Goal: Register for event/course

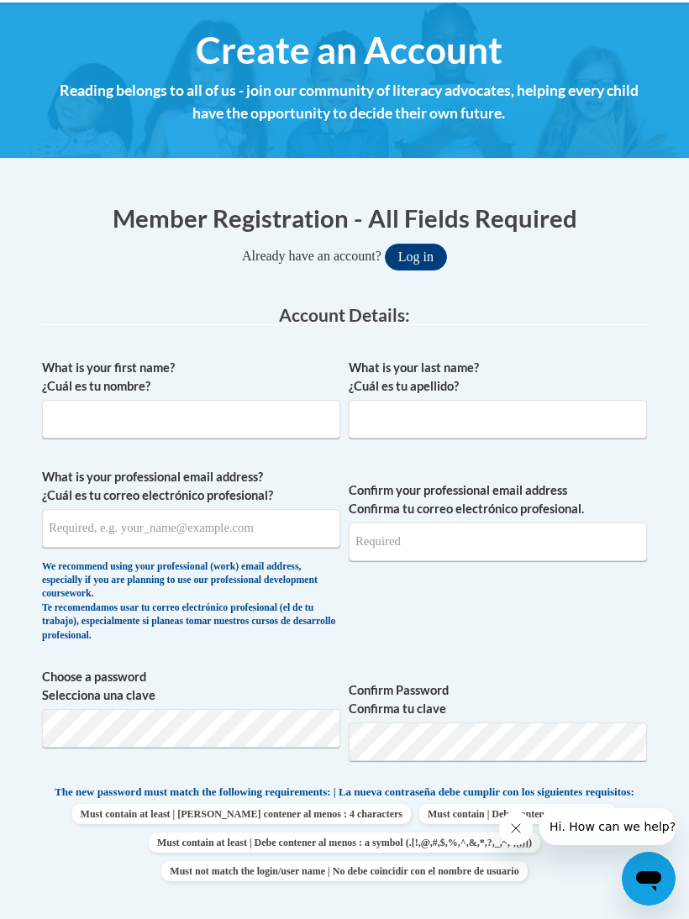
scroll to position [229, 0]
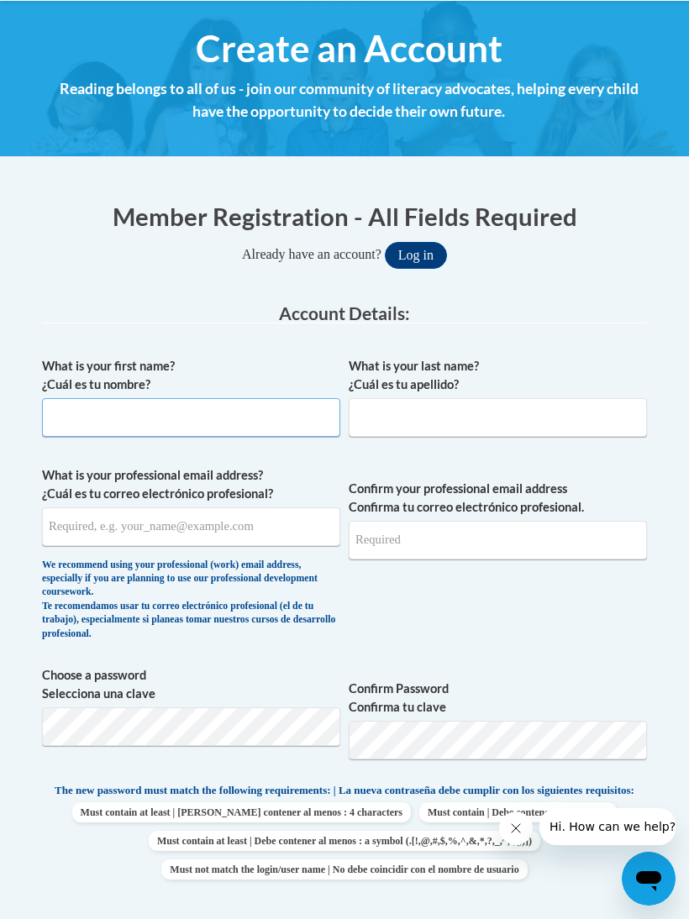
click at [308, 431] on input "What is your first name? ¿Cuál es tu nombre?" at bounding box center [191, 417] width 298 height 39
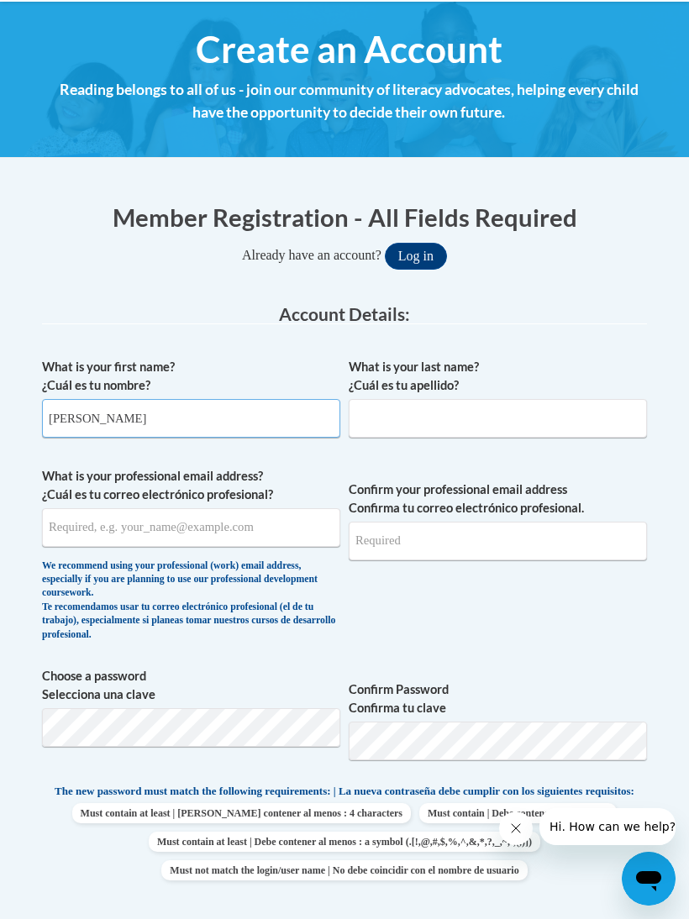
type input "Abigail"
click at [529, 408] on input "What is your last name? ¿Cuál es tu apellido?" at bounding box center [498, 418] width 298 height 39
type input "Thornton"
click at [254, 535] on input "What is your professional email address? ¿Cuál es tu correo electrónico profesi…" at bounding box center [191, 527] width 298 height 39
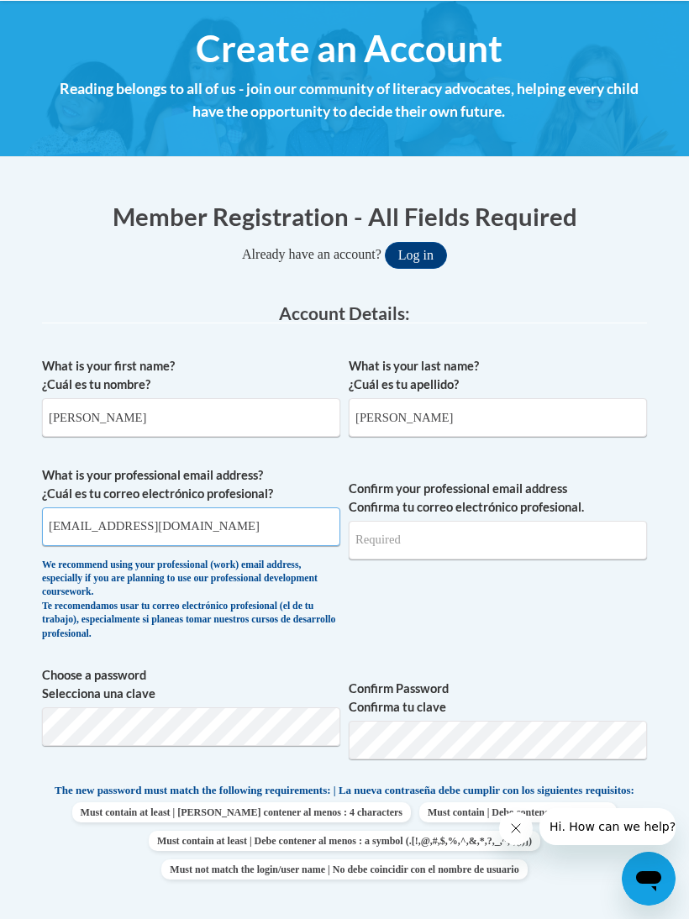
type input "abbyt0423@icloud.com"
click at [518, 543] on input "Confirm your professional email address Confirma tu correo electrónico profesio…" at bounding box center [498, 540] width 298 height 39
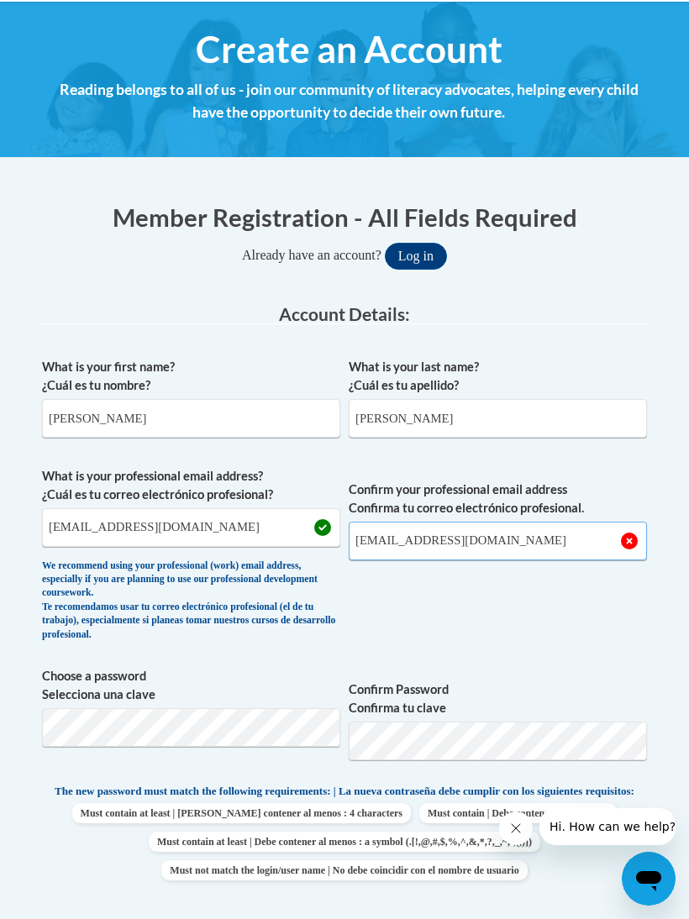
type input "abbyt0423@icloud.com"
click at [415, 254] on button "Log in" at bounding box center [416, 256] width 62 height 27
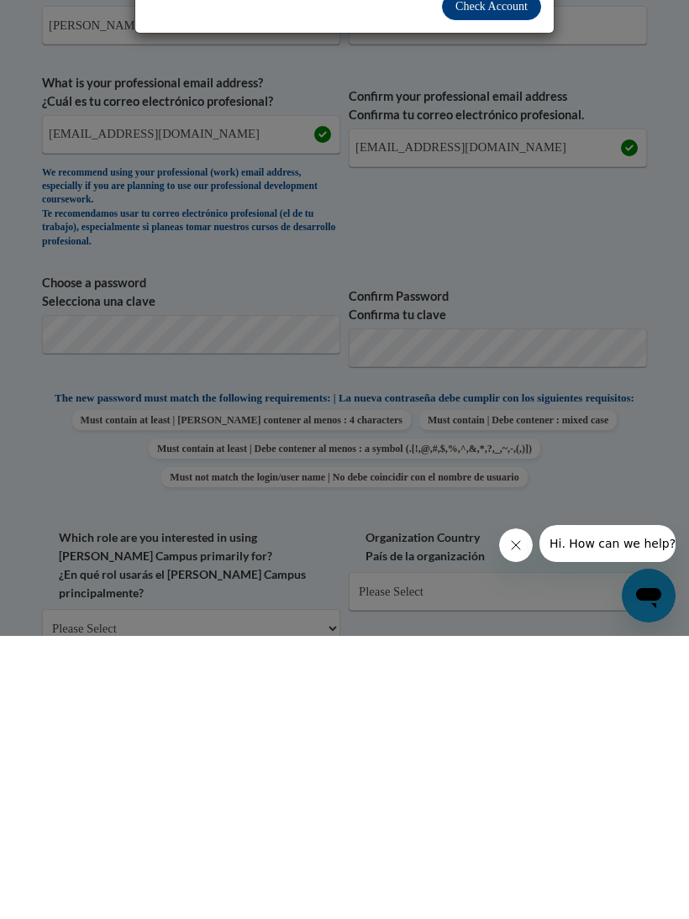
scroll to position [105, 0]
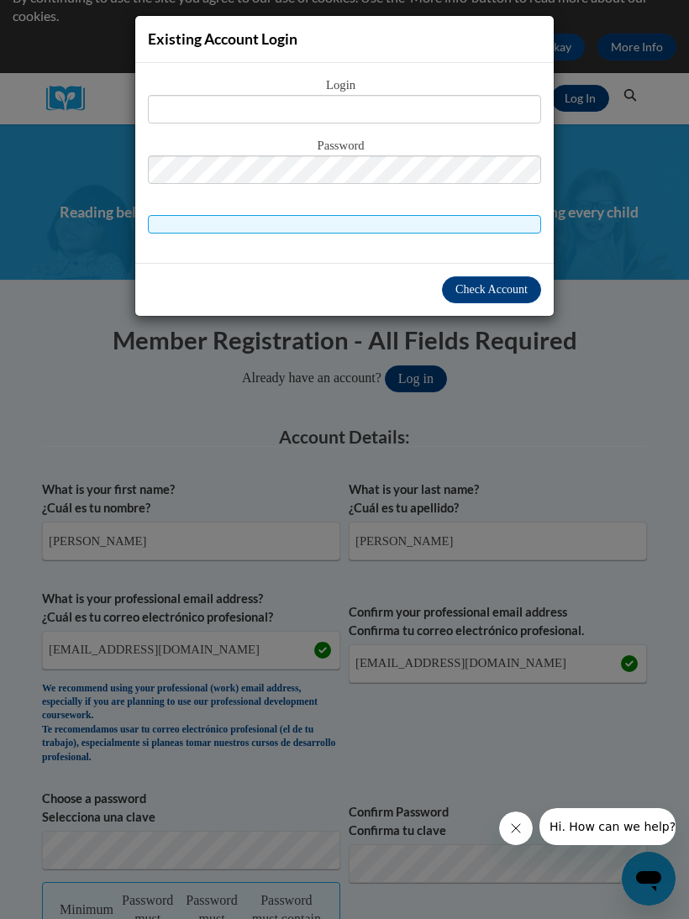
click at [643, 253] on div "Existing Account Login Login Password" at bounding box center [344, 459] width 689 height 919
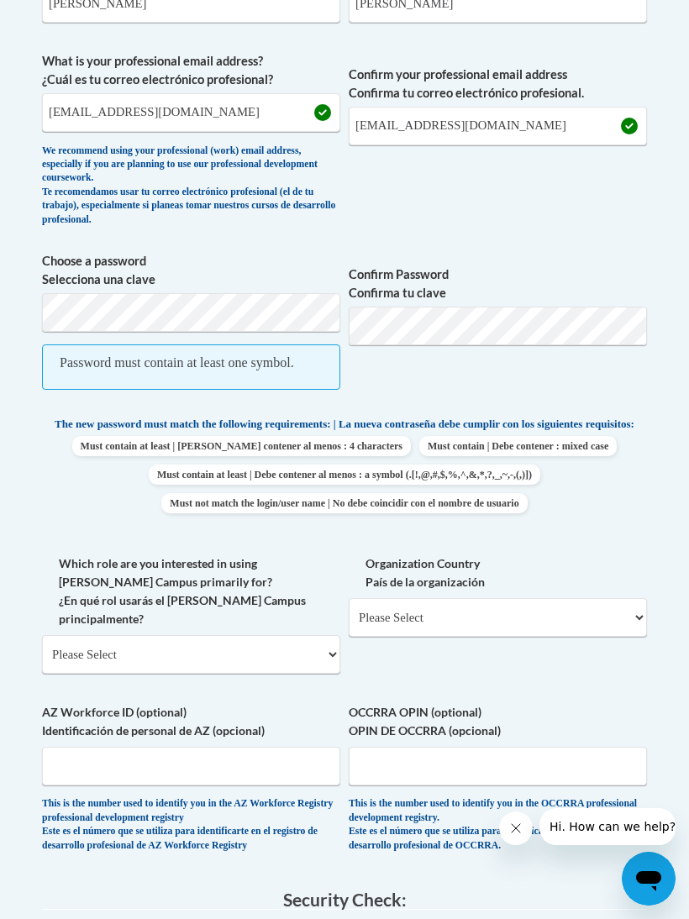
scroll to position [644, 0]
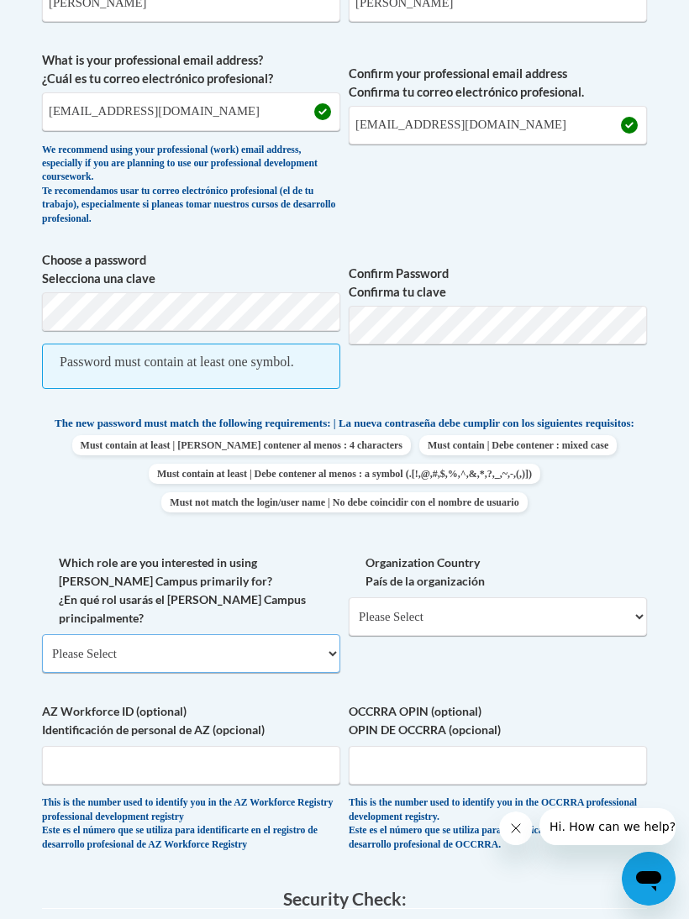
click at [278, 634] on select "Please Select College/University | Colegio/Universidad Community/Nonprofit Part…" at bounding box center [191, 653] width 298 height 39
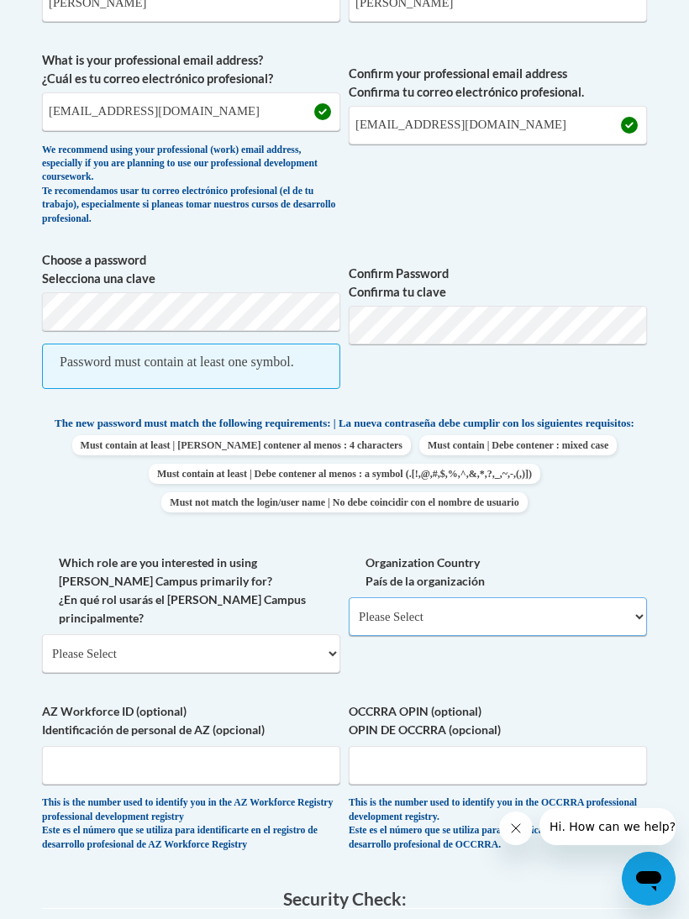
click at [477, 613] on select "Please Select United States | Estados Unidos Outside of the United States | Fue…" at bounding box center [498, 617] width 298 height 39
select select "ad49bcad-a171-4b2e-b99c-48b446064914"
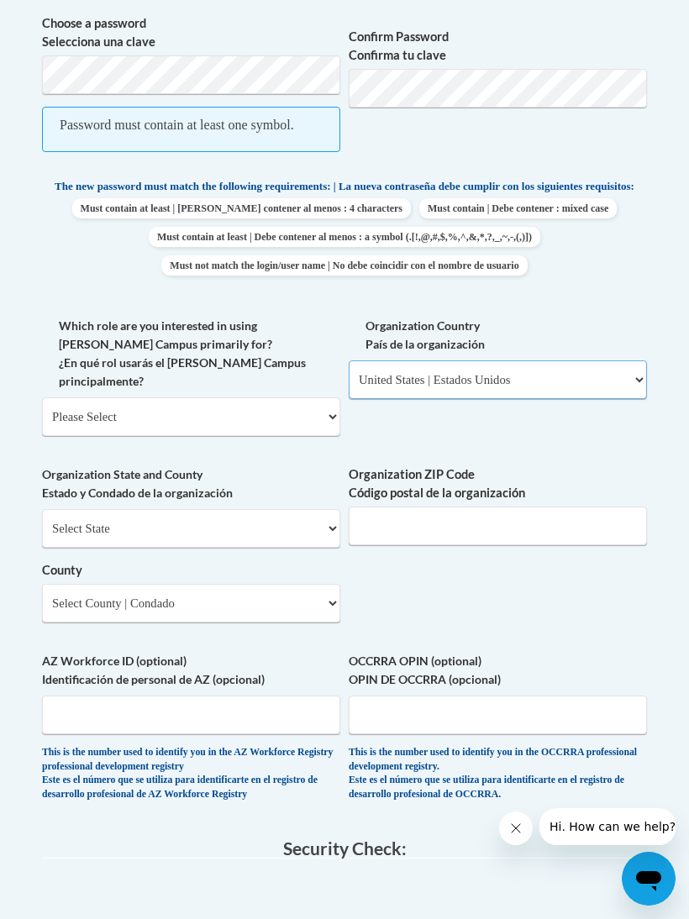
scroll to position [883, 0]
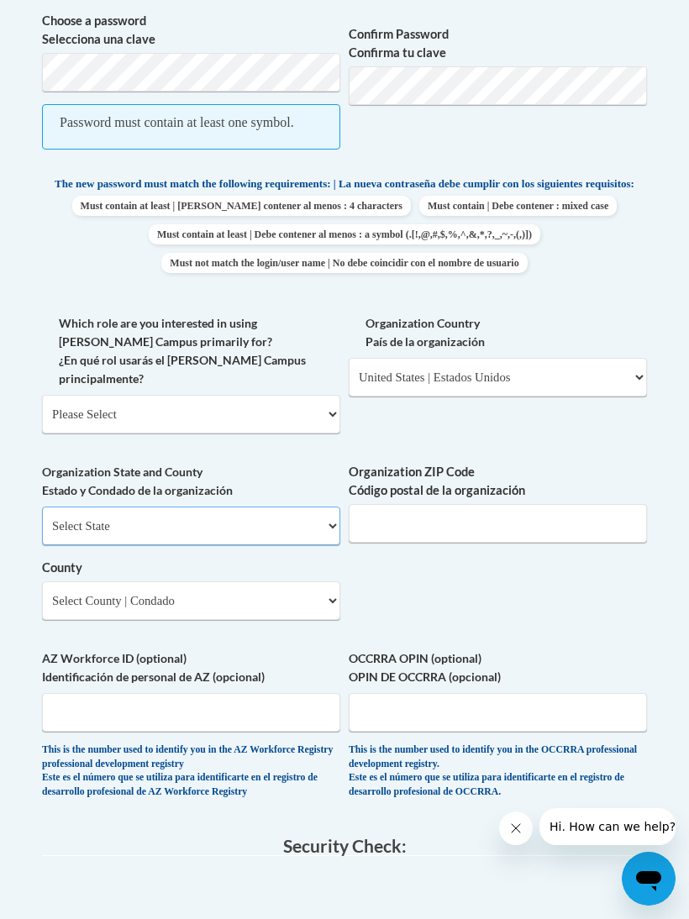
click at [239, 507] on select "Select State Alabama Alaska Arizona Arkansas California Colorado Connecticut De…" at bounding box center [191, 526] width 298 height 39
select select "Maryland"
click at [255, 395] on select "Please Select College/University | Colegio/Universidad Community/Nonprofit Part…" at bounding box center [191, 414] width 298 height 39
click at [566, 504] on input "Organization ZIP Code Código postal de la organización" at bounding box center [498, 523] width 298 height 39
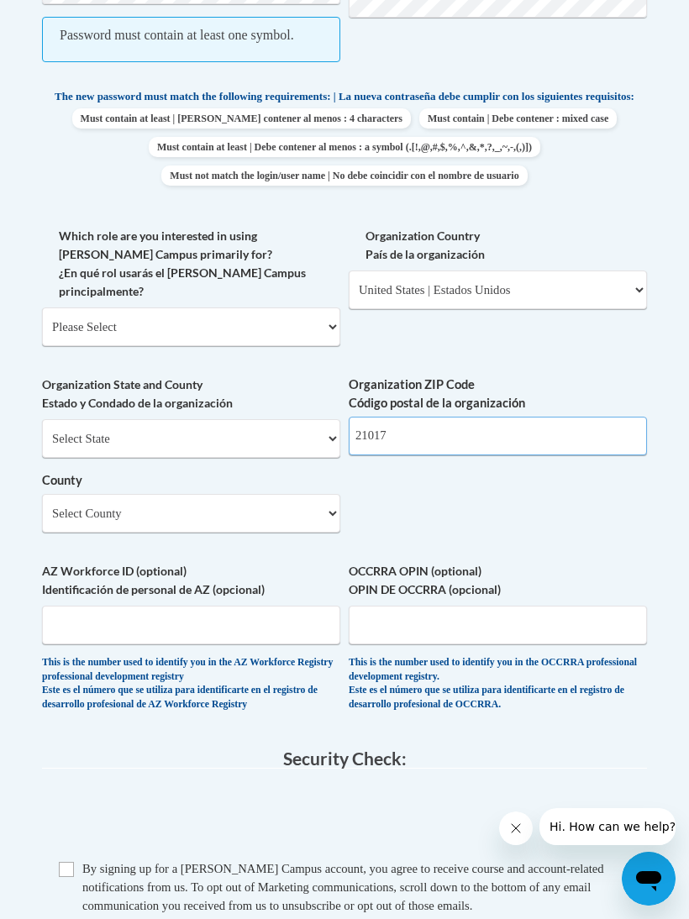
type input "21017"
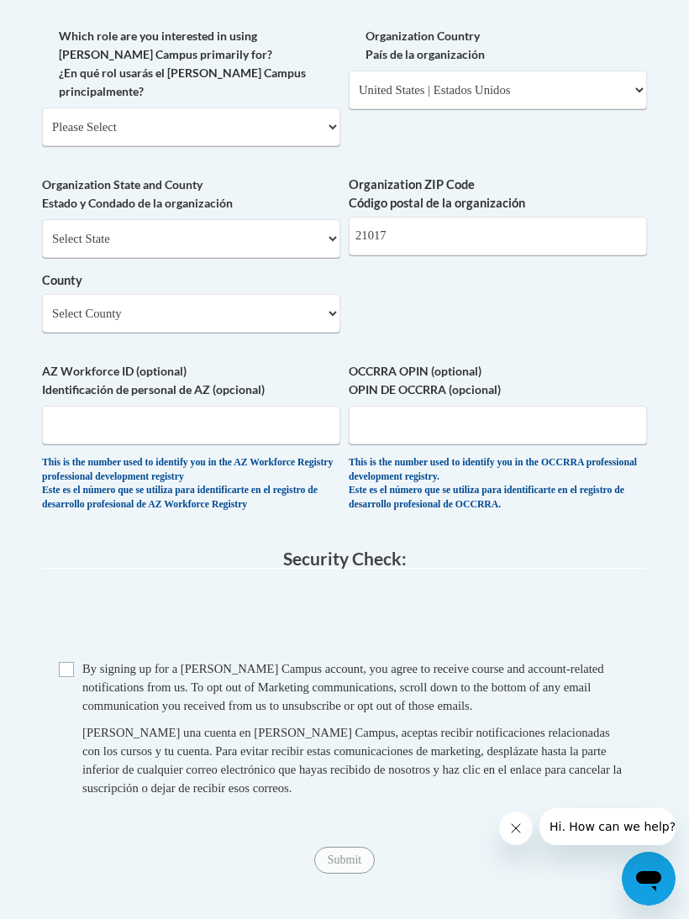
scroll to position [1177, 0]
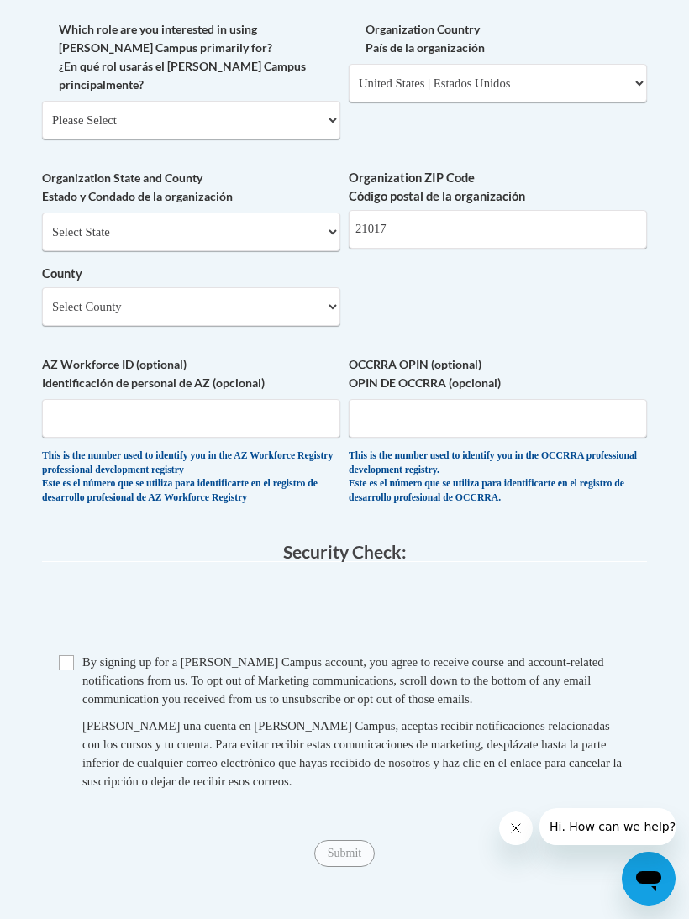
click at [62, 653] on span "Checkbox By signing up for a Cox Campus account, you agree to receive course an…" at bounding box center [344, 730] width 571 height 155
click at [61, 656] on input "Checkbox" at bounding box center [66, 663] width 15 height 15
checkbox input "true"
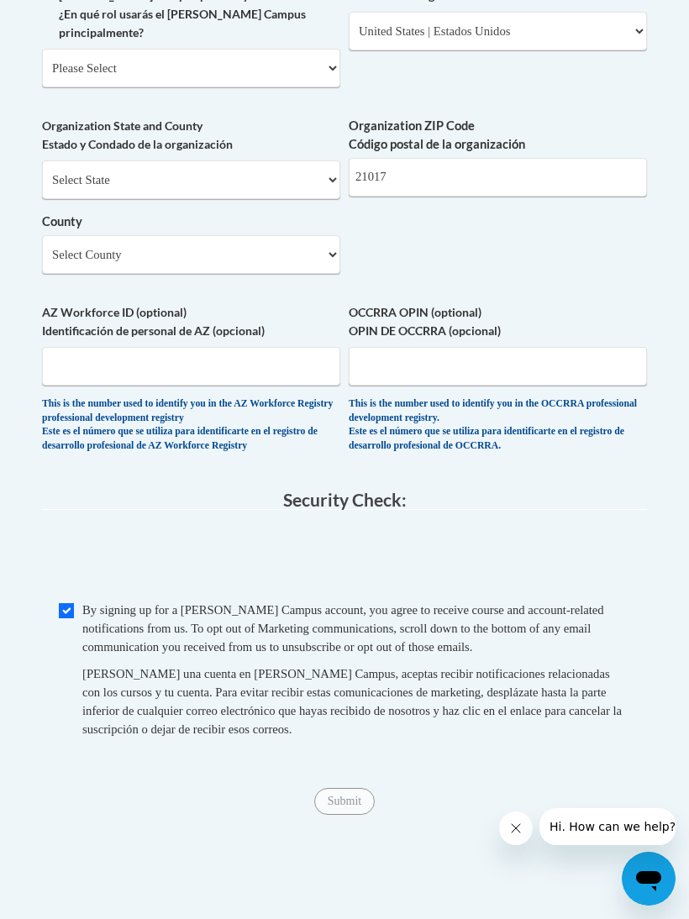
scroll to position [1246, 0]
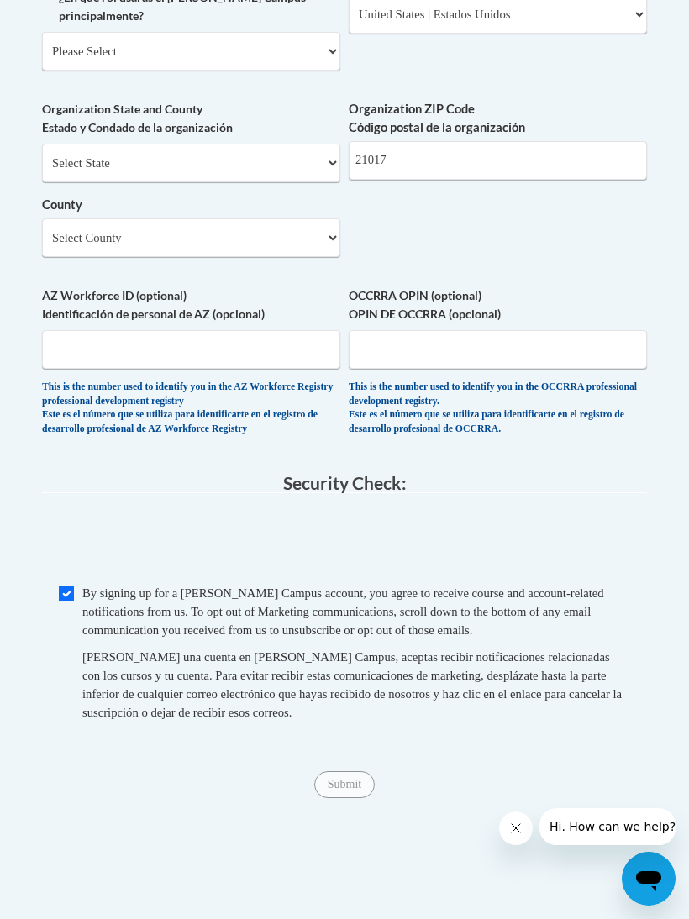
click at [363, 771] on div "Submit Submit" at bounding box center [344, 784] width 605 height 27
click at [344, 777] on span "Submit" at bounding box center [344, 783] width 61 height 13
click at [339, 777] on span "Submit" at bounding box center [344, 783] width 61 height 13
click at [332, 777] on span "Submit" at bounding box center [344, 783] width 61 height 13
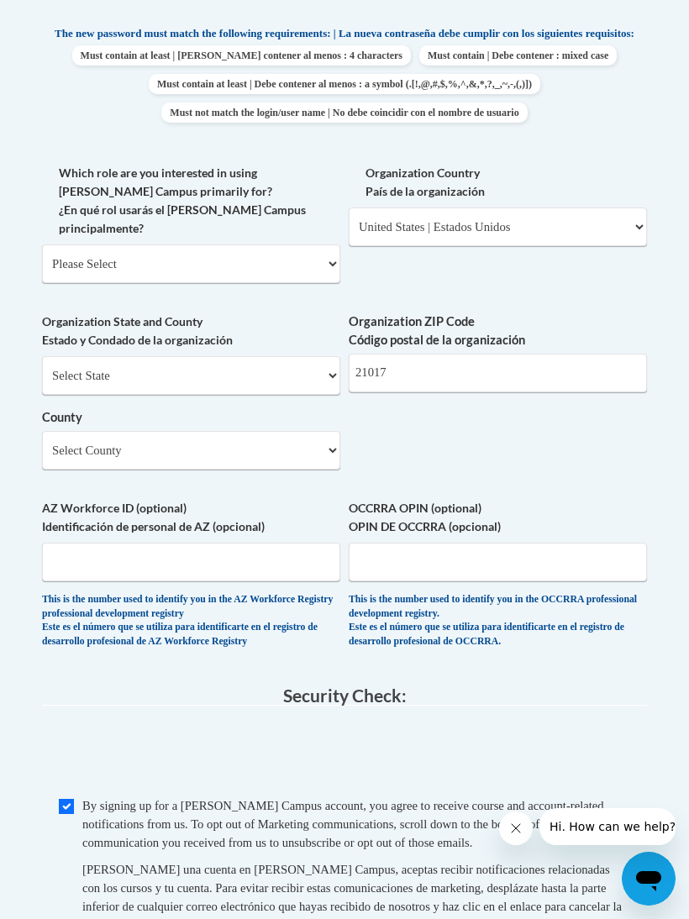
scroll to position [1019, 0]
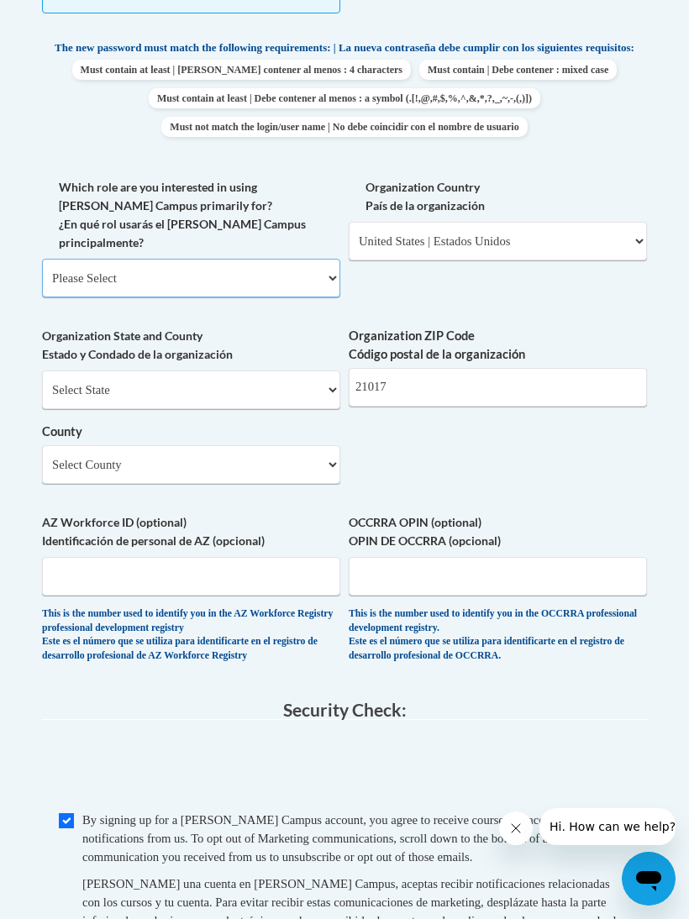
click at [297, 259] on select "Please Select College/University | Colegio/Universidad Community/Nonprofit Part…" at bounding box center [191, 278] width 298 height 39
select select "dc7172d6-9229-4d8e-ba4e-8a66fb6d7019"
select select "null"
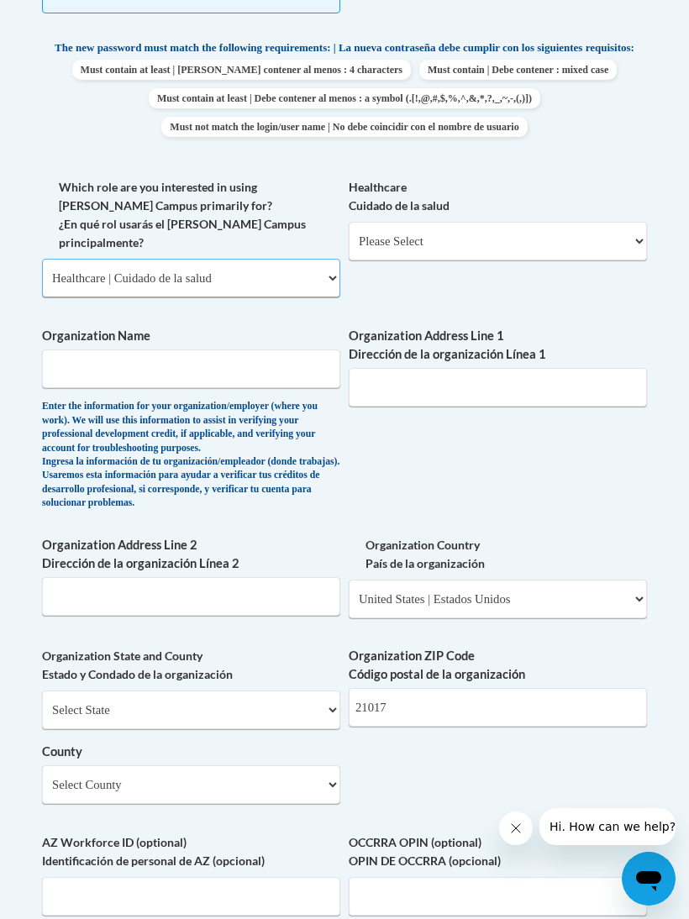
click at [293, 259] on select "Please Select College/University | Colegio/Universidad Community/Nonprofit Part…" at bounding box center [191, 278] width 298 height 39
click at [259, 259] on select "Please Select College/University | Colegio/Universidad Community/Nonprofit Part…" at bounding box center [191, 278] width 298 height 39
click at [295, 259] on select "Please Select College/University | Colegio/Universidad Community/Nonprofit Part…" at bounding box center [191, 278] width 298 height 39
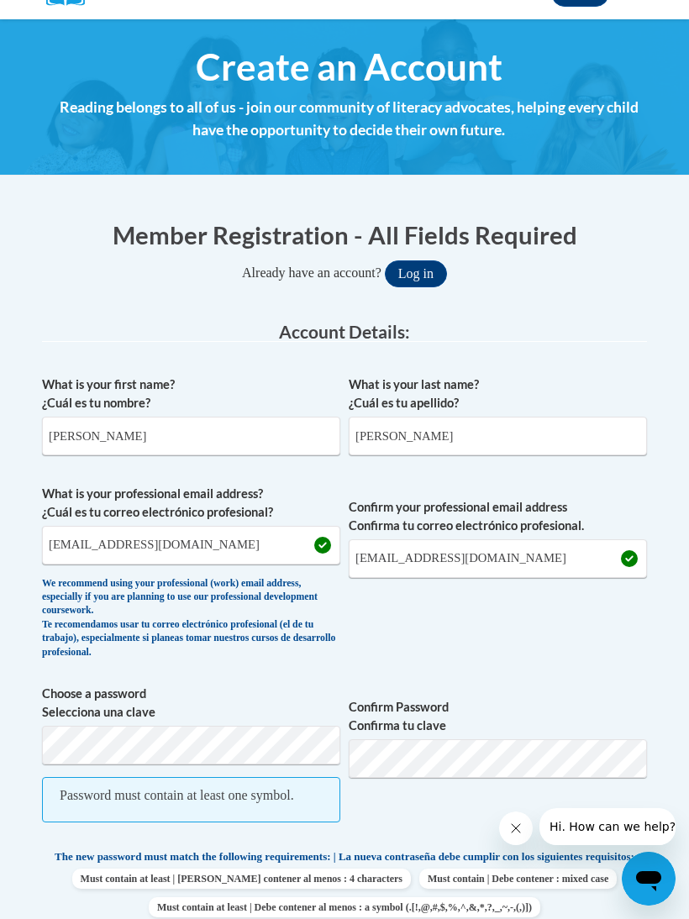
scroll to position [208, 0]
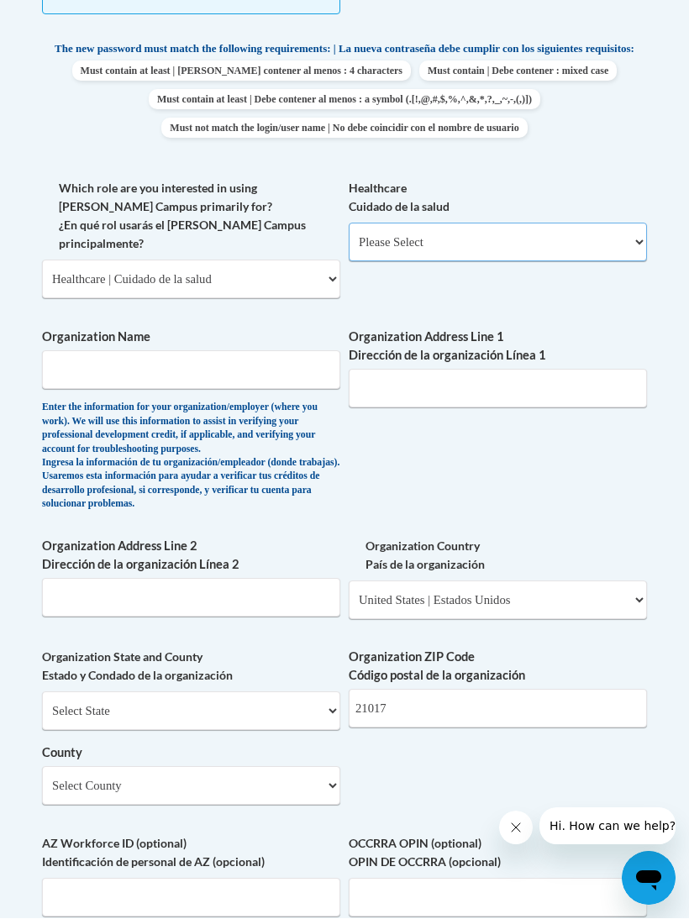
click at [621, 231] on select "Please Select Clinical Education | Educación clinica Executive Leadership | Líd…" at bounding box center [498, 243] width 298 height 39
click at [295, 260] on select "Please Select College/University | Colegio/Universidad Community/Nonprofit Part…" at bounding box center [191, 279] width 298 height 39
click at [287, 260] on select "Please Select College/University | Colegio/Universidad Community/Nonprofit Part…" at bounding box center [191, 279] width 298 height 39
select select "49058d88-fc43-4af8-93ac-fa8ced758464"
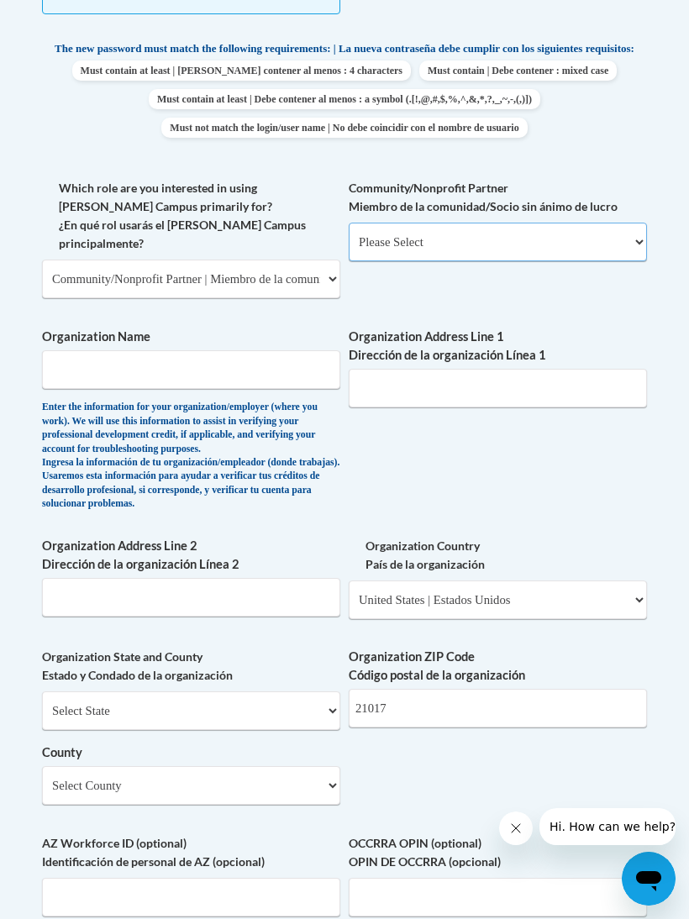
click at [551, 231] on select "Please Select Advocate | Defensor(a) Business/Private Company | Negocio o empre…" at bounding box center [498, 242] width 298 height 39
click at [605, 209] on label "Community/Nonprofit Partner Miembro de la comunidad/Socio sin ánimo de lucro" at bounding box center [498, 197] width 298 height 37
click at [605, 223] on select "Please Select Advocate | Defensor(a) Business/Private Company | Negocio o empre…" at bounding box center [498, 242] width 298 height 39
click at [605, 231] on select "Please Select Advocate | Defensor(a) Business/Private Company | Negocio o empre…" at bounding box center [498, 242] width 298 height 39
click at [627, 227] on select "Please Select Advocate | Defensor(a) Business/Private Company | Negocio o empre…" at bounding box center [498, 242] width 298 height 39
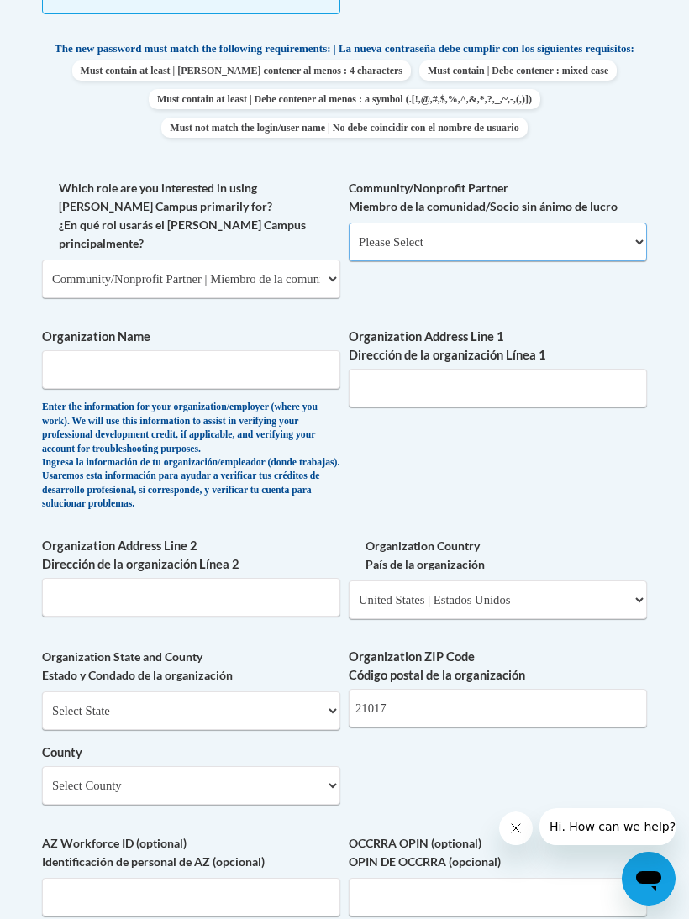
select select "606ca321-15c9-43e2-8e5f-d1bc6c2d9d7e"
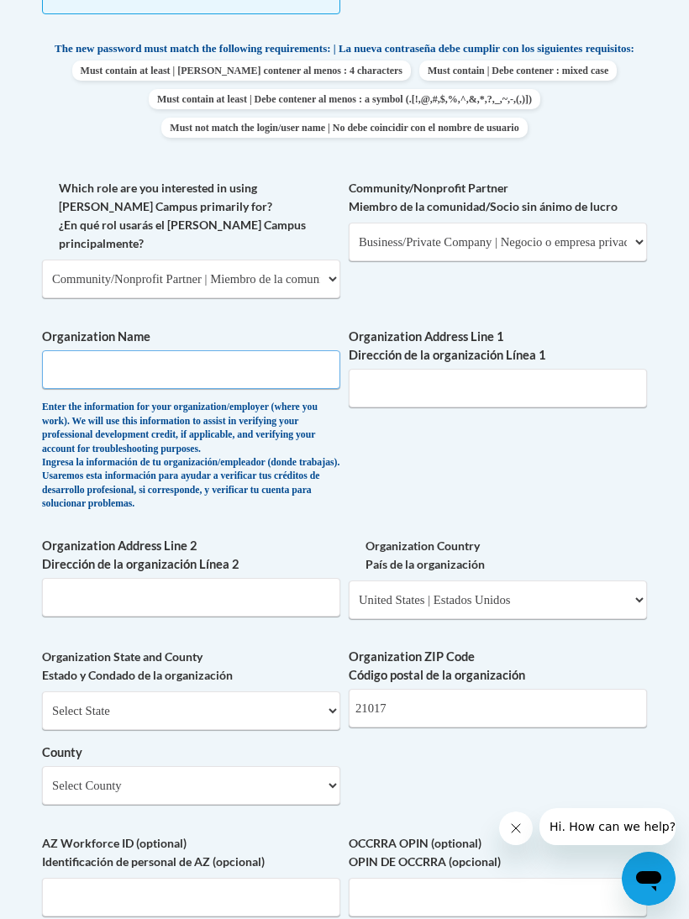
click at [272, 350] on input "Organization Name" at bounding box center [191, 369] width 298 height 39
type input "Primrose school of Belair"
click at [560, 370] on input "Organization Address Line 1 Dirección de la organización Línea 1" at bounding box center [498, 389] width 298 height 39
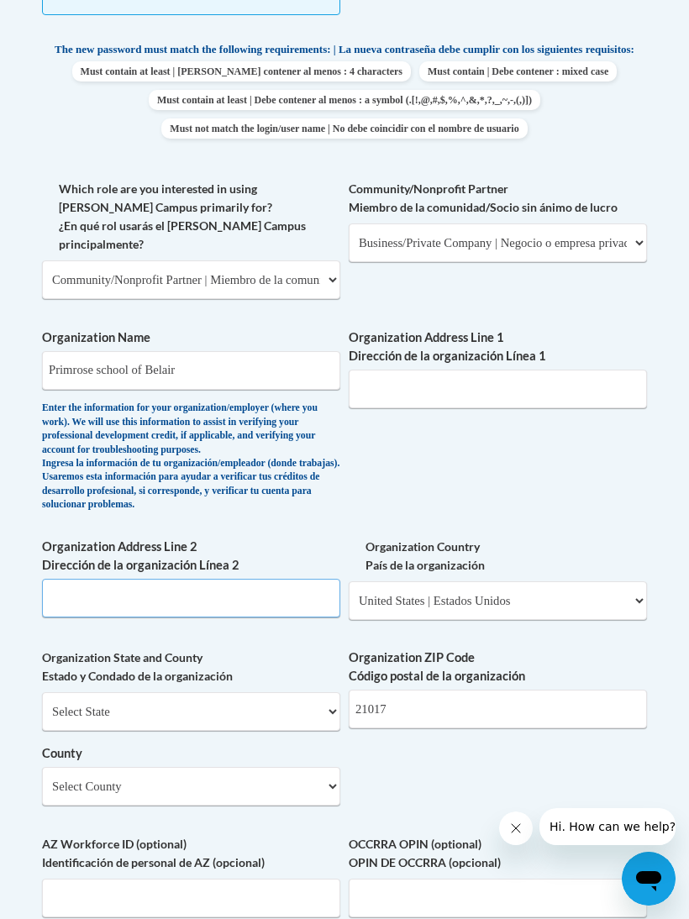
click at [75, 579] on input "Organization Address Line 2 Dirección de la organización Línea 2" at bounding box center [191, 598] width 298 height 39
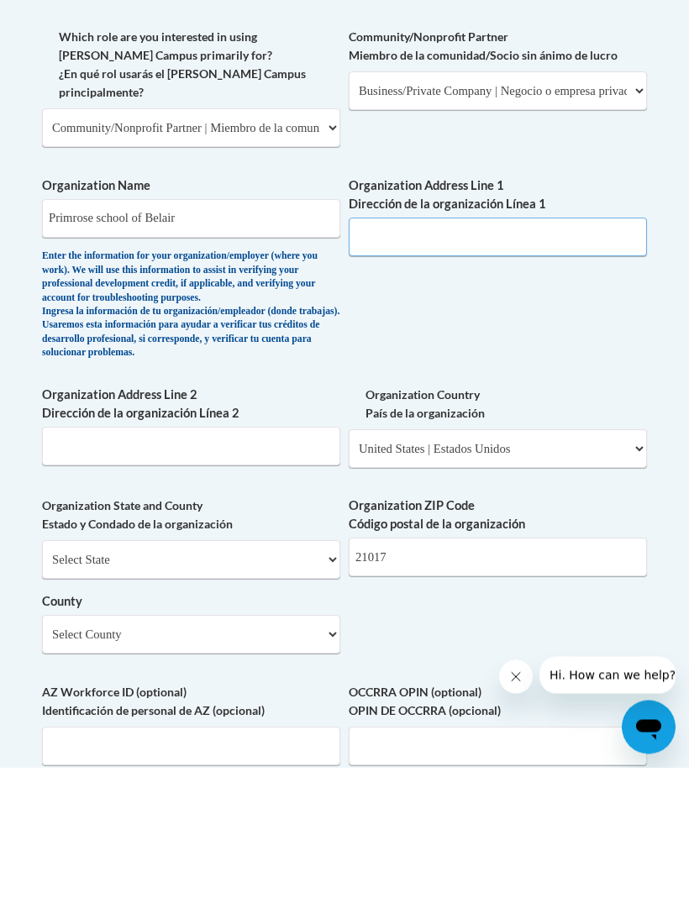
click at [601, 370] on input "Organization Address Line 1 Dirección de la organización Línea 1" at bounding box center [498, 389] width 298 height 39
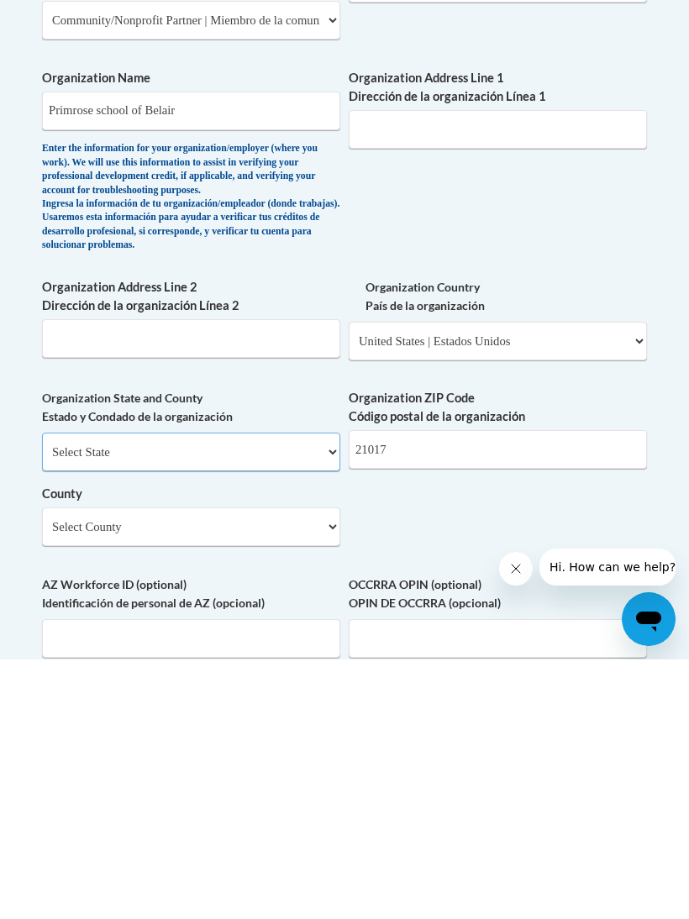
click at [66, 692] on select "Select State Alabama Alaska Arizona Arkansas California Colorado Connecticut De…" at bounding box center [191, 711] width 298 height 39
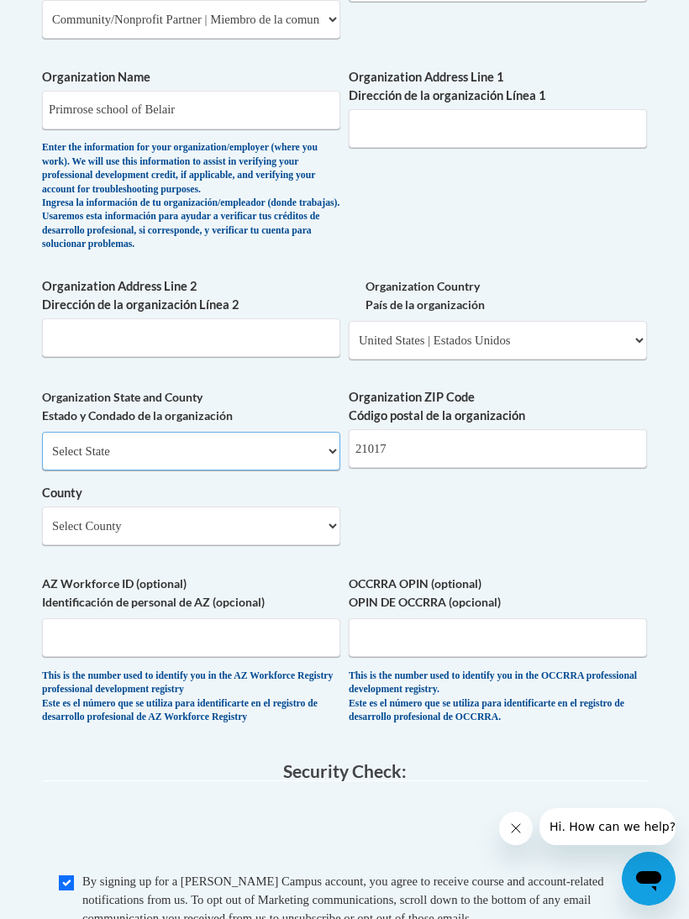
select select "Maryland"
click at [71, 507] on select "Select County Allegany Anne Arundel Baltimore Baltimore Calvert Caroline Carrol…" at bounding box center [191, 526] width 298 height 39
select select "Harford"
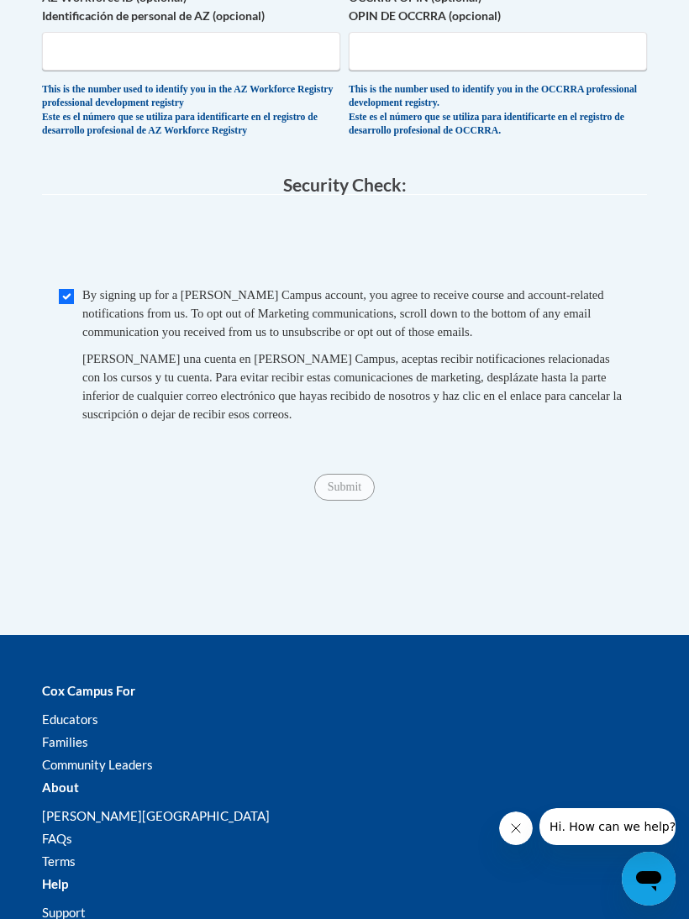
scroll to position [1919, 0]
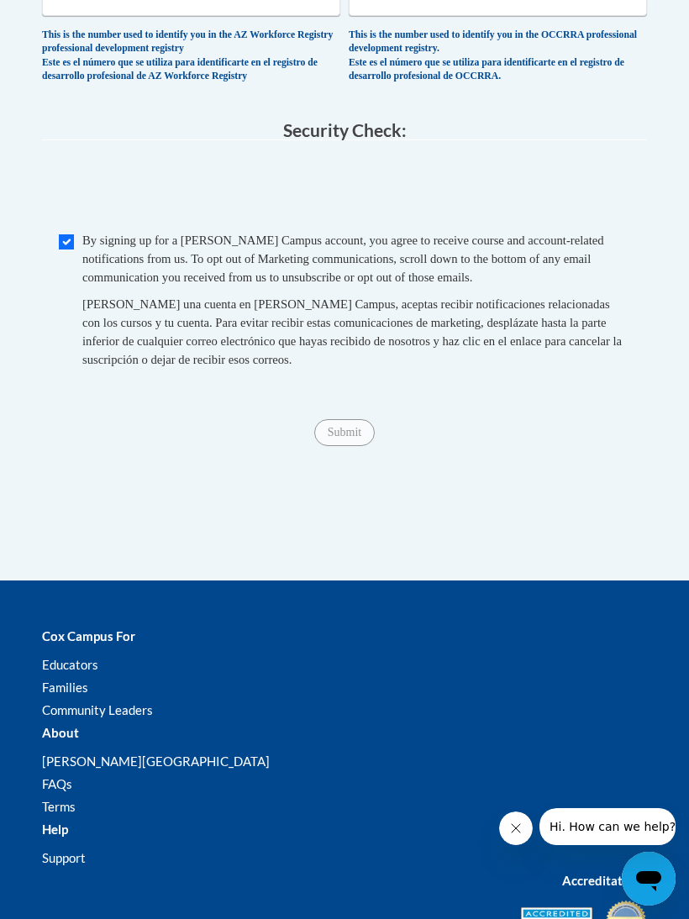
click at [340, 424] on span "Submit" at bounding box center [344, 430] width 61 height 13
click at [332, 424] on span "Submit" at bounding box center [344, 430] width 61 height 13
click at [335, 424] on span "Submit" at bounding box center [344, 430] width 61 height 13
click at [344, 424] on span "Submit" at bounding box center [344, 430] width 61 height 13
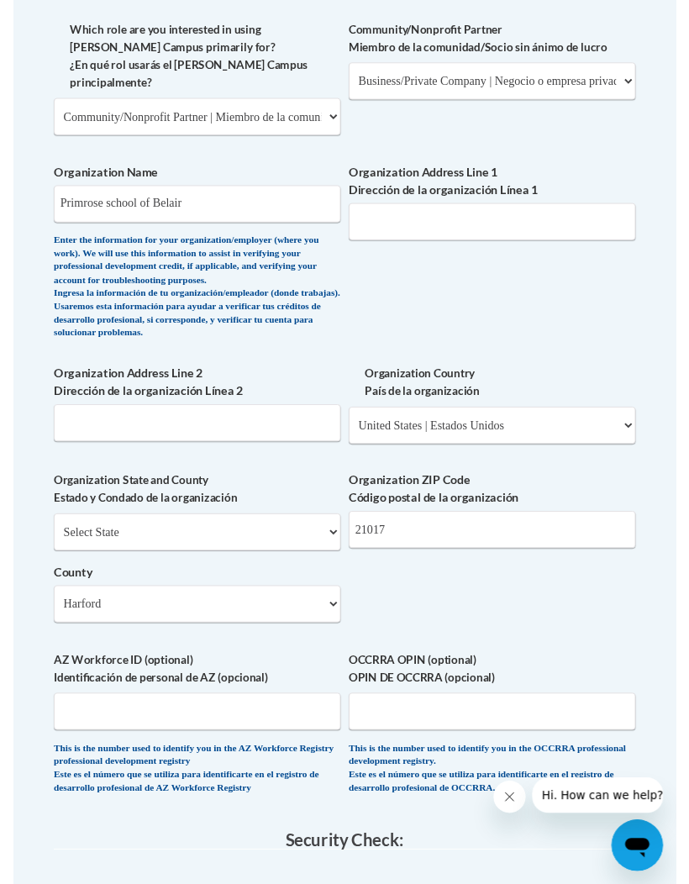
scroll to position [1194, 0]
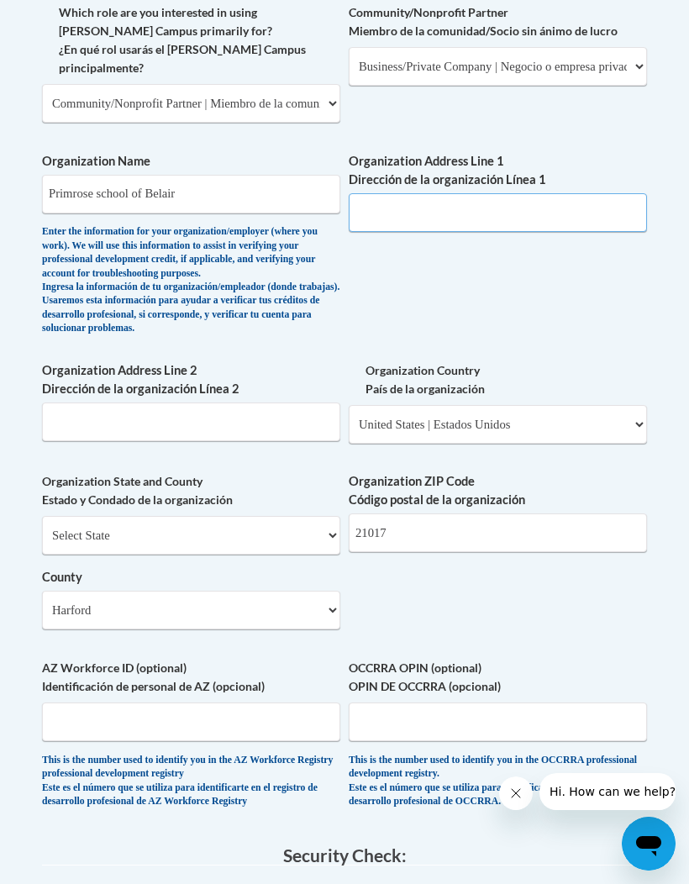
click at [427, 193] on input "Organization Address Line 1 Dirección de la organización Línea 1" at bounding box center [498, 212] width 298 height 39
click at [397, 193] on input "Organization Address Line 1 Dirección de la organización Línea 1" at bounding box center [498, 212] width 298 height 39
paste input "2219 Old Emmorton Rd, Bel Air, MD 21015"
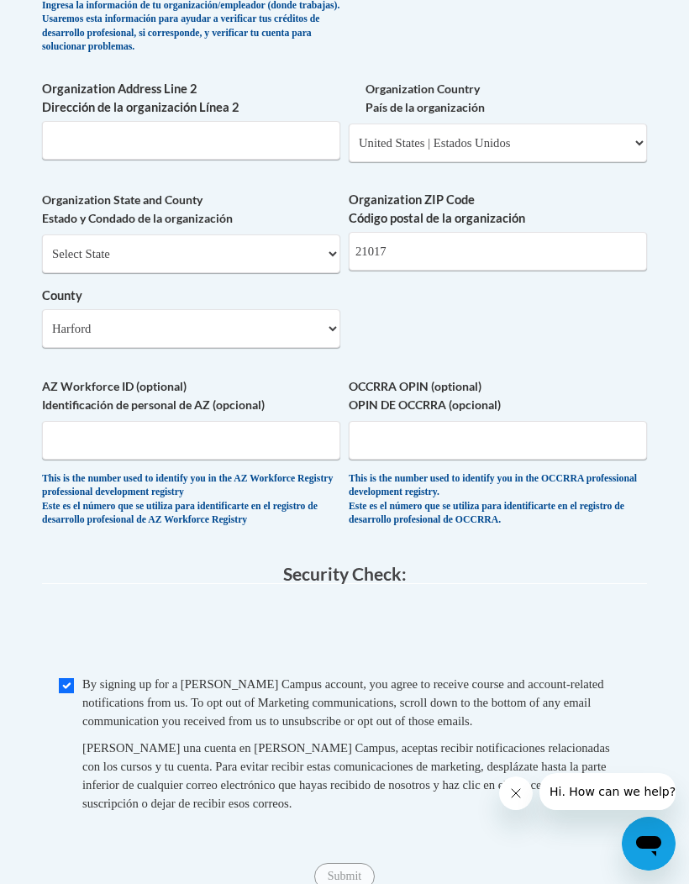
scroll to position [1479, 0]
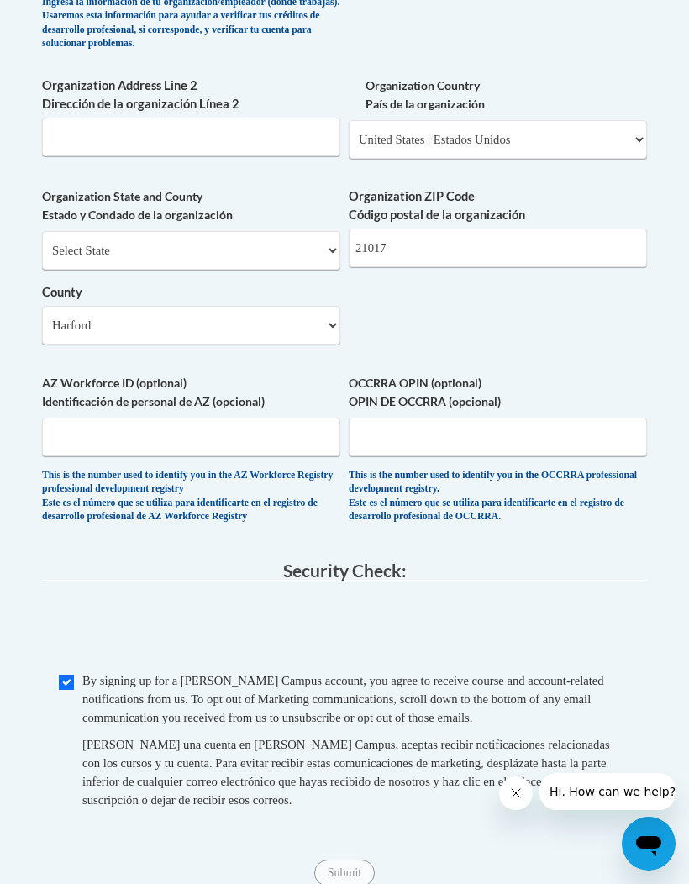
type input "2219 Old Emmorton Rd, Bel Air, MD 21015"
click at [354, 865] on span "Submit" at bounding box center [344, 871] width 61 height 13
click at [340, 865] on span "Submit" at bounding box center [344, 871] width 61 height 13
click at [330, 860] on div "Submit Submit" at bounding box center [344, 873] width 605 height 27
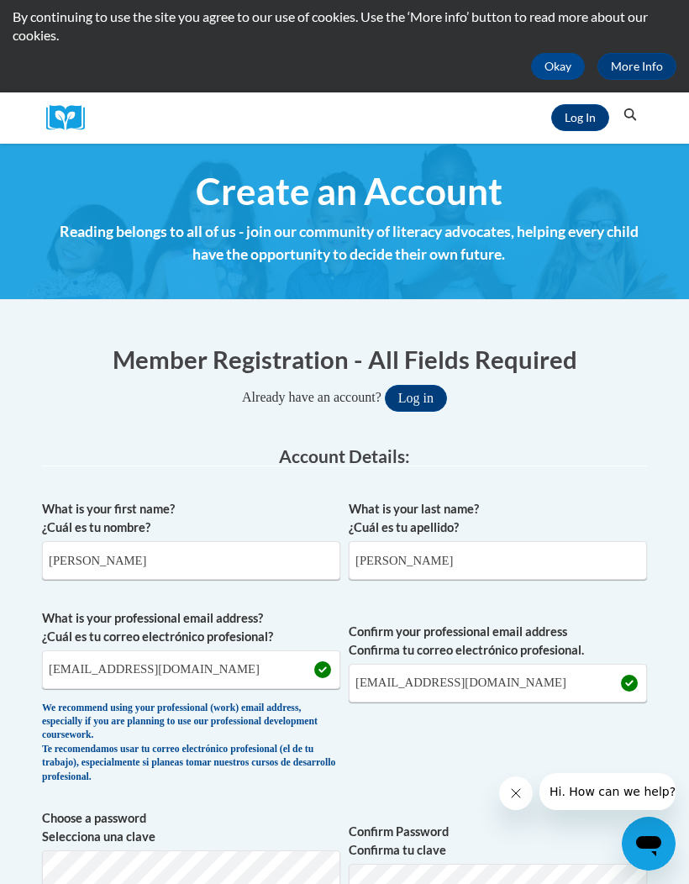
scroll to position [84, 0]
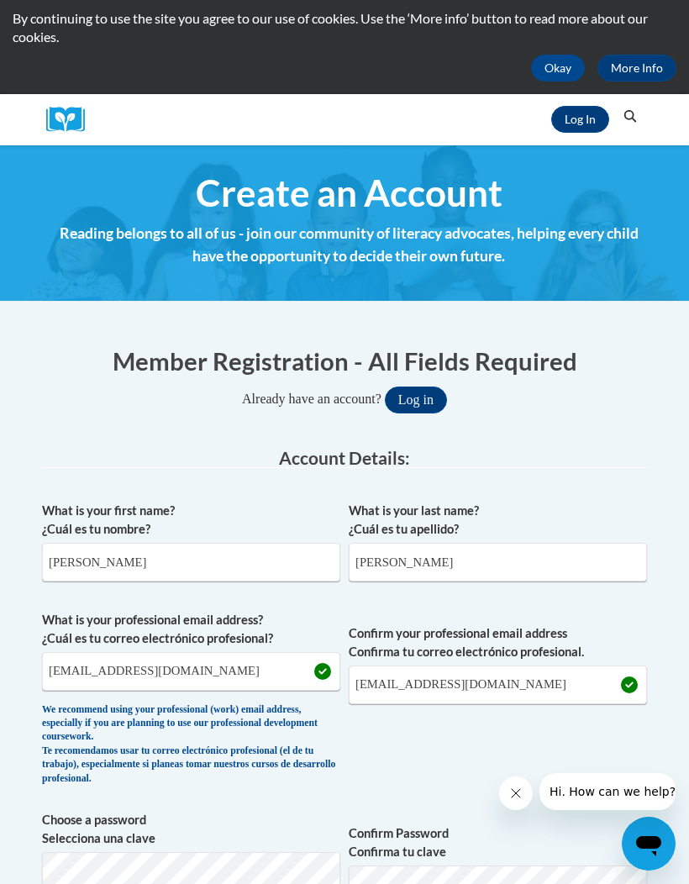
click at [561, 55] on button "Okay" at bounding box center [558, 68] width 54 height 27
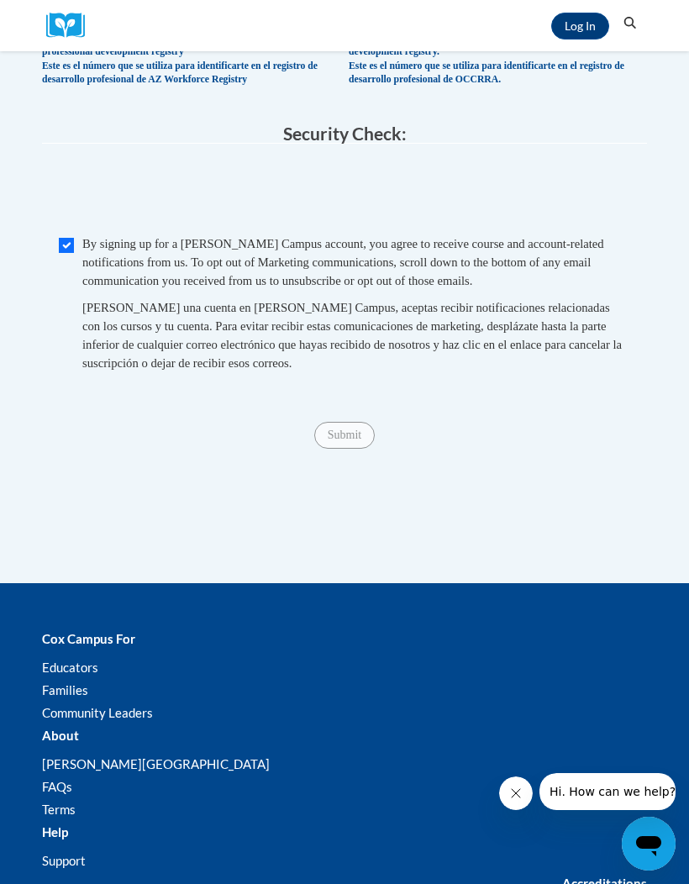
scroll to position [1661, 0]
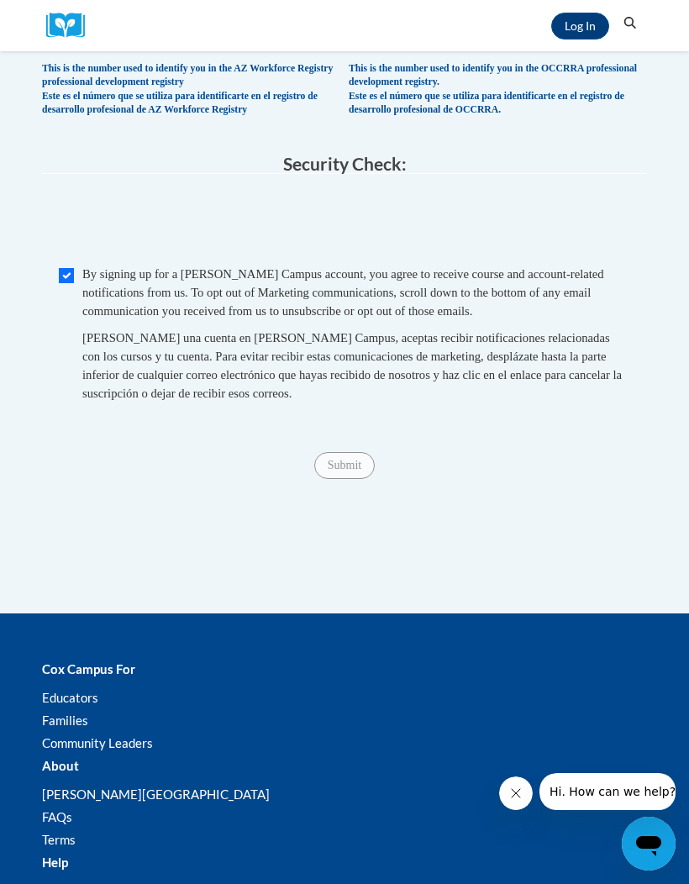
click at [333, 458] on span "Submit" at bounding box center [344, 464] width 61 height 13
click at [345, 458] on span "Submit" at bounding box center [344, 464] width 61 height 13
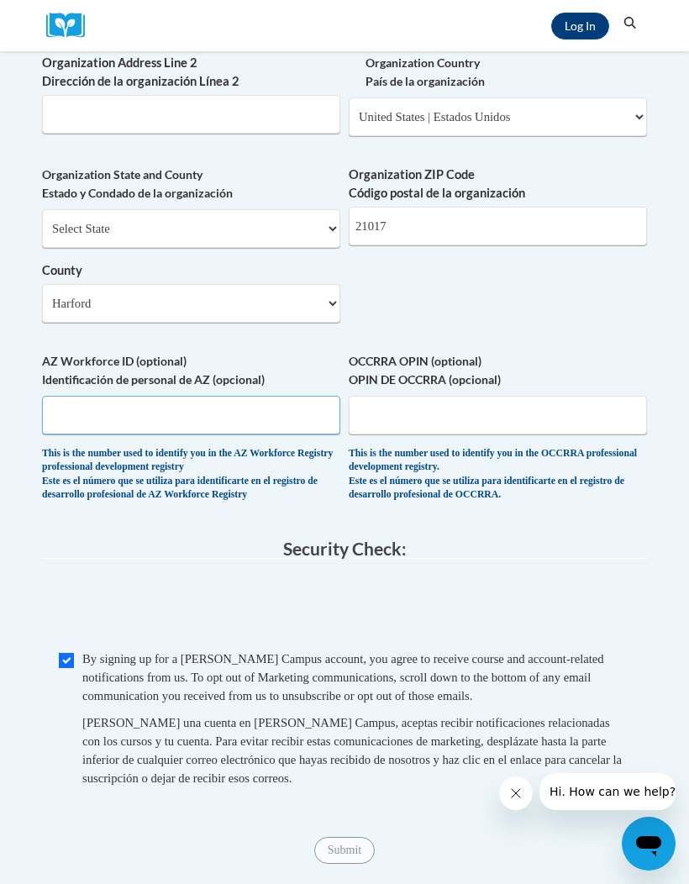
click at [224, 396] on input "AZ Workforce ID (optional) Identificación de personal de AZ (opcional)" at bounding box center [191, 415] width 298 height 39
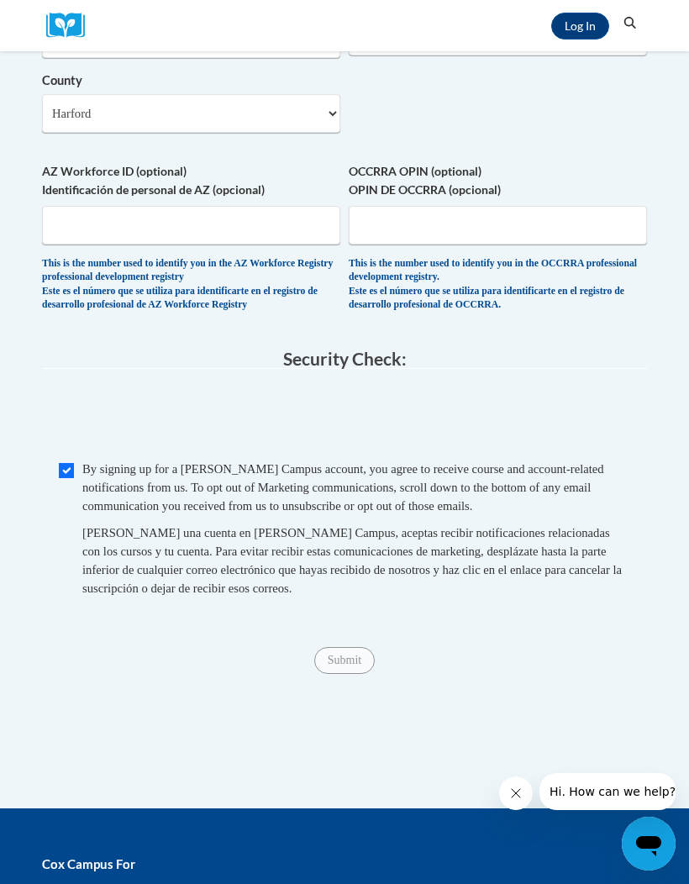
scroll to position [1473, 0]
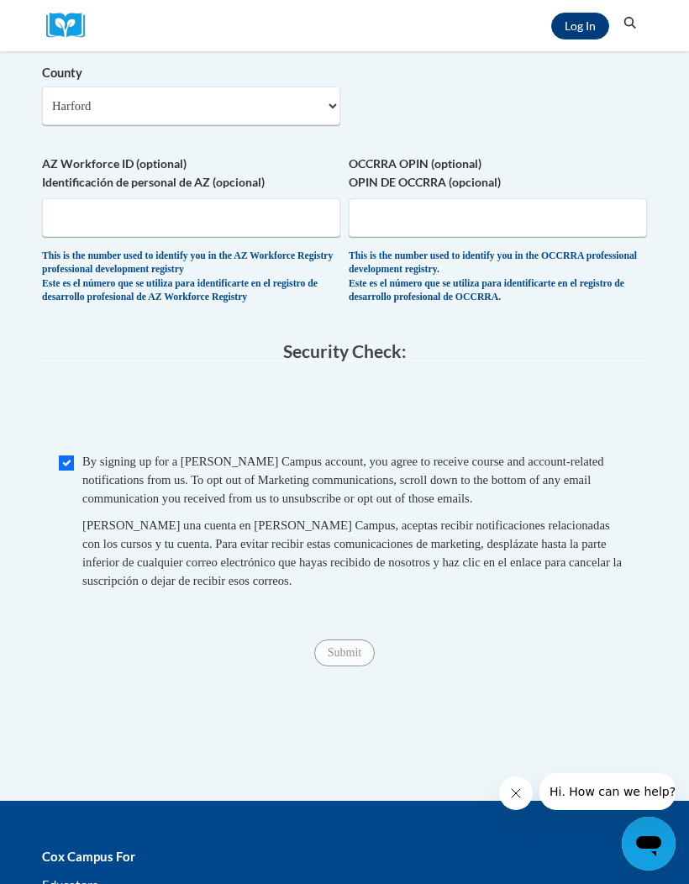
click at [332, 645] on span "Submit" at bounding box center [344, 651] width 61 height 13
click at [351, 645] on span "Submit" at bounding box center [344, 651] width 61 height 13
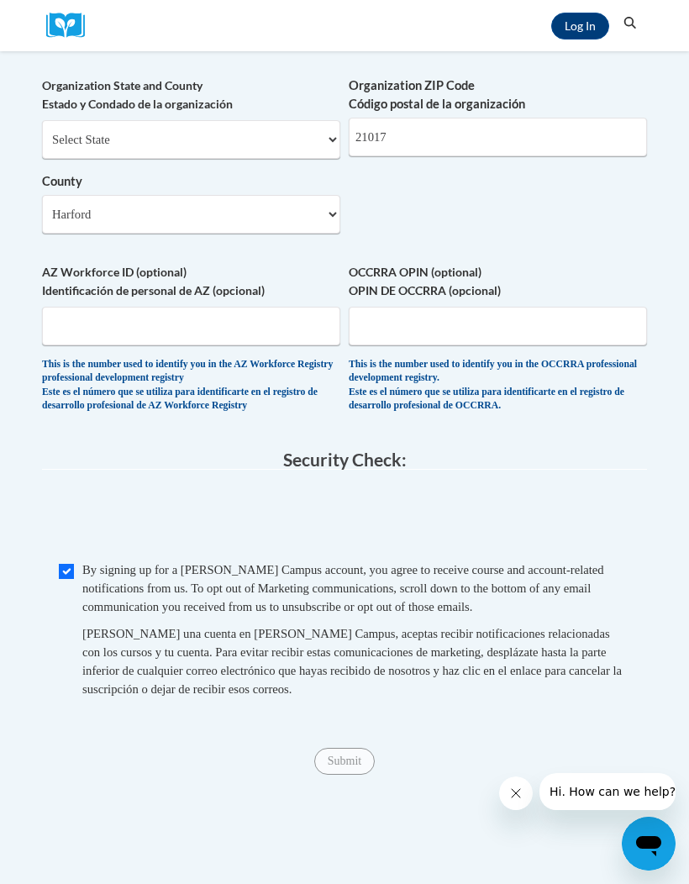
scroll to position [1362, 0]
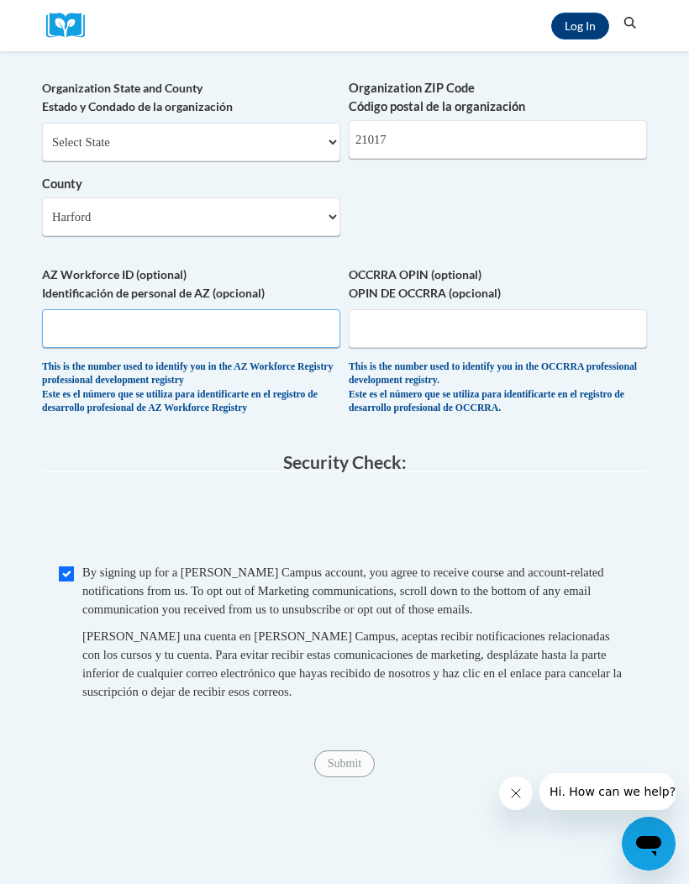
click at [155, 309] on input "AZ Workforce ID (optional) Identificación de personal de AZ (opcional)" at bounding box center [191, 328] width 298 height 39
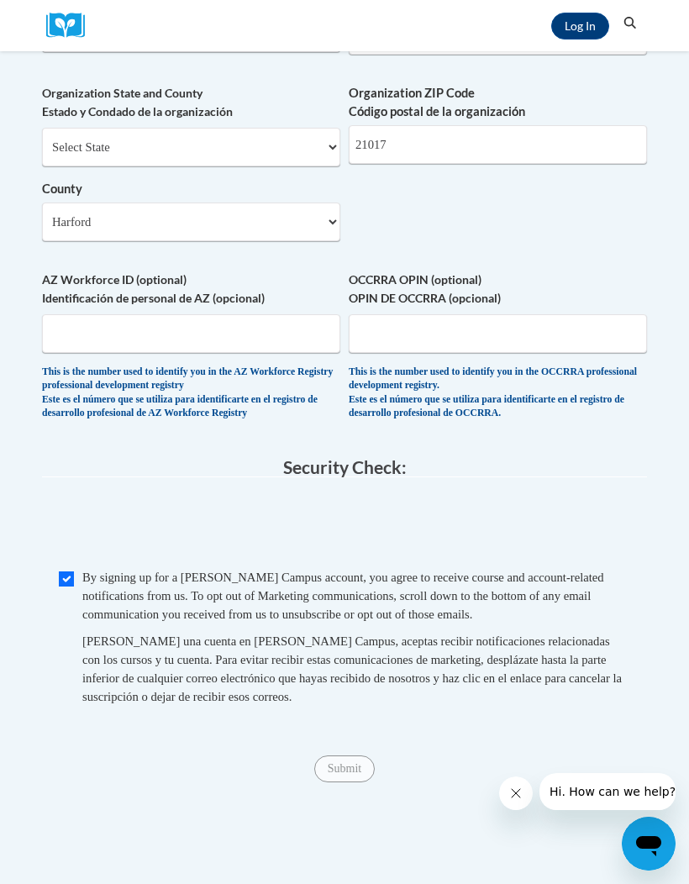
scroll to position [1376, 0]
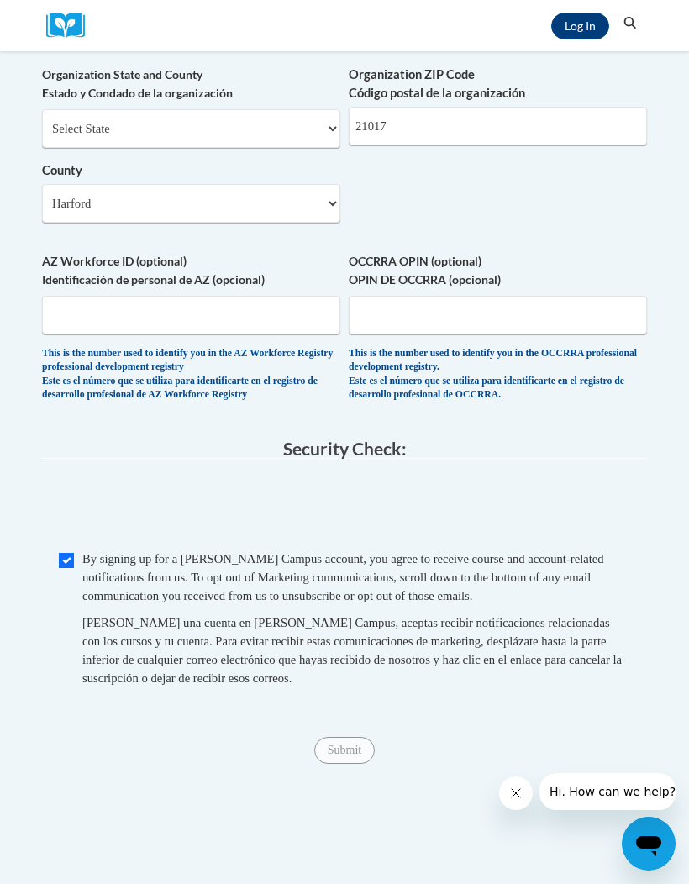
click at [335, 743] on span "Submit" at bounding box center [344, 749] width 61 height 13
click at [340, 743] on span "Submit" at bounding box center [344, 749] width 61 height 13
click at [342, 737] on div "Submit Submit" at bounding box center [344, 750] width 605 height 27
click at [344, 743] on span "Submit" at bounding box center [344, 749] width 61 height 13
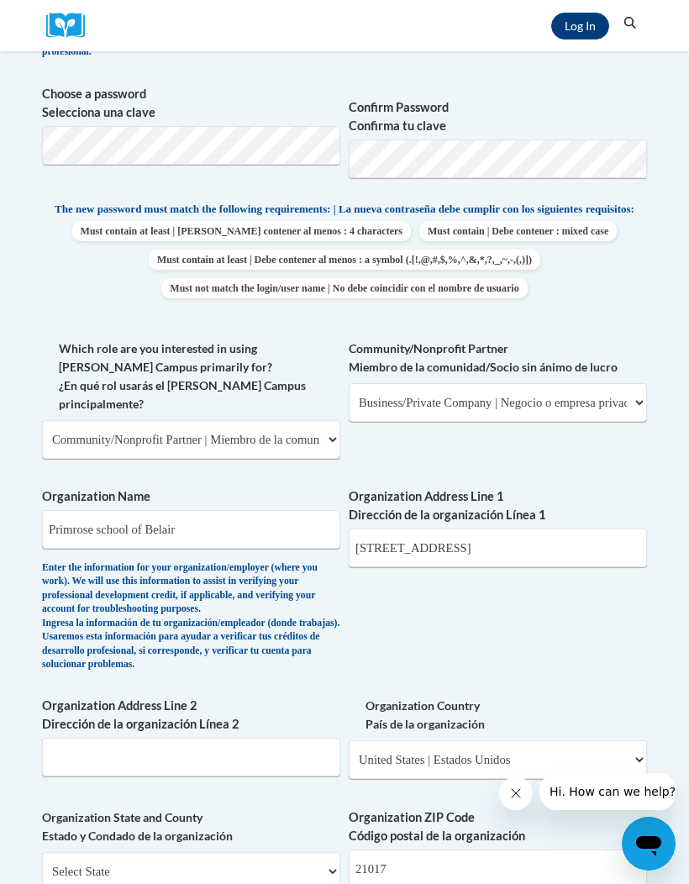
scroll to position [632, 0]
click at [106, 421] on select "Please Select College/University | Colegio/Universidad Community/Nonprofit Part…" at bounding box center [191, 440] width 298 height 39
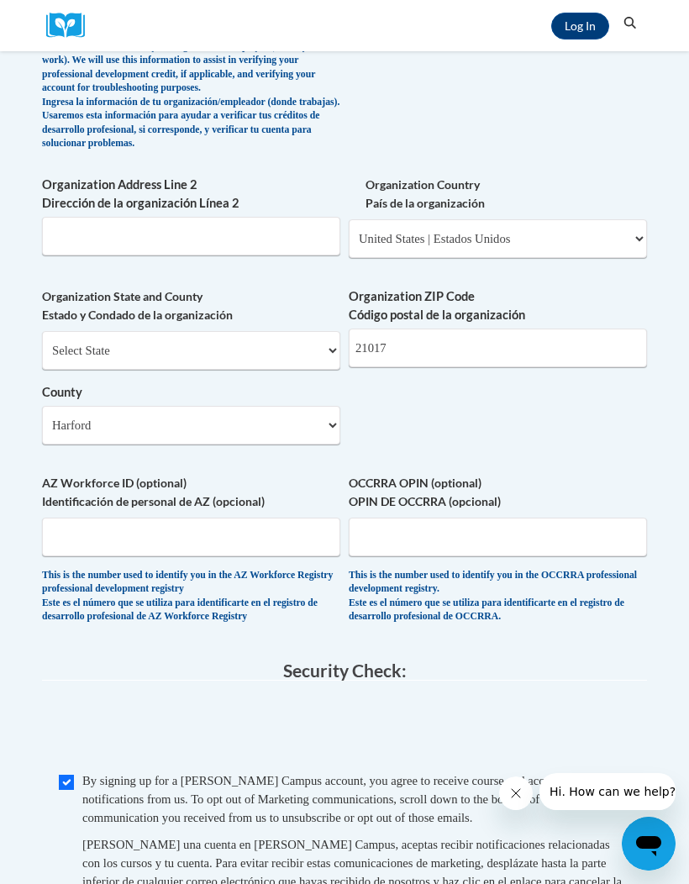
scroll to position [1157, 0]
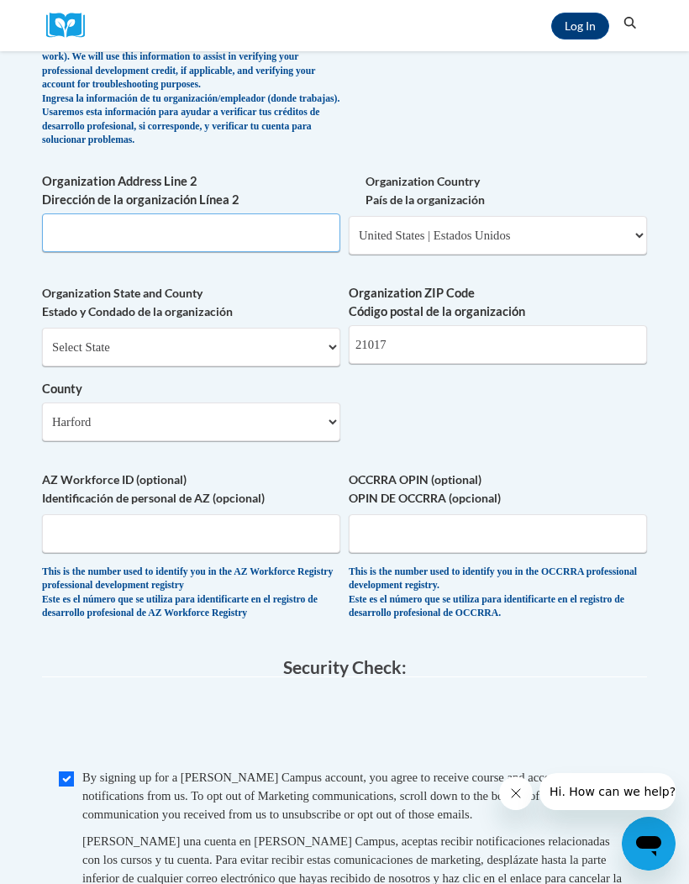
click at [87, 213] on input "Organization Address Line 2 Dirección de la organización Línea 2" at bounding box center [191, 232] width 298 height 39
click at [71, 213] on input "Organization Address Line 2 Dirección de la organización Línea 2" at bounding box center [191, 232] width 298 height 39
paste input "2219 Old Emmorton Rd, Bel Air, MD 21015"
type input "2219 Old Emmorton Rd, Bel Air, MD 21015"
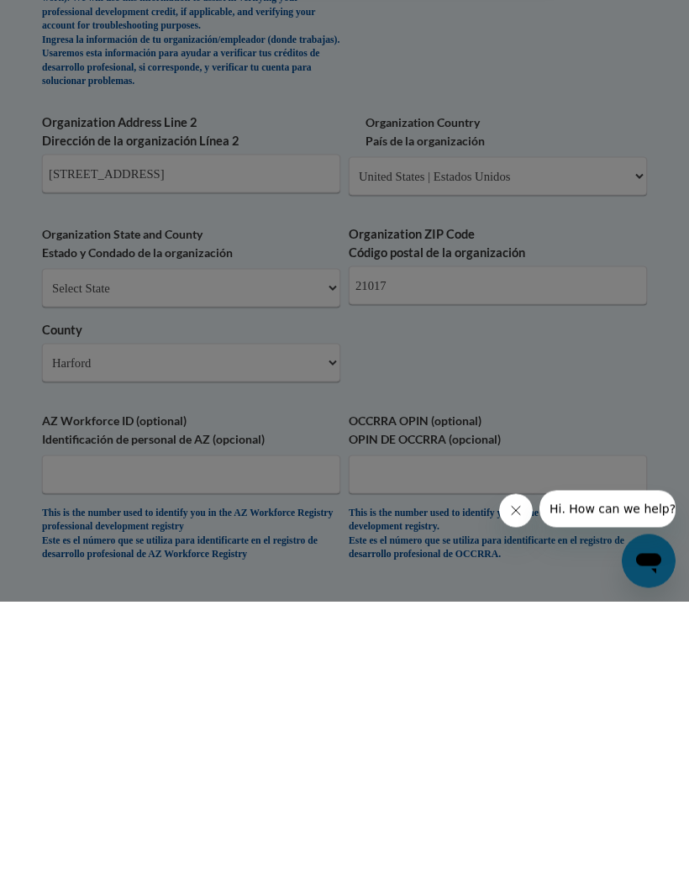
scroll to position [0, 0]
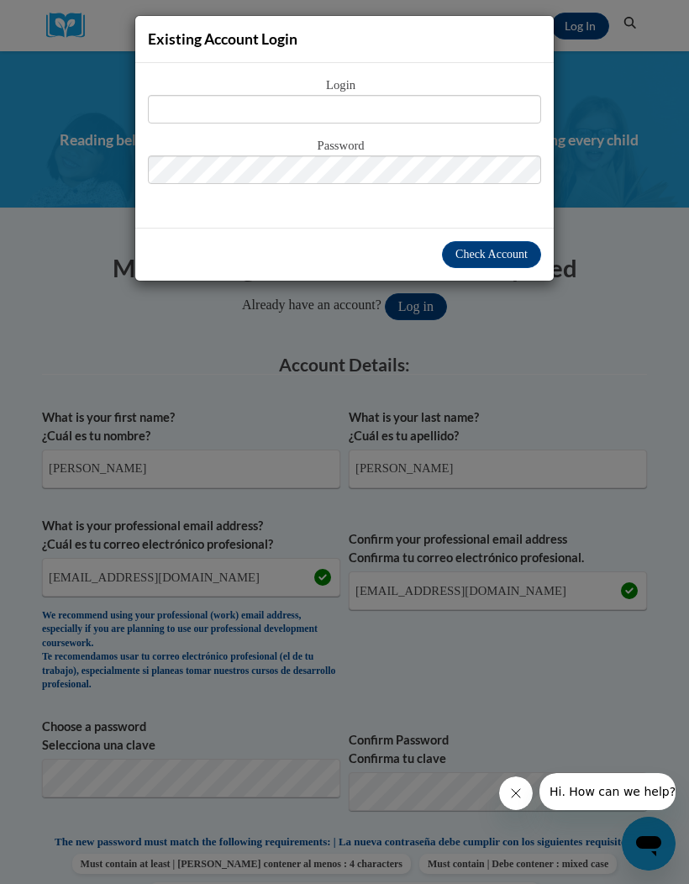
click at [433, 339] on div "Existing Account Login Login Password" at bounding box center [344, 442] width 689 height 884
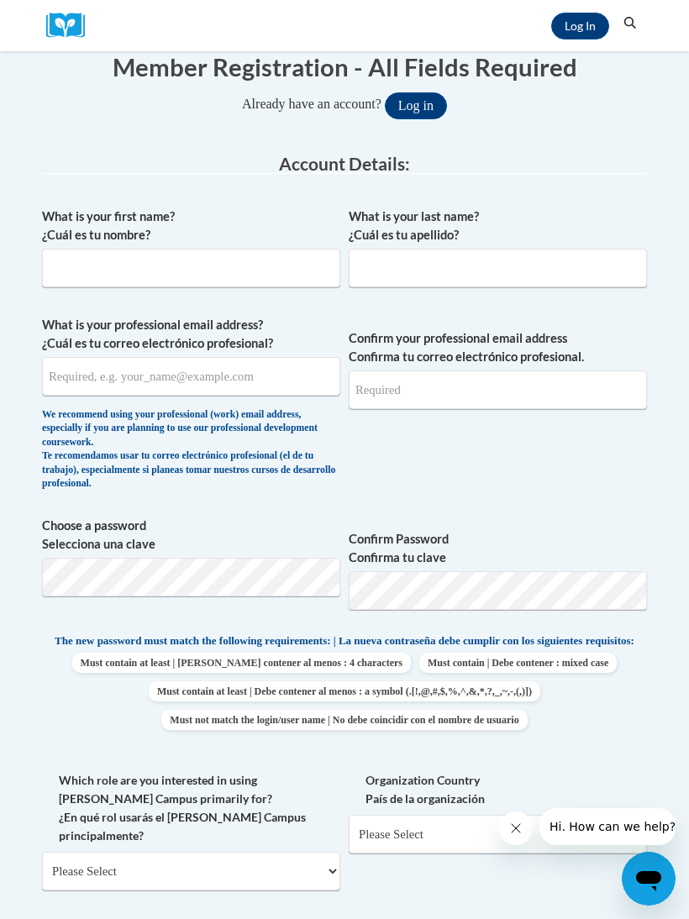
scroll to position [158, 0]
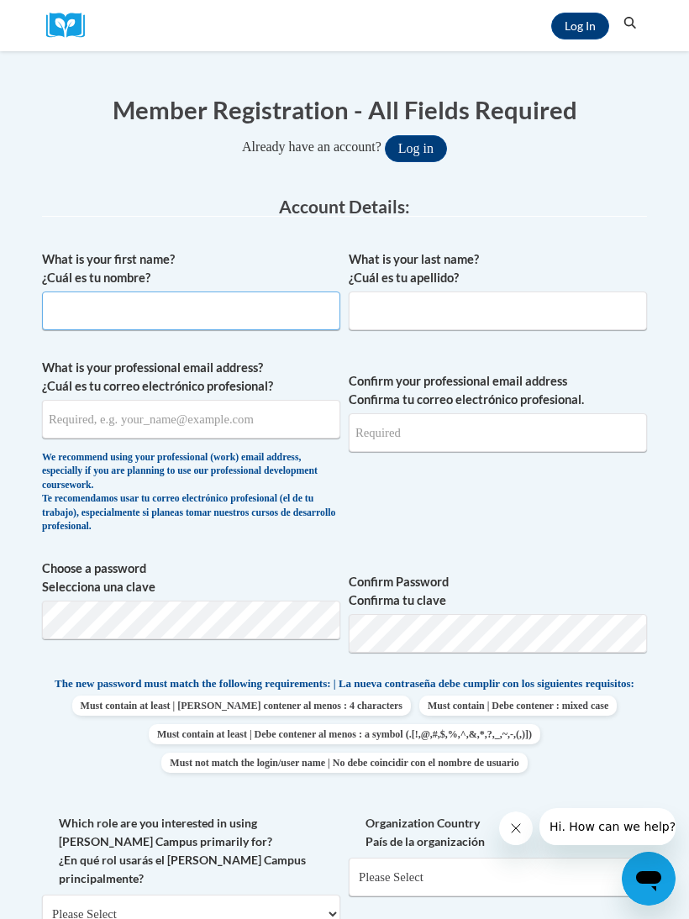
click at [83, 312] on input "What is your first name? ¿Cuál es tu nombre?" at bounding box center [191, 311] width 298 height 39
type input "Abigail"
click at [415, 147] on button "Log in" at bounding box center [416, 149] width 62 height 27
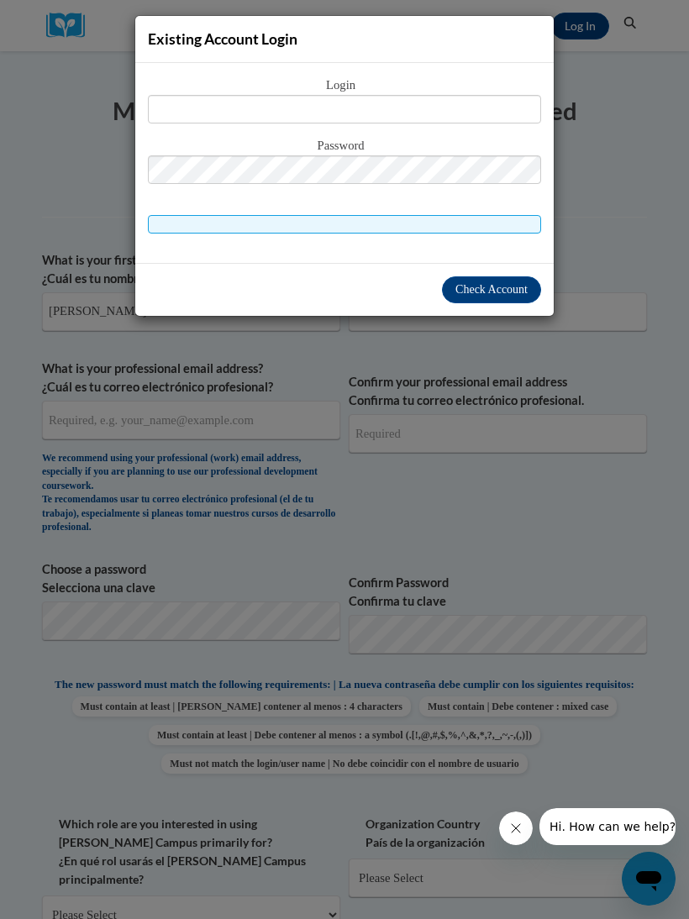
click at [625, 124] on div "Existing Account Login Login Password" at bounding box center [344, 459] width 689 height 919
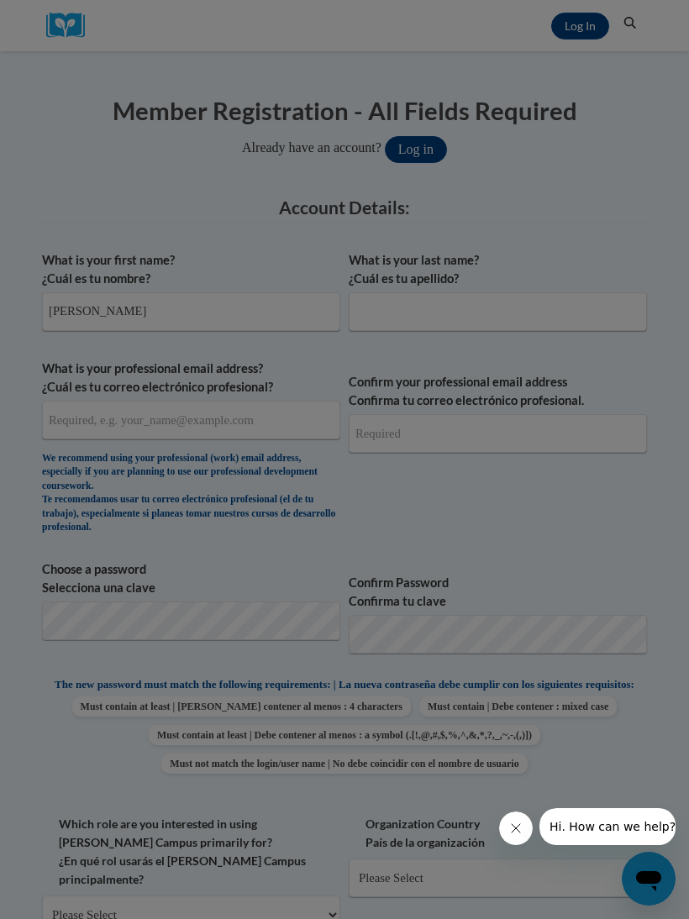
scroll to position [158, 0]
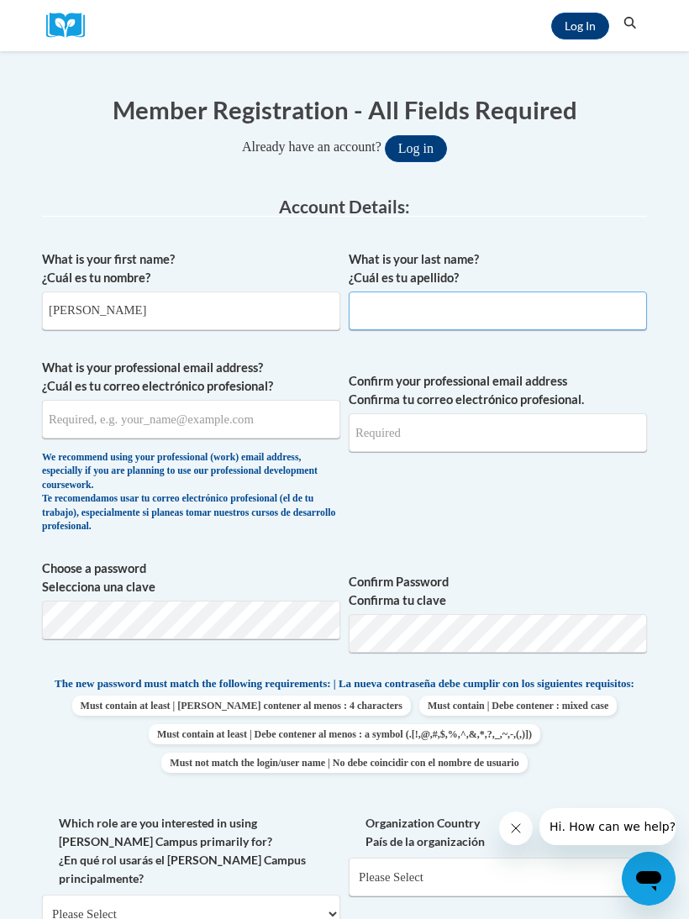
click at [501, 326] on input "What is your last name? ¿Cuál es tu apellido?" at bounding box center [498, 311] width 298 height 39
type input "Thornton"
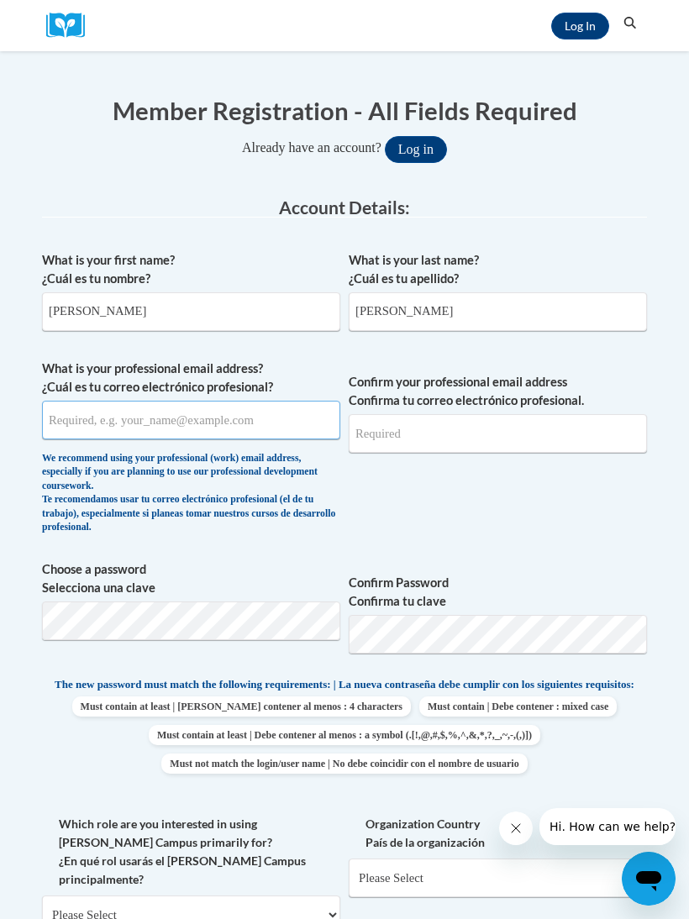
click at [73, 411] on input "What is your professional email address? ¿Cuál es tu correo electrónico profesi…" at bounding box center [191, 420] width 298 height 39
type input "abbyt0423@icloud.com"
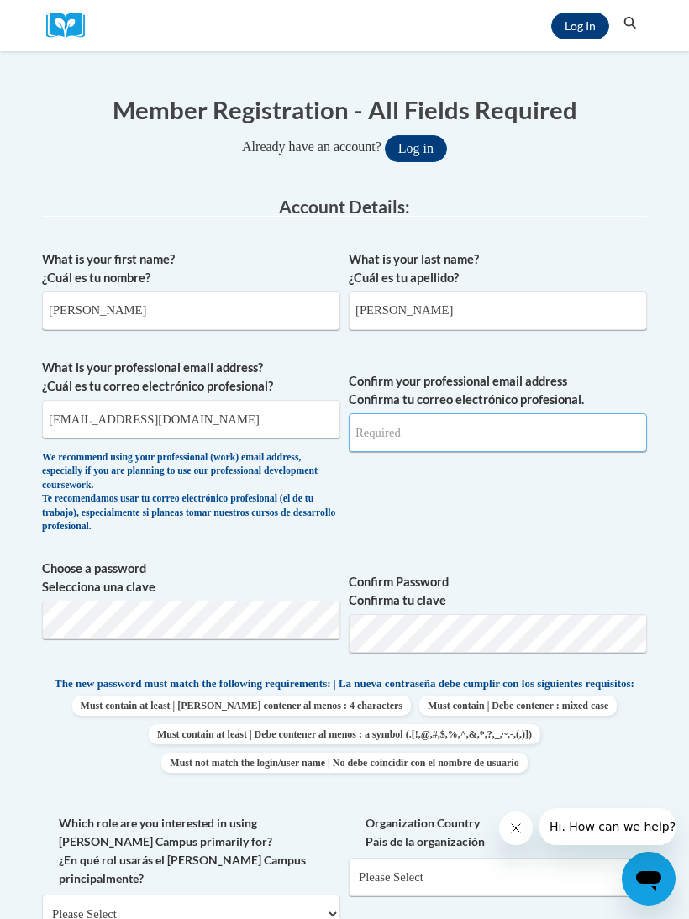
click at [531, 419] on input "Confirm your professional email address Confirma tu correo electrónico profesio…" at bounding box center [498, 432] width 298 height 39
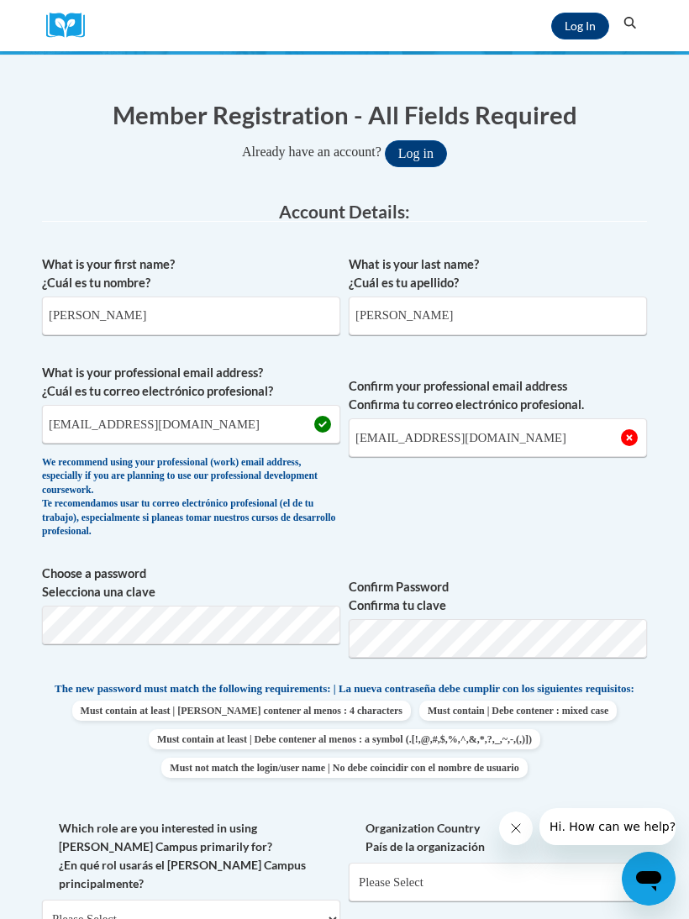
scroll to position [194, 0]
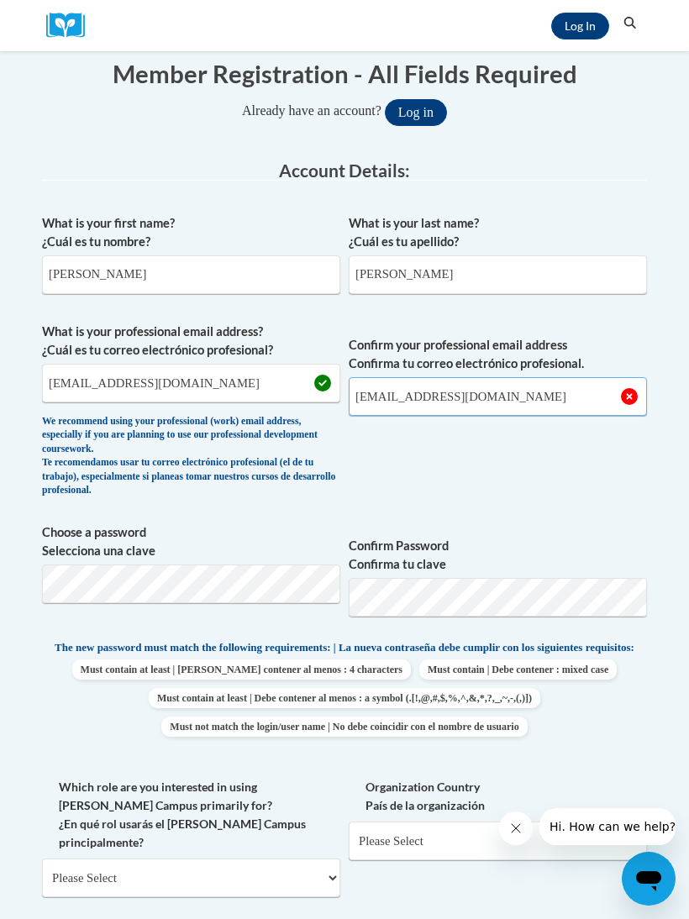
type input "abbyt0423@icloud.com"
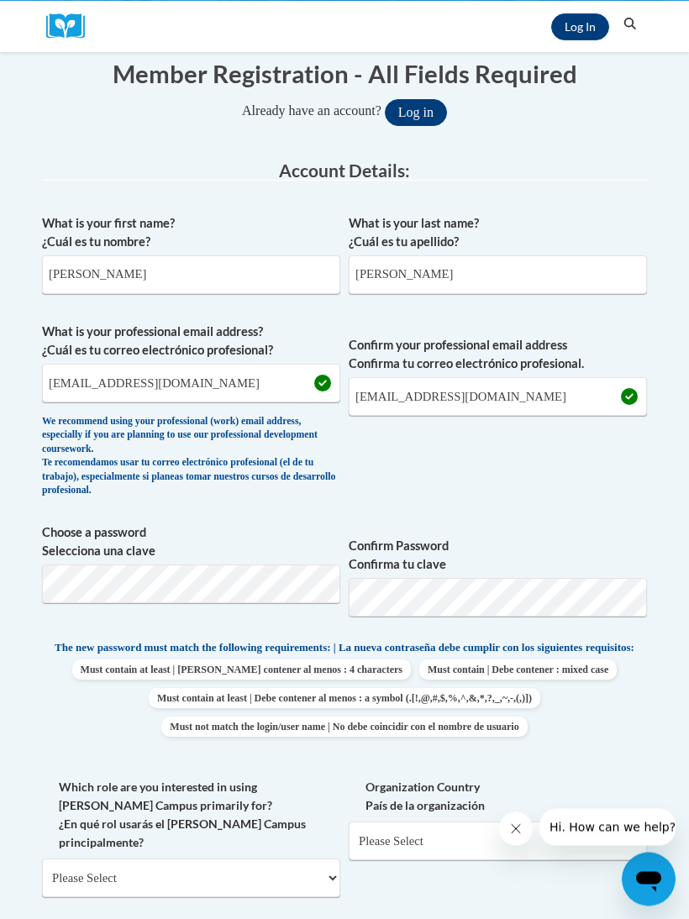
click at [598, 471] on span "Confirm your professional email address Confirma tu correo electrónico profesio…" at bounding box center [498, 414] width 298 height 183
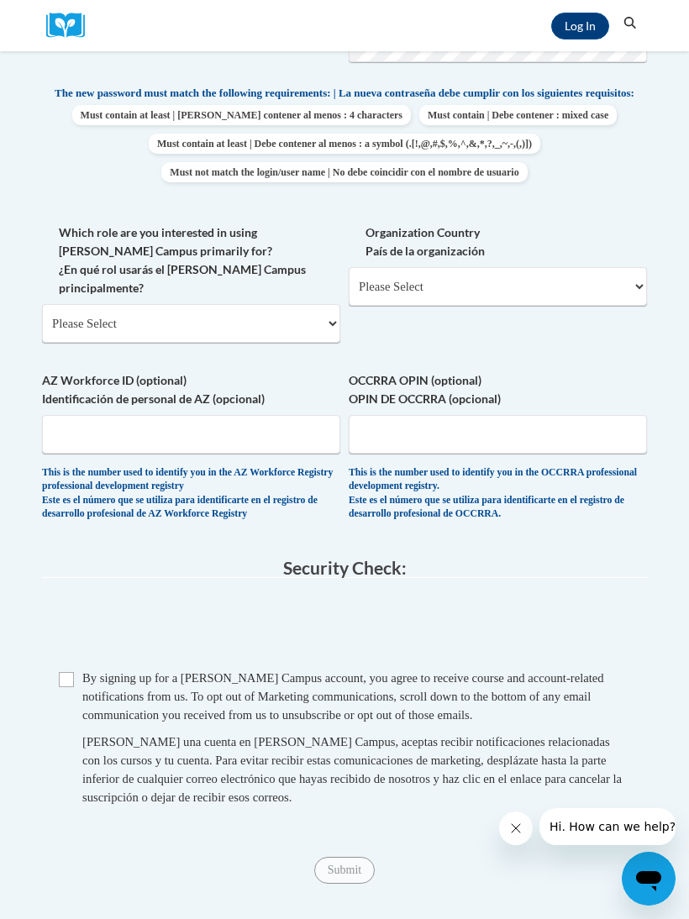
scroll to position [767, 0]
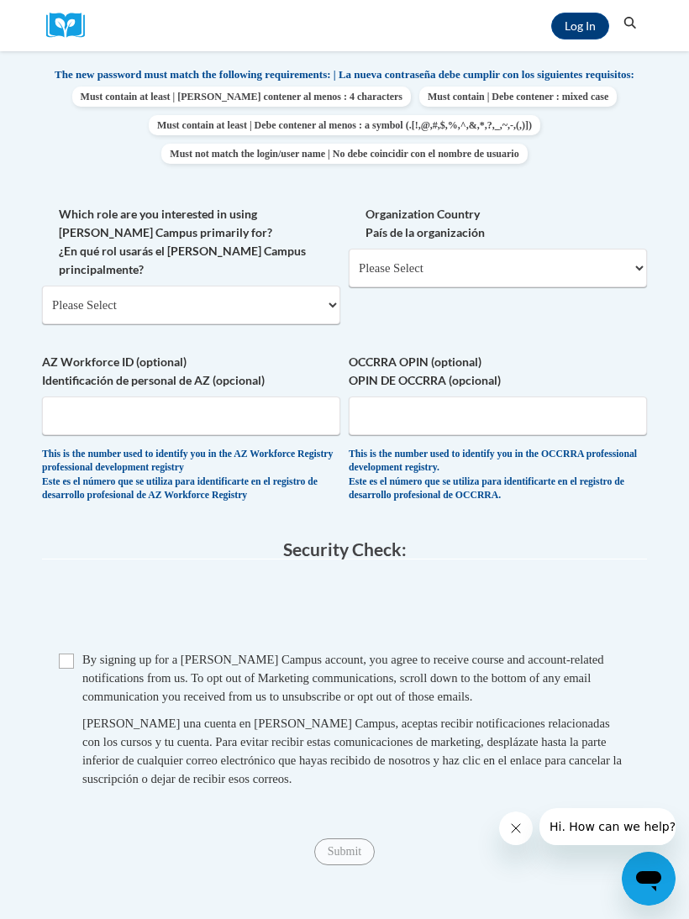
click at [55, 650] on div "Checkbox By signing up for a Cox Campus account, you agree to receive course an…" at bounding box center [344, 727] width 605 height 155
click at [70, 654] on input "Checkbox" at bounding box center [66, 661] width 15 height 15
checkbox input "true"
click at [340, 839] on input "Submit" at bounding box center [344, 852] width 61 height 27
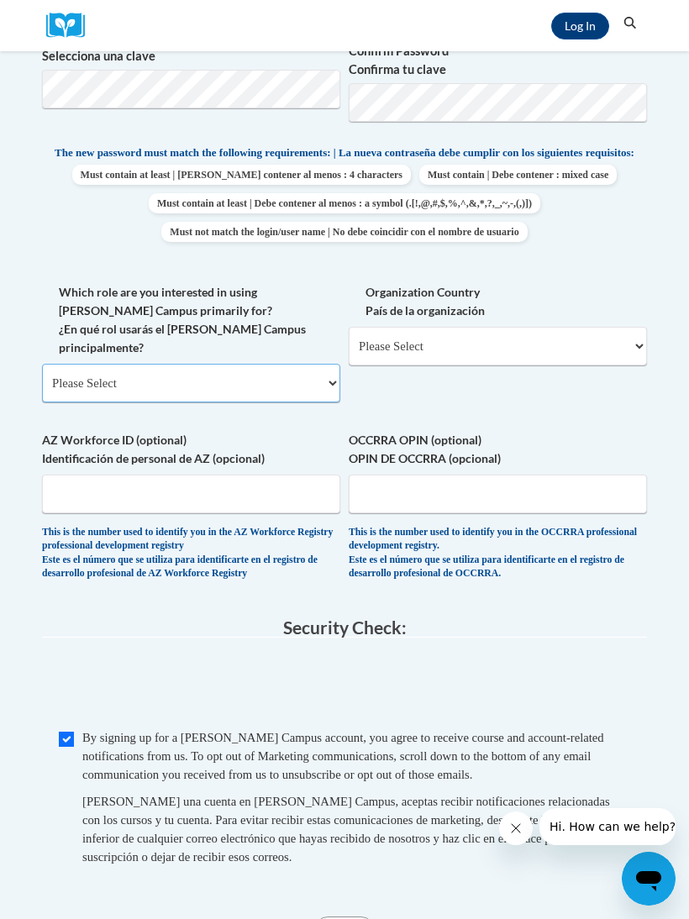
scroll to position [687, 0]
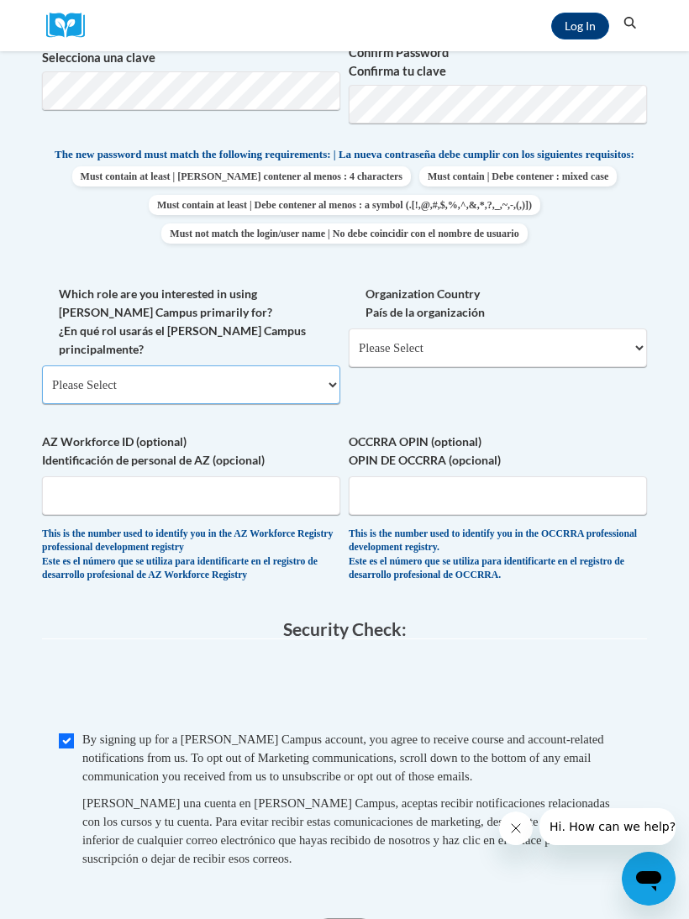
click at [66, 366] on select "Please Select College/University | Colegio/Universidad Community/Nonprofit Part…" at bounding box center [191, 385] width 298 height 39
select select "49058d88-fc43-4af8-93ac-fa8ced758464"
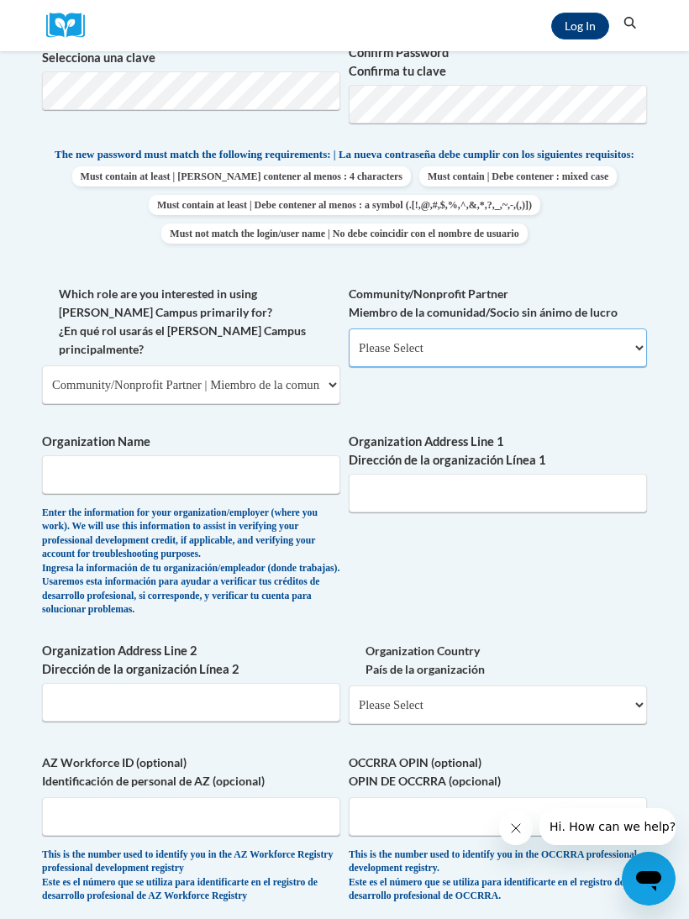
click at [409, 344] on select "Please Select Advocate | Defensor(a) Business/Private Company | Negocio o empre…" at bounding box center [498, 348] width 298 height 39
select select "606ca321-15c9-43e2-8e5f-d1bc6c2d9d7e"
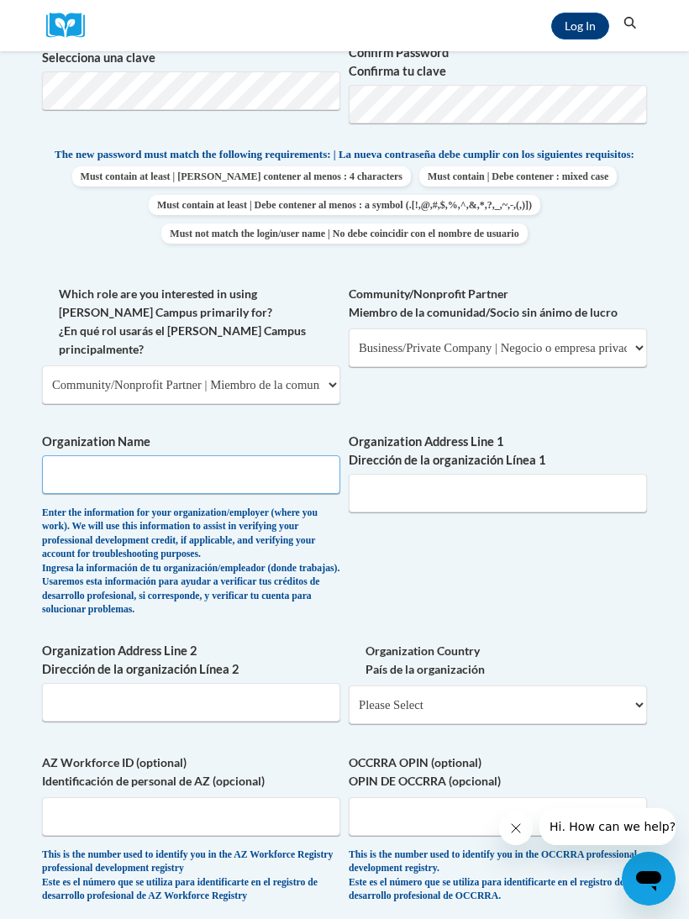
click at [58, 455] on input "Organization Name" at bounding box center [191, 474] width 298 height 39
type input "Primrose school of Belair"
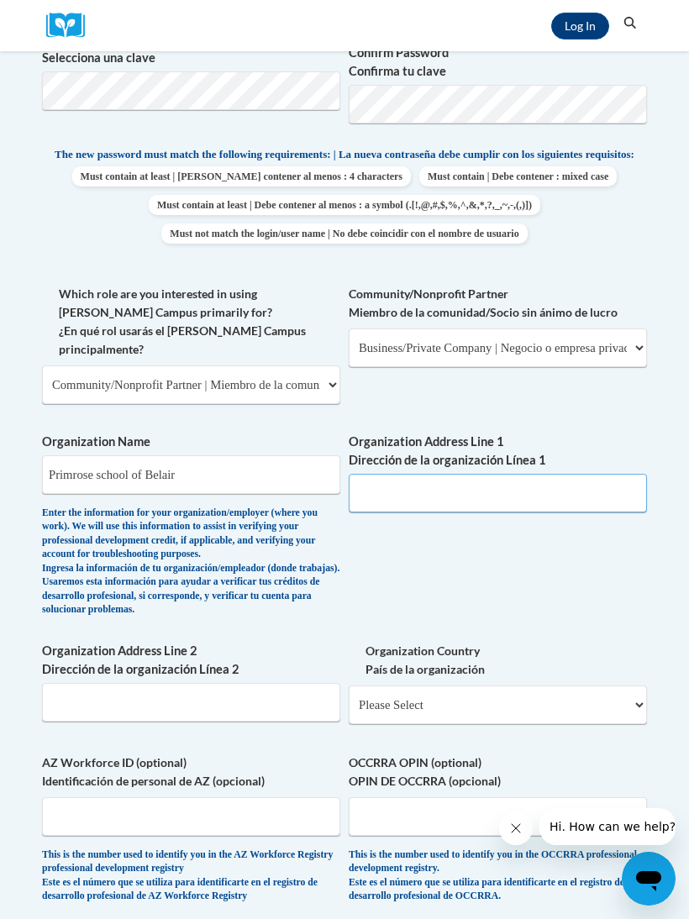
click at [578, 474] on input "Organization Address Line 1 Dirección de la organización Línea 1" at bounding box center [498, 493] width 298 height 39
click at [563, 474] on input "Organization Address Line 1 Dirección de la organización Línea 1" at bounding box center [498, 493] width 298 height 39
paste input "2219 Old Emmorton Rd, Bel Air, MD 21015"
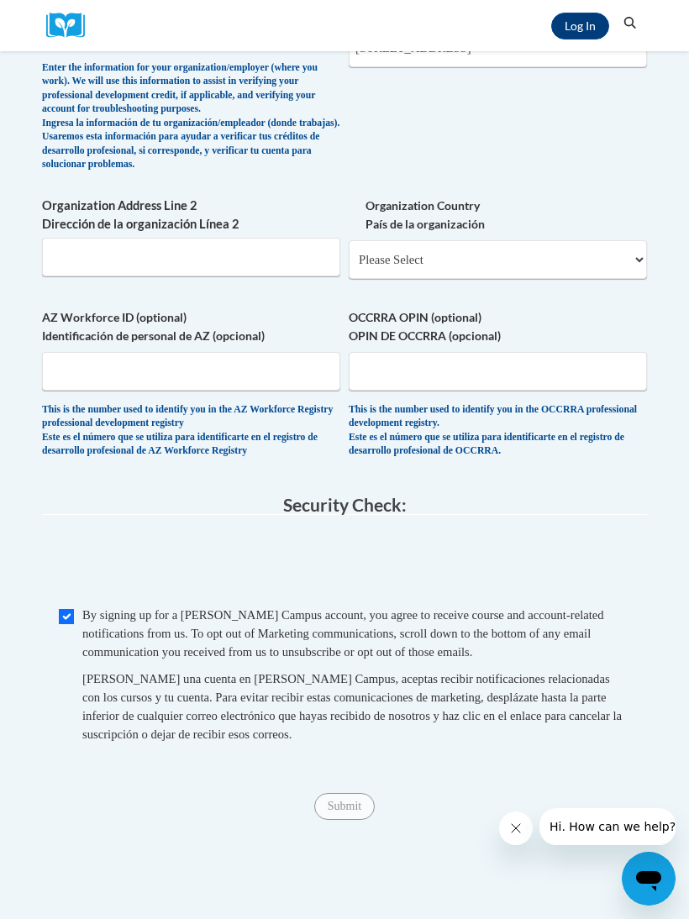
scroll to position [1132, 0]
type input "2219 Old Emmorton Rd, Bel Air, MD 21015"
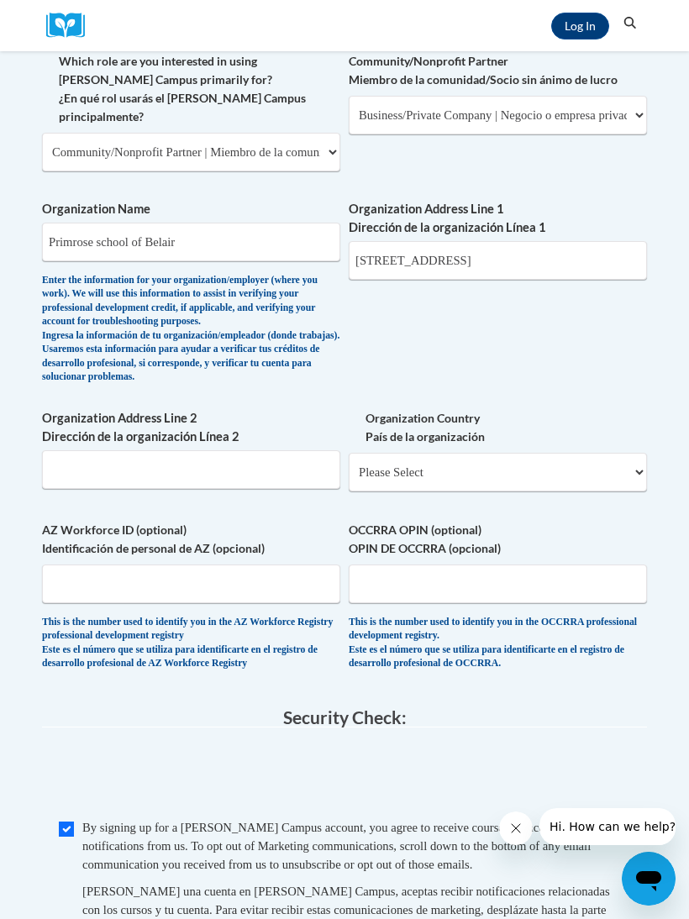
scroll to position [918, 0]
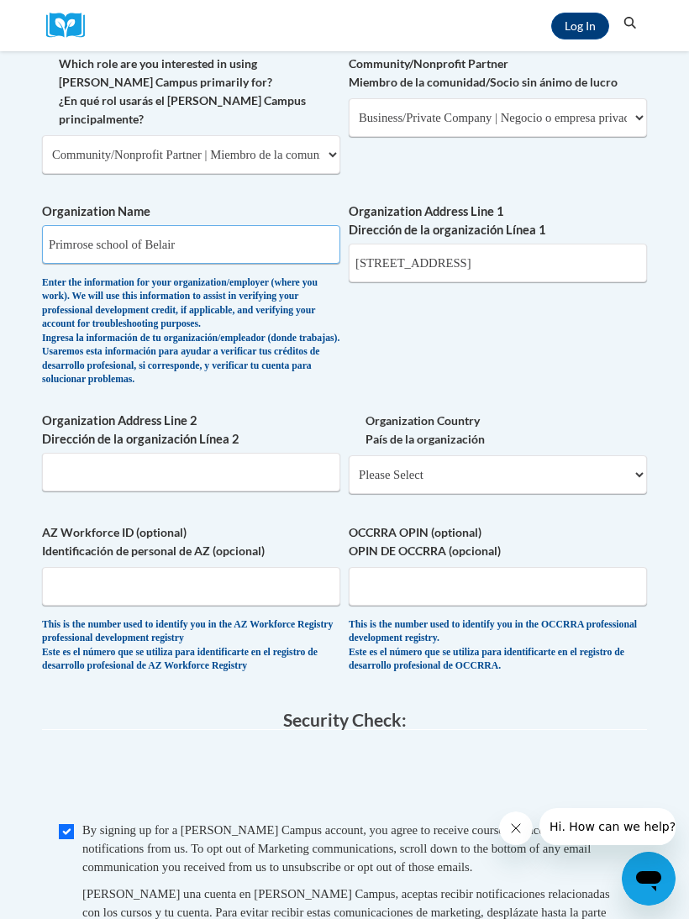
click at [198, 225] on input "Primrose school of Belair" at bounding box center [191, 244] width 298 height 39
type input "Primrose school of Belair"
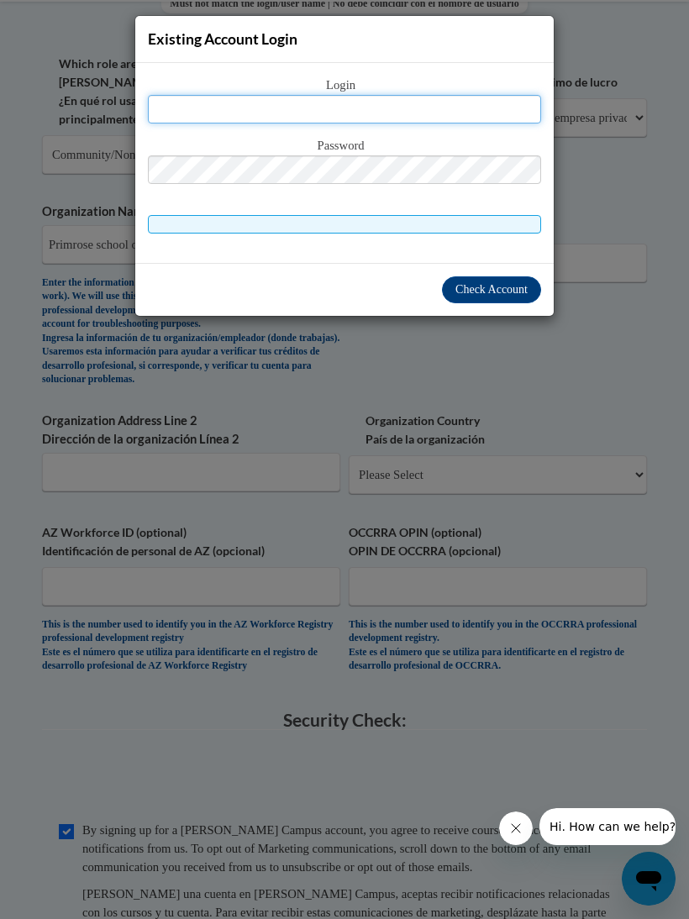
scroll to position [916, 0]
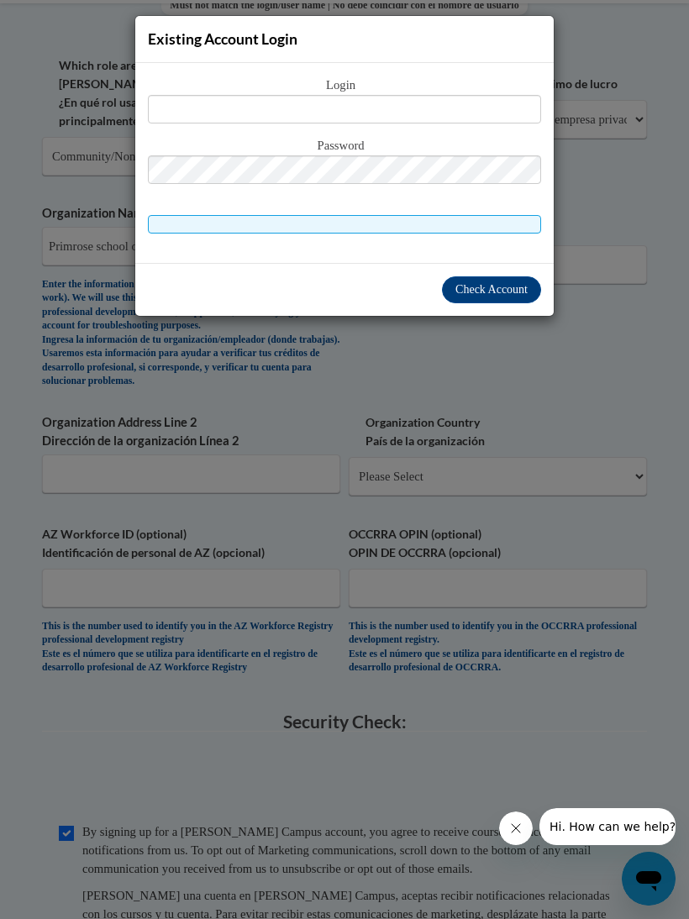
click at [90, 356] on div "Existing Account Login Login Password" at bounding box center [344, 459] width 689 height 919
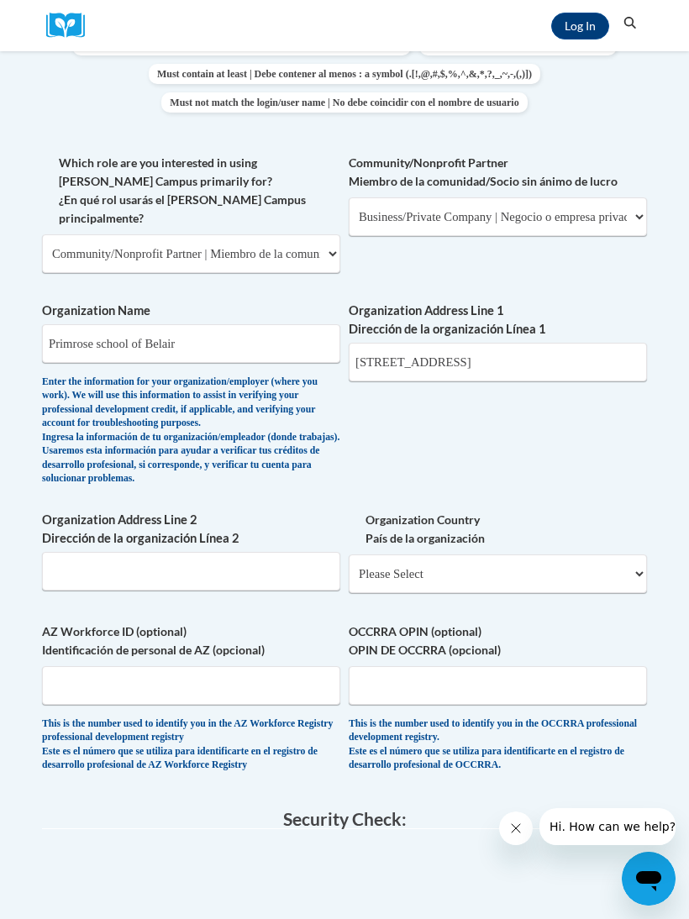
scroll to position [818, 0]
click at [143, 235] on select "Please Select College/University | Colegio/Universidad Community/Nonprofit Part…" at bounding box center [191, 254] width 298 height 39
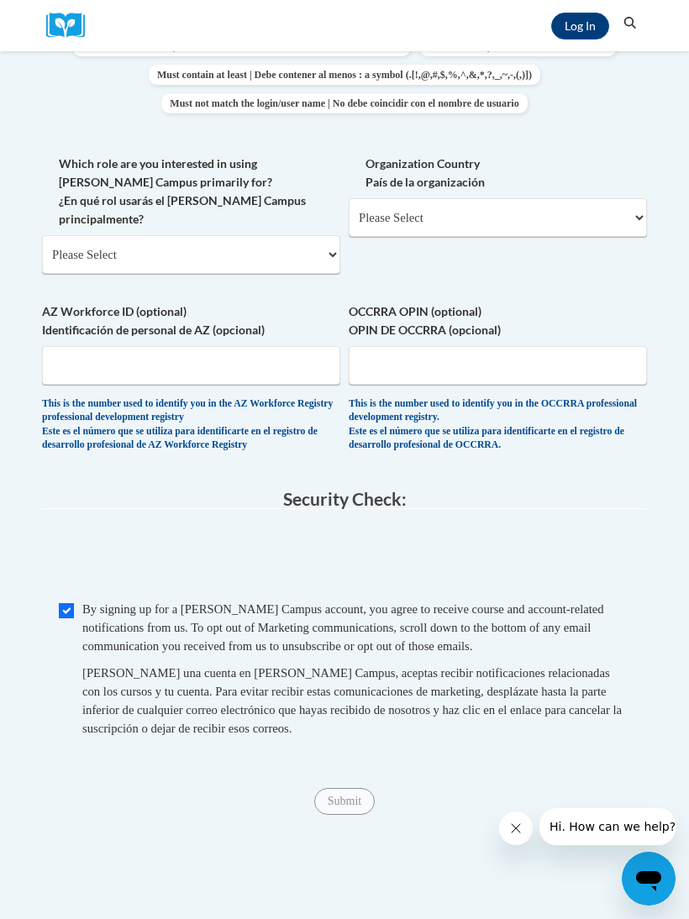
click at [60, 490] on legend "Security Check:" at bounding box center [344, 499] width 605 height 19
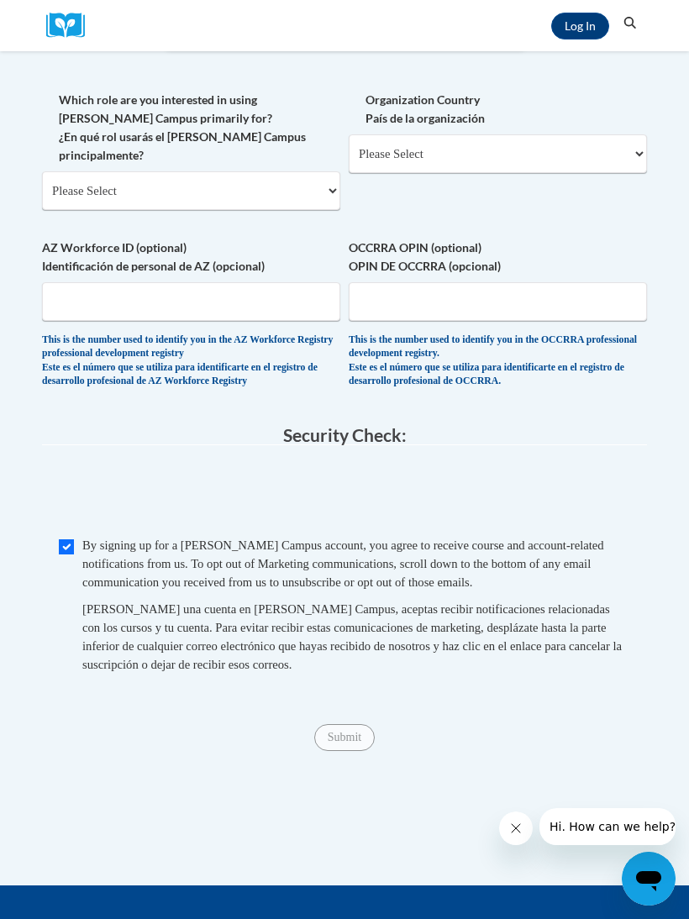
scroll to position [892, 0]
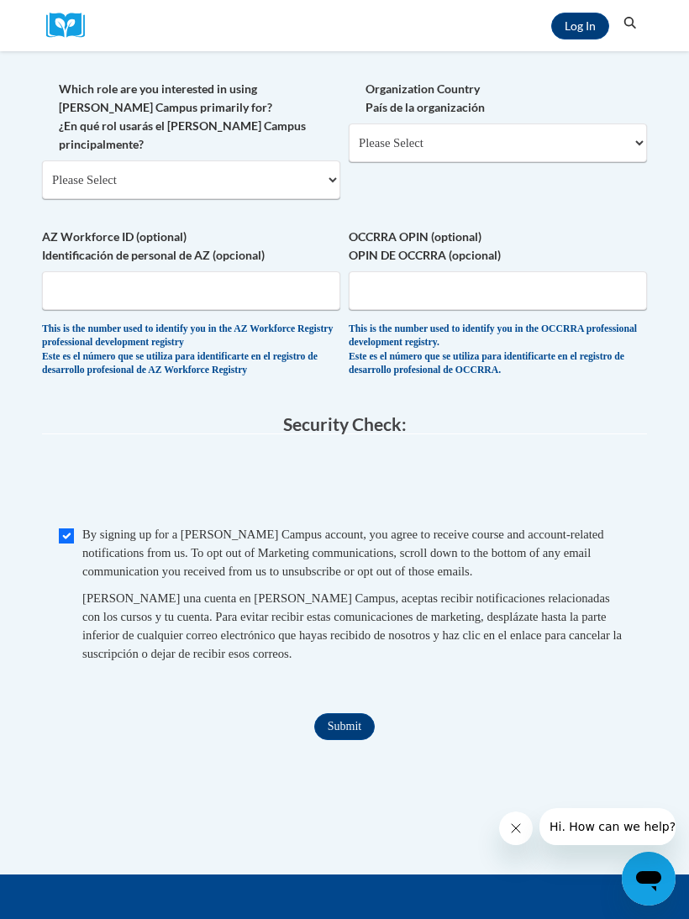
click at [366, 713] on input "Submit" at bounding box center [344, 726] width 61 height 27
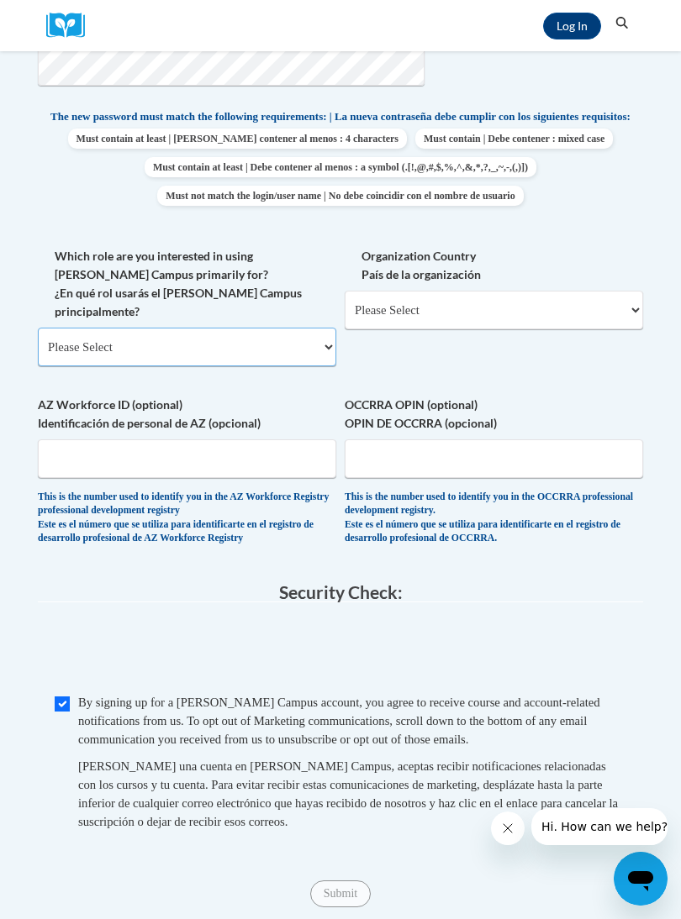
scroll to position [824, 0]
click at [89, 329] on select "Please Select College/University | Colegio/Universidad Community/Nonprofit Part…" at bounding box center [187, 348] width 298 height 39
select select "5a18ea06-2b54-4451-96f2-d152daf9eac5"
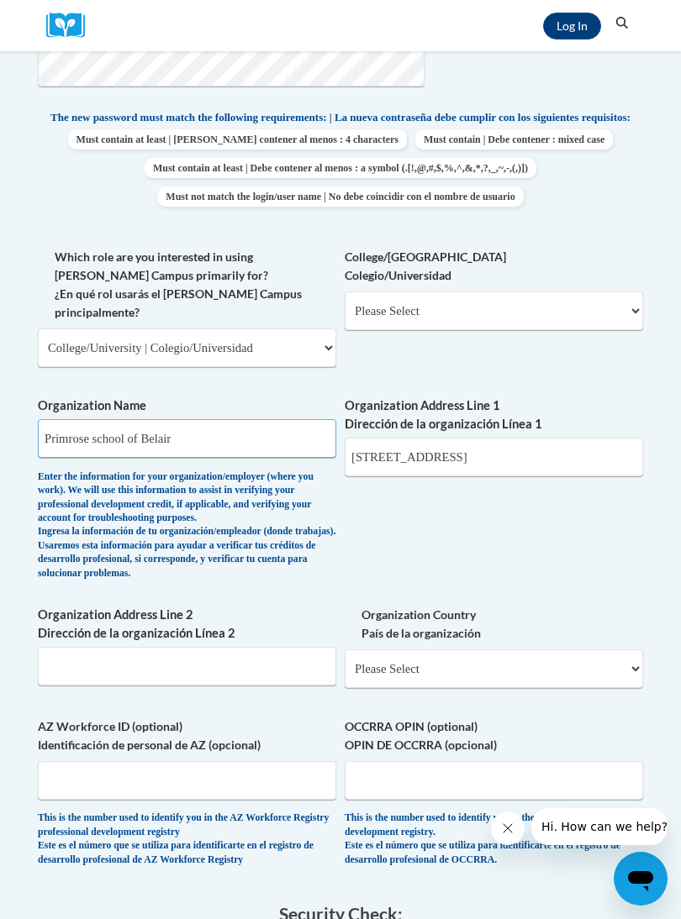
click at [224, 419] on input "Primrose school of Belair" at bounding box center [187, 438] width 298 height 39
type input "Prim"
click at [576, 438] on input "2219 Old Emmorton Rd, Bel Air, MD 21015" at bounding box center [494, 457] width 298 height 39
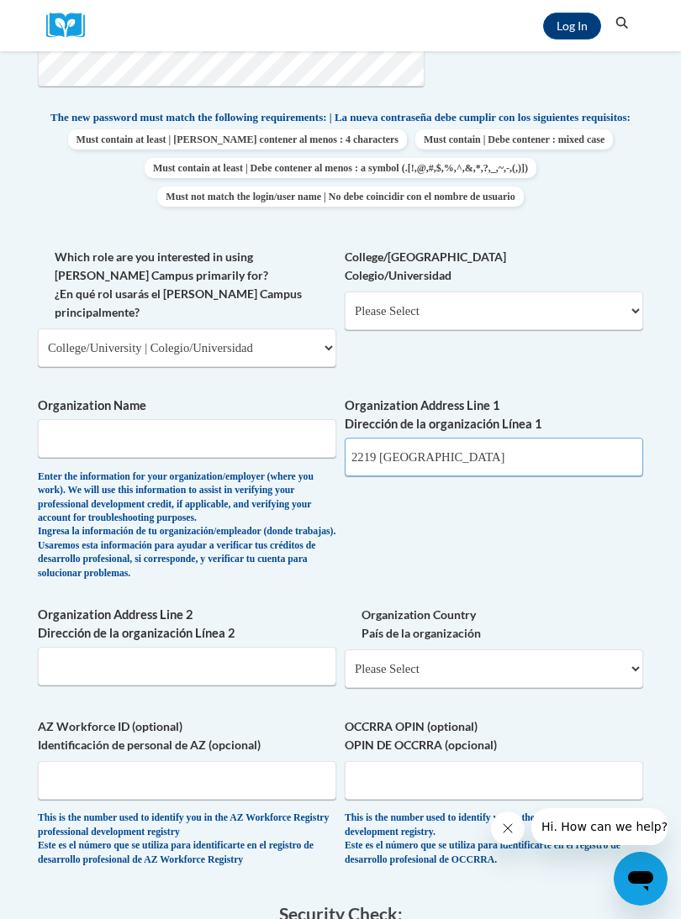
type input "2219"
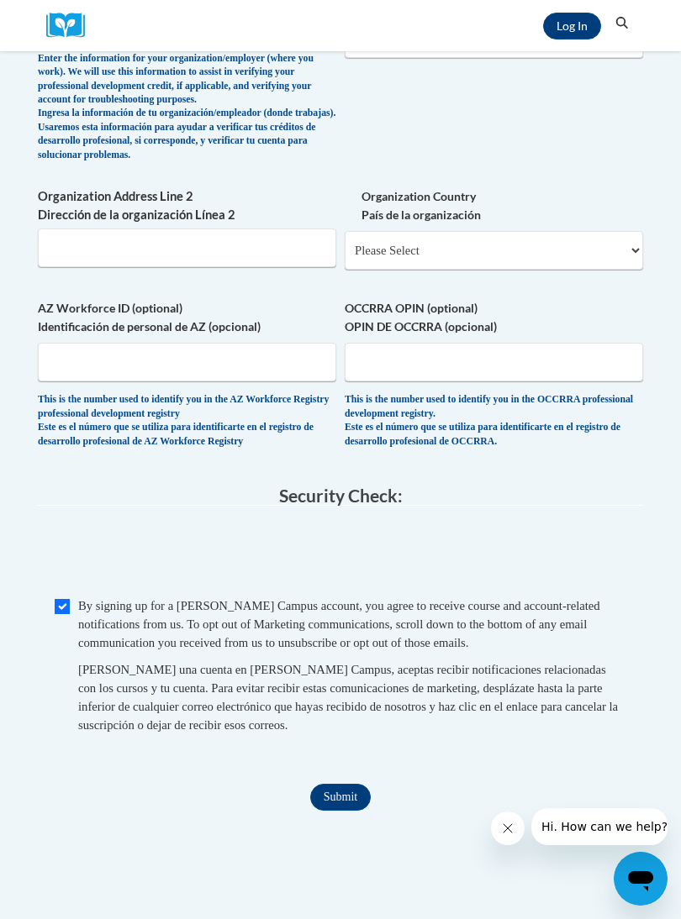
click at [336, 784] on input "Submit" at bounding box center [340, 797] width 61 height 27
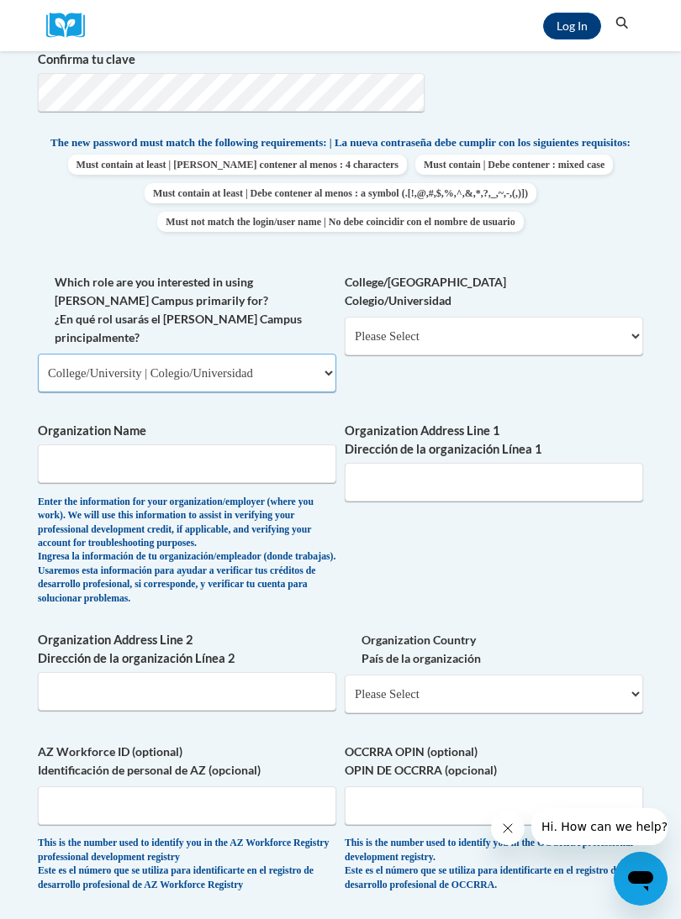
click at [72, 354] on select "Please Select College/University | Colegio/Universidad Community/Nonprofit Part…" at bounding box center [187, 373] width 298 height 39
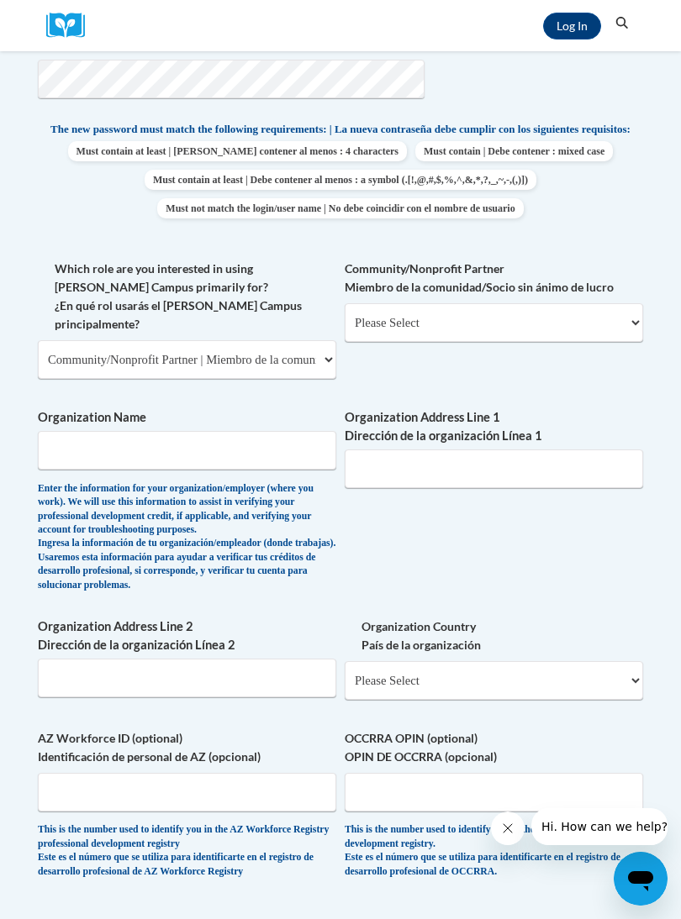
scroll to position [816, 0]
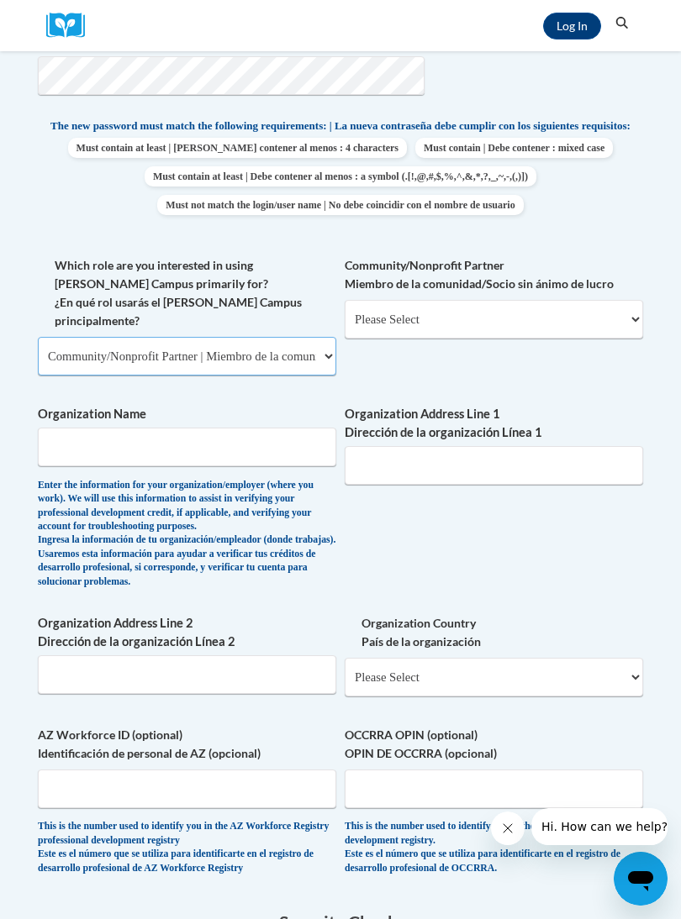
click at [71, 337] on select "Please Select College/University | Colegio/Universidad Community/Nonprofit Part…" at bounding box center [187, 356] width 298 height 39
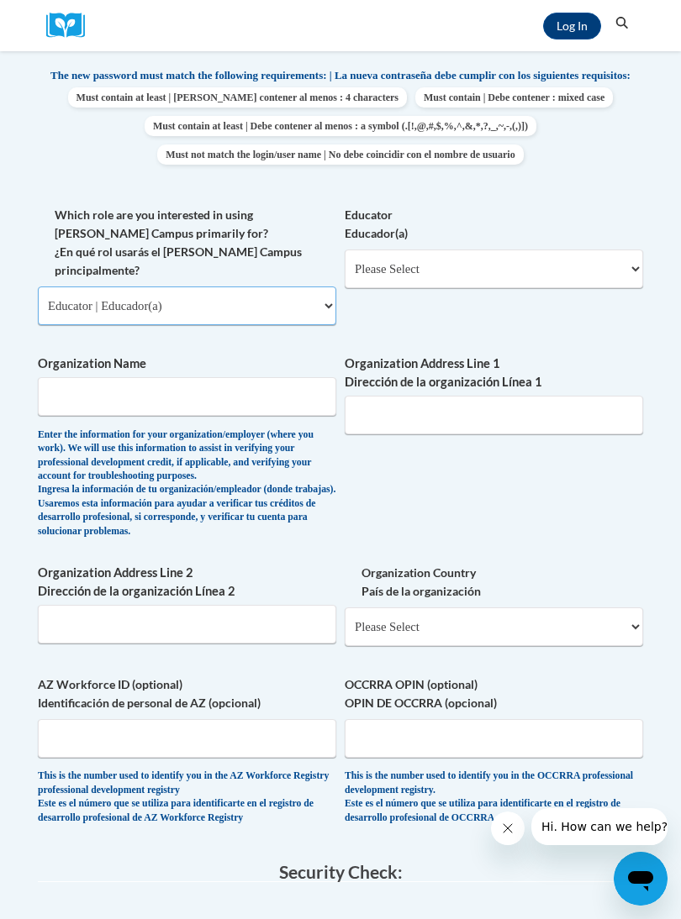
scroll to position [868, 0]
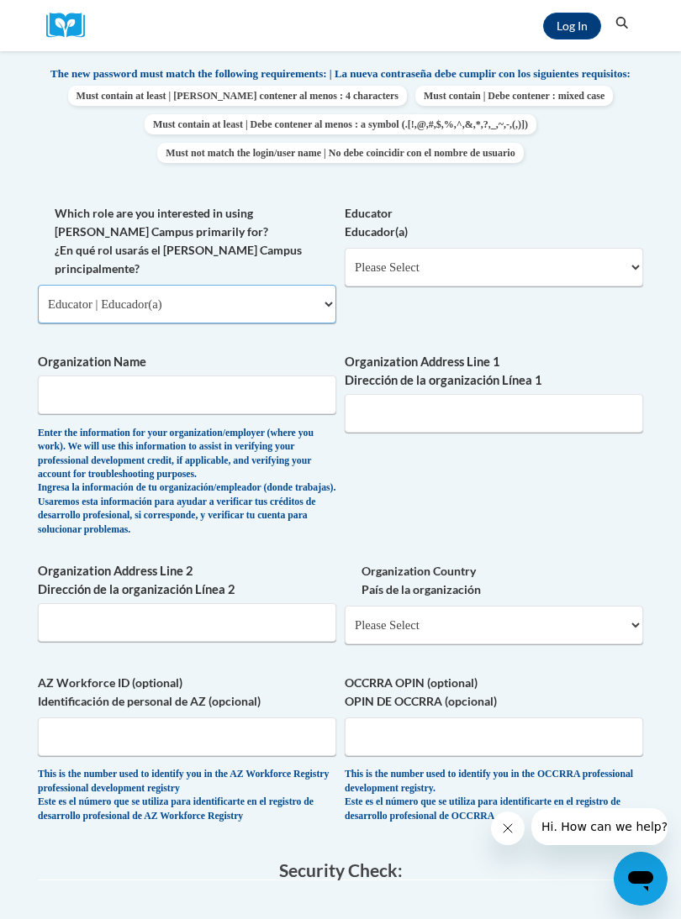
click at [78, 285] on select "Please Select College/University | Colegio/Universidad Community/Nonprofit Part…" at bounding box center [187, 304] width 298 height 39
click at [56, 285] on select "Please Select College/University | Colegio/Universidad Community/Nonprofit Part…" at bounding box center [187, 304] width 298 height 39
click at [70, 285] on select "Please Select College/University | Colegio/Universidad Community/Nonprofit Part…" at bounding box center [187, 304] width 298 height 39
select select "3271ce3a-a928-4b91-bcec-7d68f79f4f34"
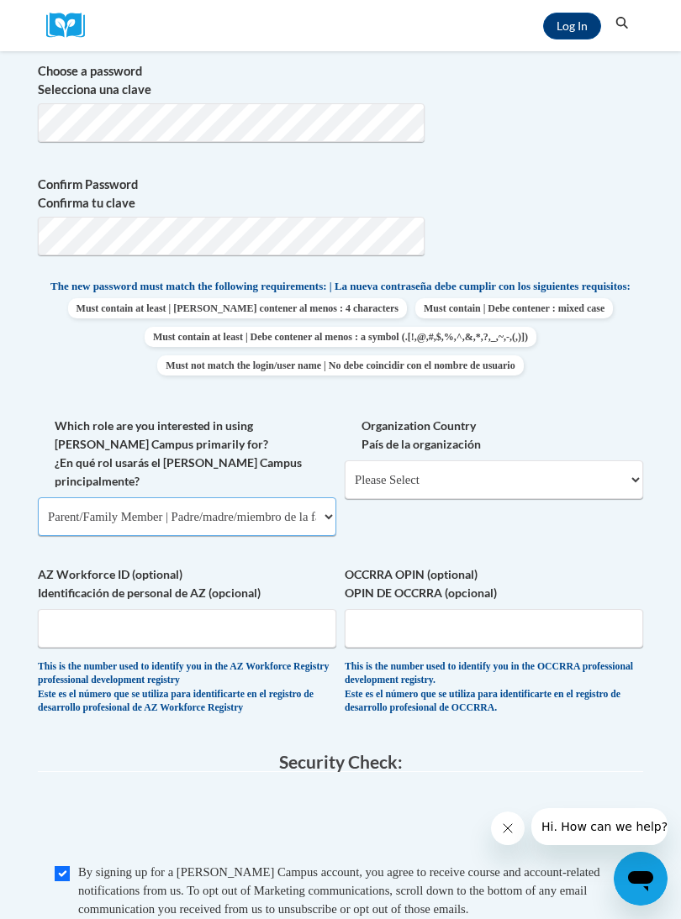
scroll to position [638, 0]
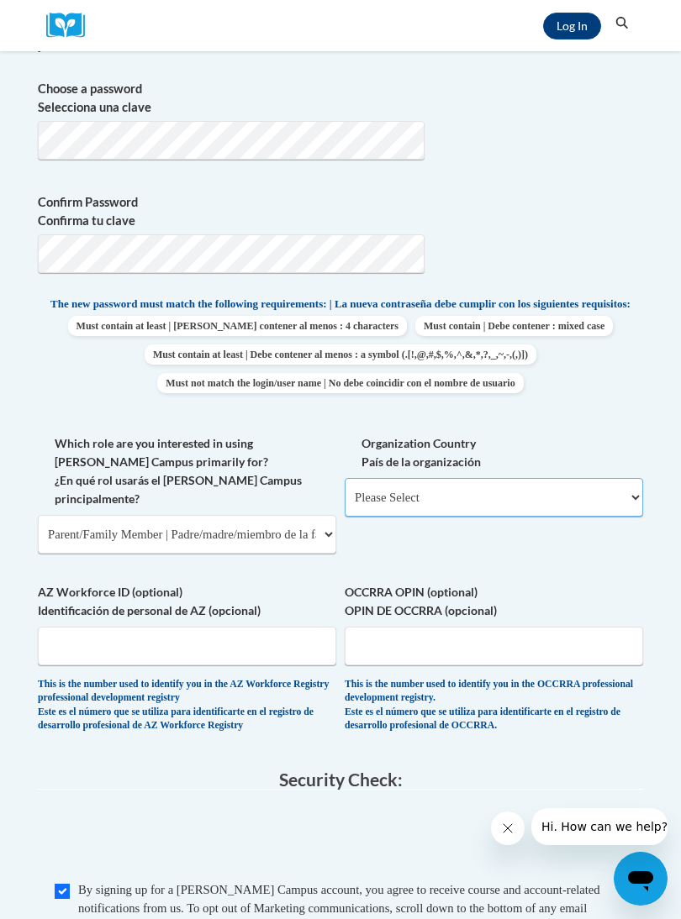
click at [373, 478] on select "Please Select United States | Estados Unidos Outside of the United States | Fue…" at bounding box center [494, 497] width 298 height 39
select select "ad49bcad-a171-4b2e-b99c-48b446064914"
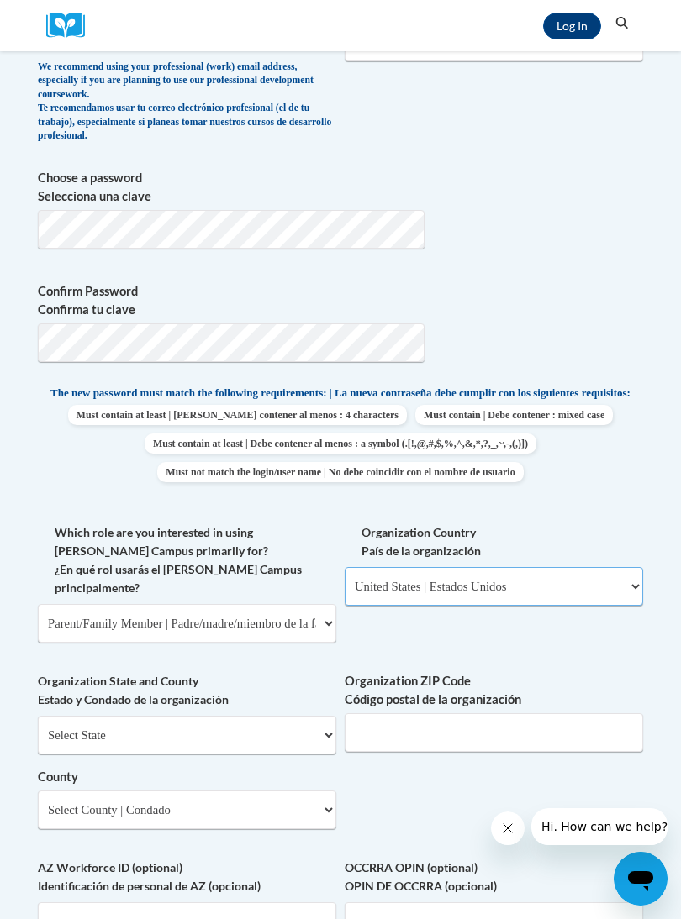
scroll to position [541, 0]
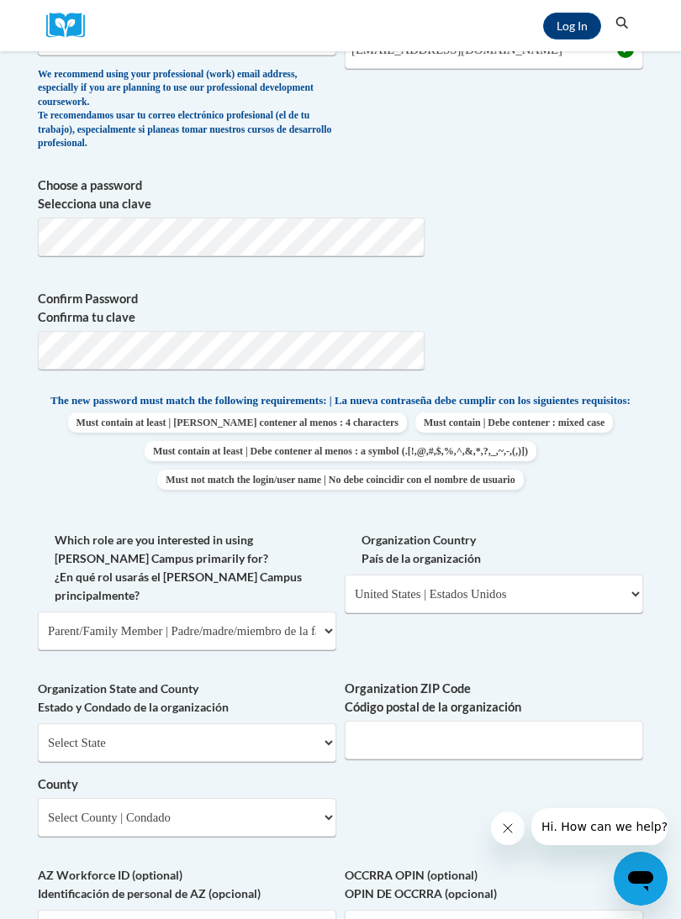
click at [109, 531] on label "Which role are you interested in using Cox Campus primarily for? ¿En qué rol us…" at bounding box center [187, 568] width 298 height 74
click at [109, 612] on select "Please Select College/University | Colegio/Universidad Community/Nonprofit Part…" at bounding box center [187, 631] width 298 height 39
click at [106, 612] on select "Please Select College/University | Colegio/Universidad Community/Nonprofit Part…" at bounding box center [187, 631] width 298 height 39
click at [118, 612] on select "Please Select College/University | Colegio/Universidad Community/Nonprofit Part…" at bounding box center [187, 631] width 298 height 39
select select
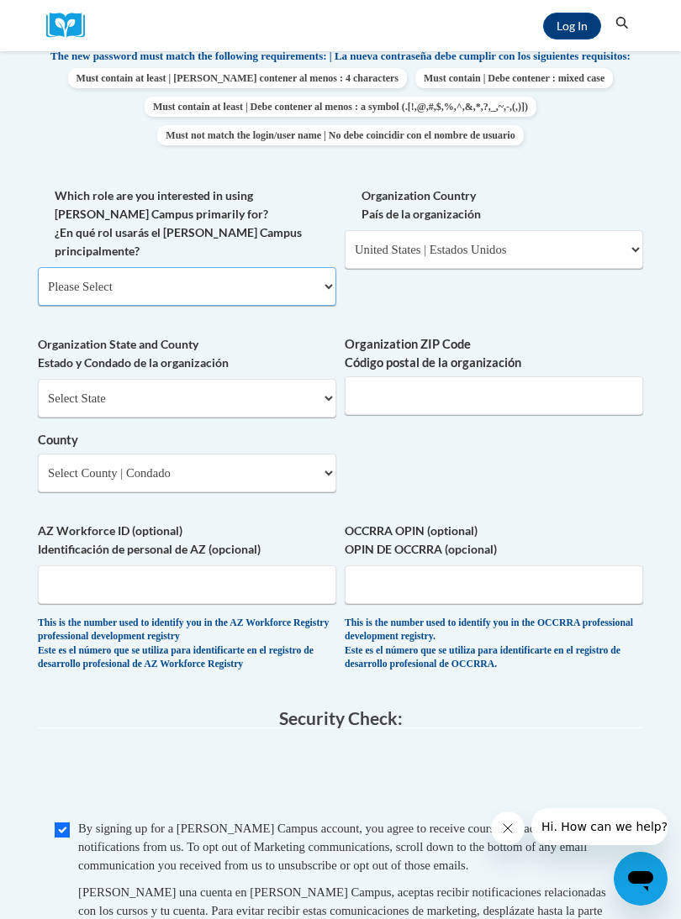
scroll to position [889, 0]
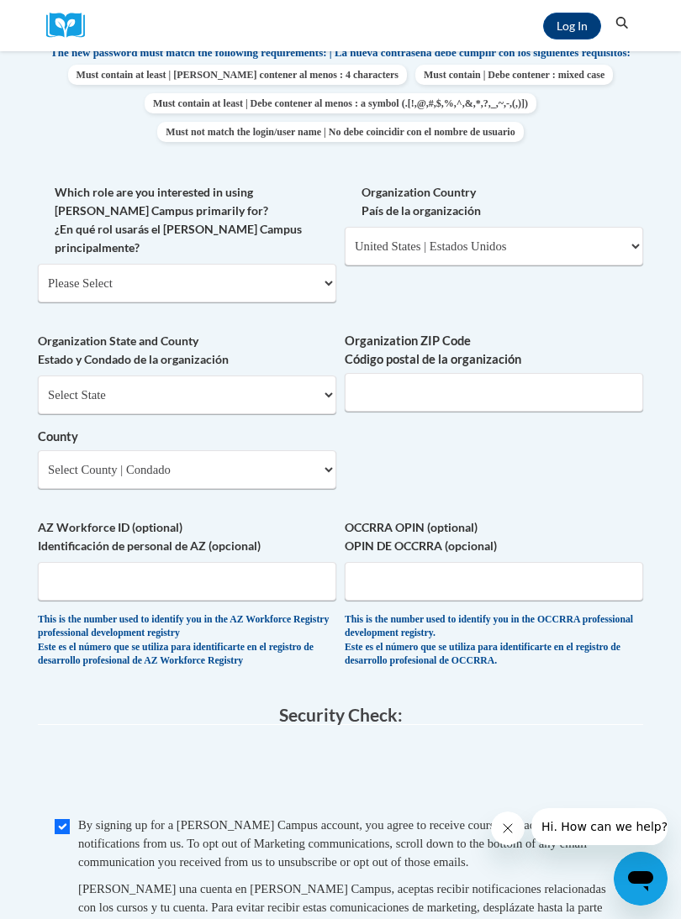
click at [327, 881] on div "Member Registration - All Fields Required Already have an account? Log in Prefe…" at bounding box center [340, 204] width 630 height 1720
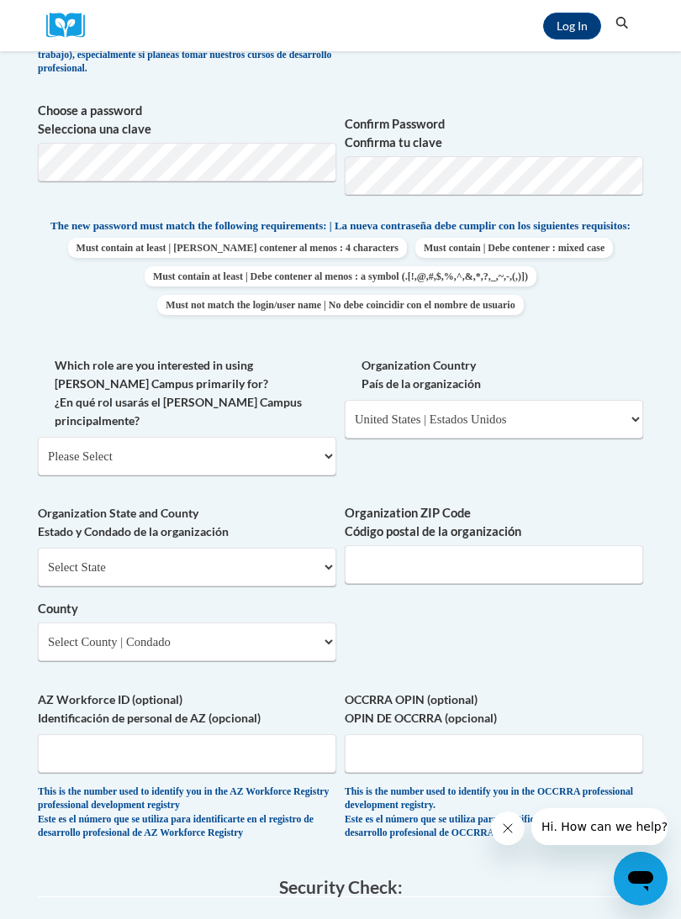
scroll to position [618, 0]
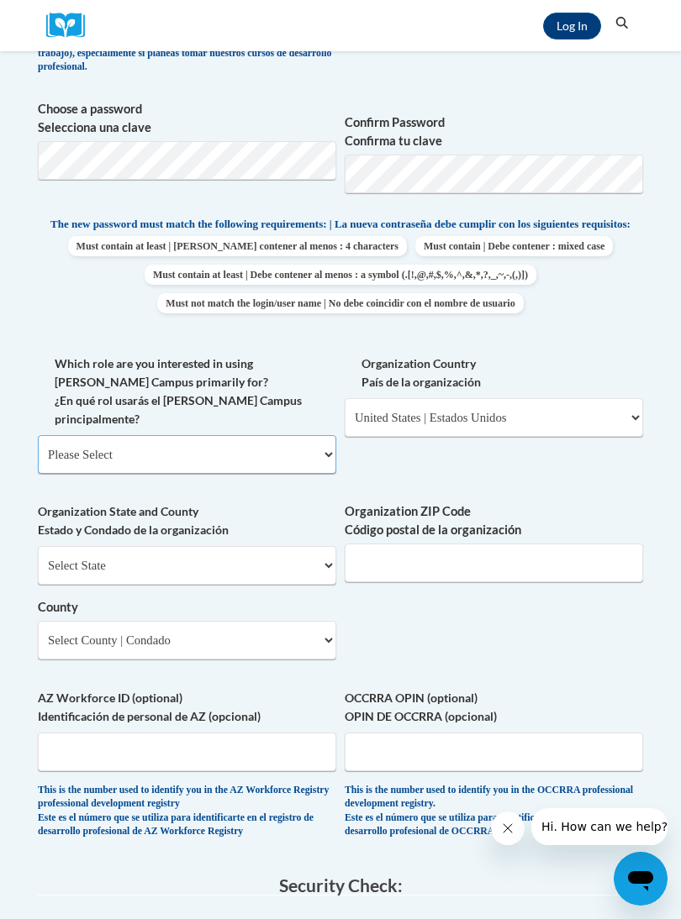
click at [59, 435] on select "Please Select College/University | Colegio/Universidad Community/Nonprofit Part…" at bounding box center [187, 454] width 298 height 39
click at [61, 546] on select "Select State Alabama Alaska Arizona Arkansas California Colorado Connecticut De…" at bounding box center [187, 565] width 298 height 39
select select "Maryland"
click at [387, 544] on input "Organization ZIP Code Código postal de la organización" at bounding box center [494, 563] width 298 height 39
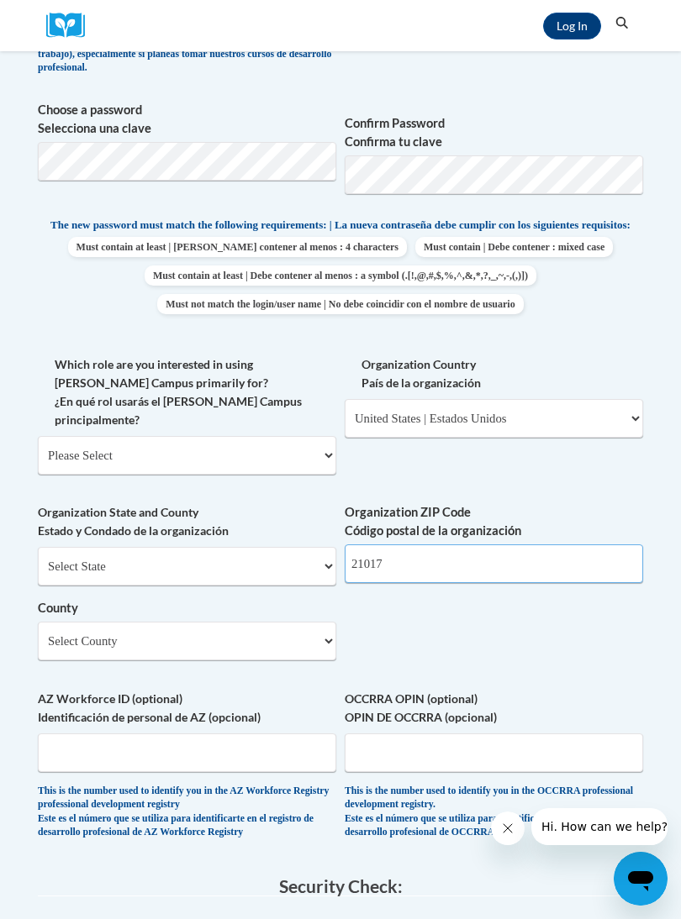
type input "21017"
click at [570, 411] on select "Please Select United States | Estados Unidos Outside of the United States | Fue…" at bounding box center [494, 418] width 298 height 39
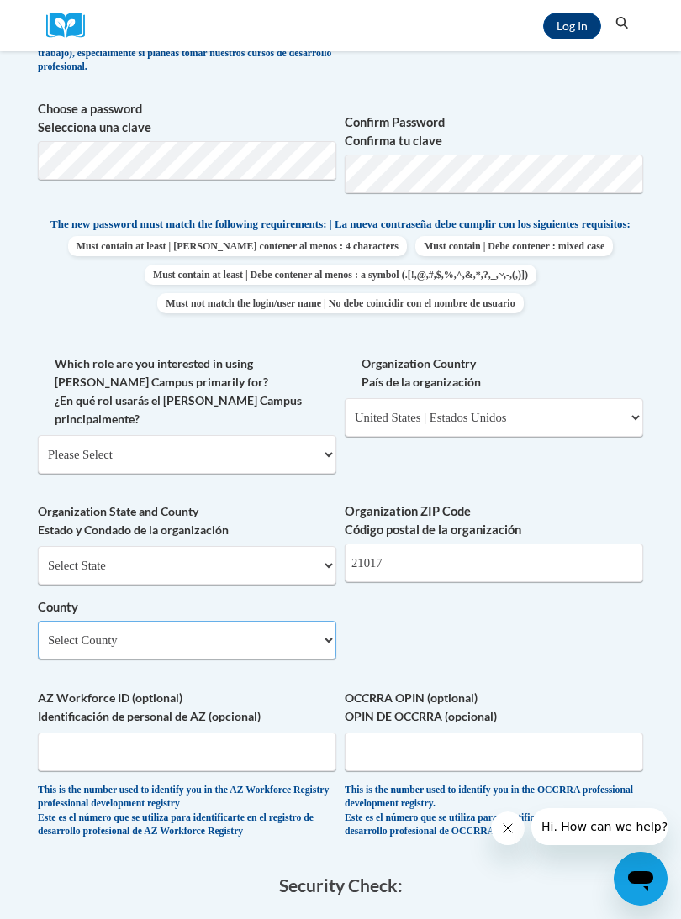
click at [66, 621] on select "Select County Allegany Anne Arundel Baltimore Baltimore Calvert Caroline Carrol…" at bounding box center [187, 640] width 298 height 39
click at [49, 621] on select "Select County Allegany Anne Arundel Baltimore Baltimore Calvert Caroline Carrol…" at bounding box center [187, 640] width 298 height 39
select select "Harford"
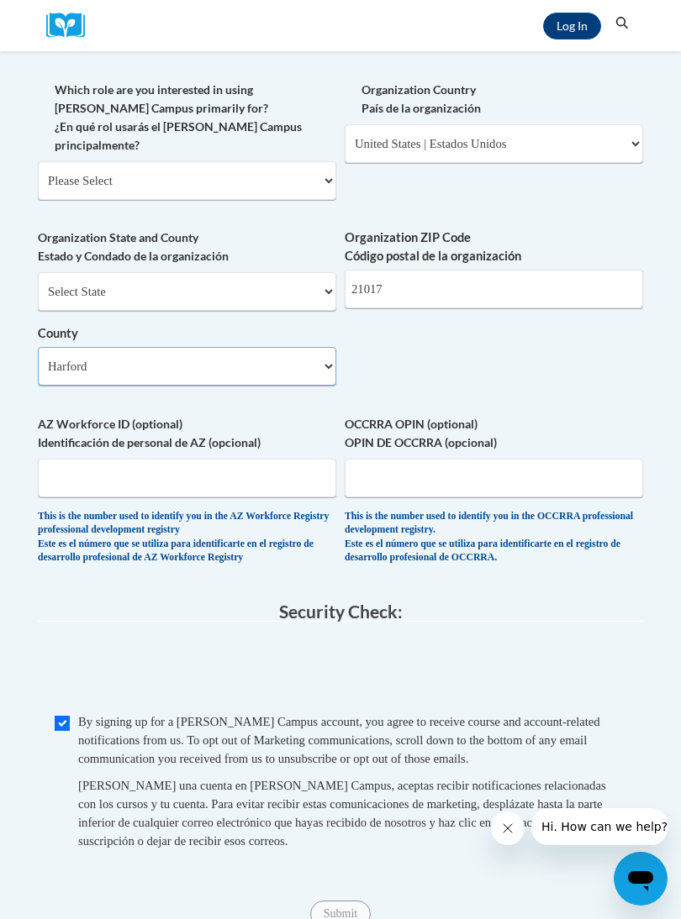
scroll to position [913, 0]
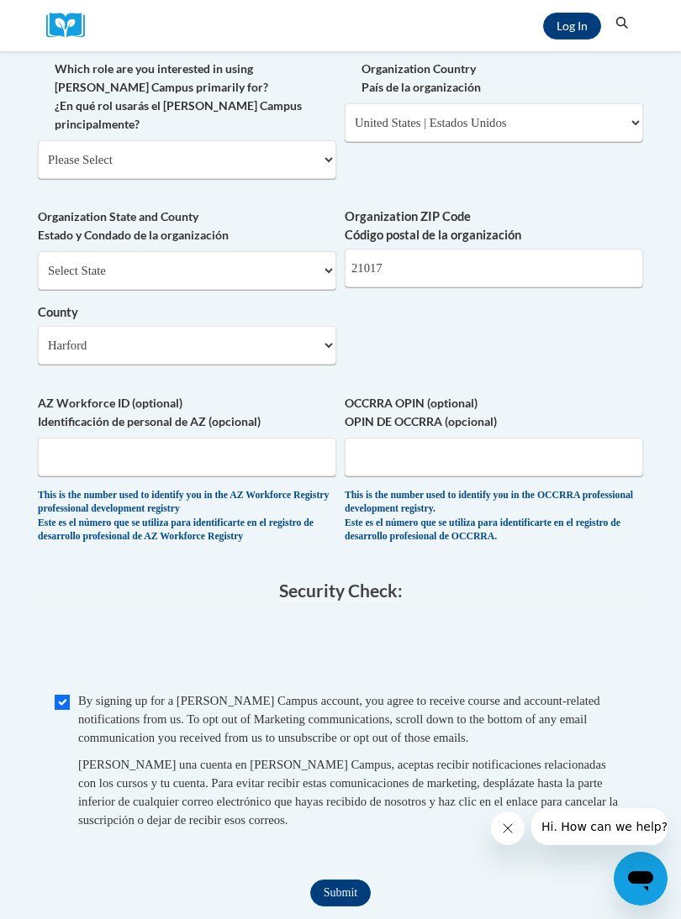
click at [345, 880] on input "Submit" at bounding box center [340, 893] width 61 height 27
click at [69, 140] on select "Please Select College/University | Colegio/Universidad Community/Nonprofit Part…" at bounding box center [187, 159] width 298 height 39
select select "fbf2d438-af2f-41f8-98f1-81c410e29de3"
select select "null"
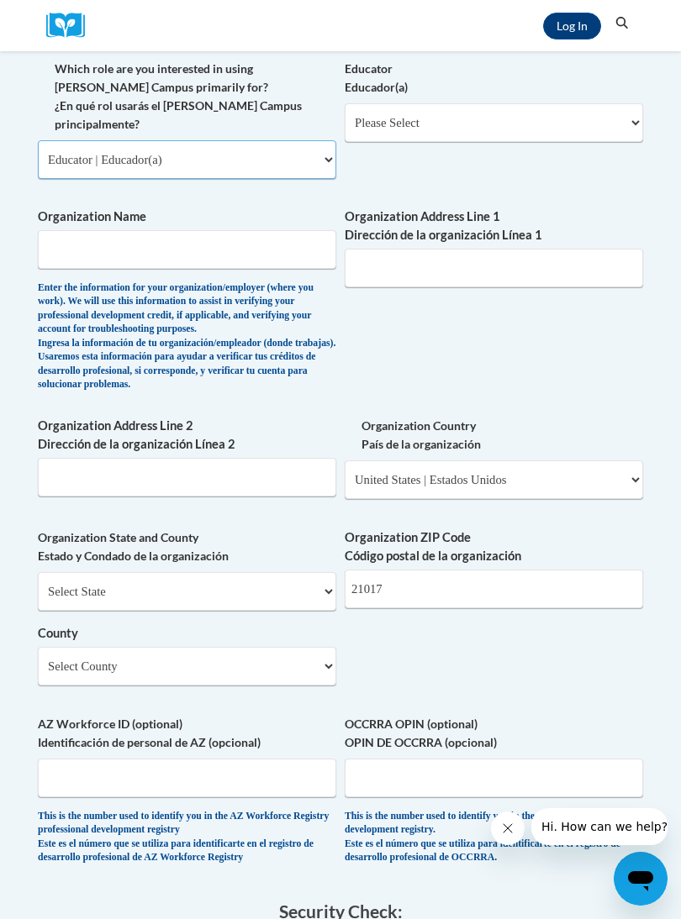
click at [66, 141] on select "Please Select College/University | Colegio/Universidad Community/Nonprofit Part…" at bounding box center [187, 159] width 298 height 39
select select "3271ce3a-a928-4b91-bcec-7d68f79f4f34"
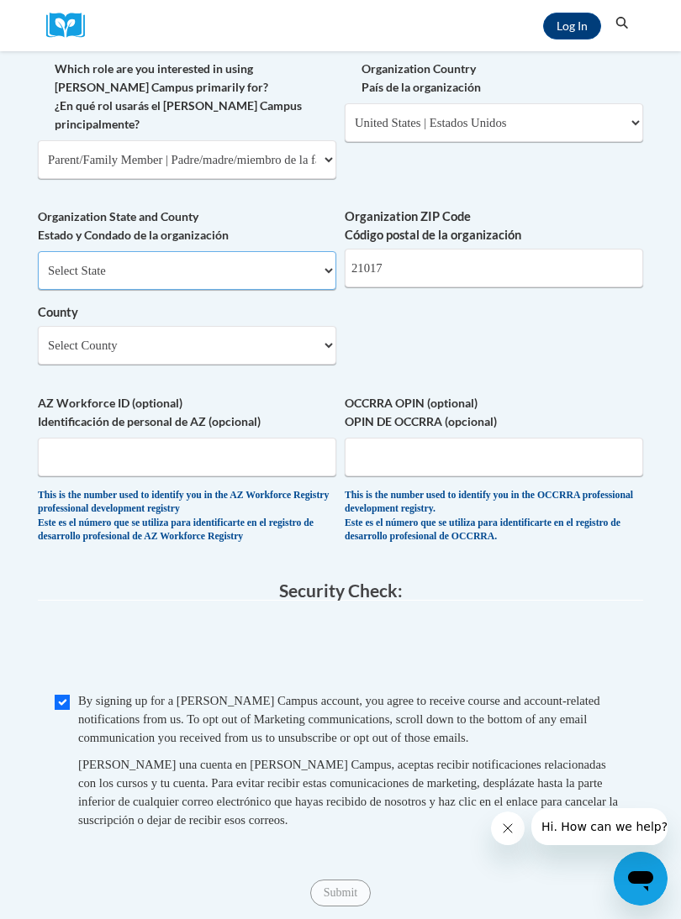
click at [62, 251] on select "Select State Alabama Alaska Arizona Arkansas California Colorado Connecticut De…" at bounding box center [187, 270] width 298 height 39
select select "Maryland"
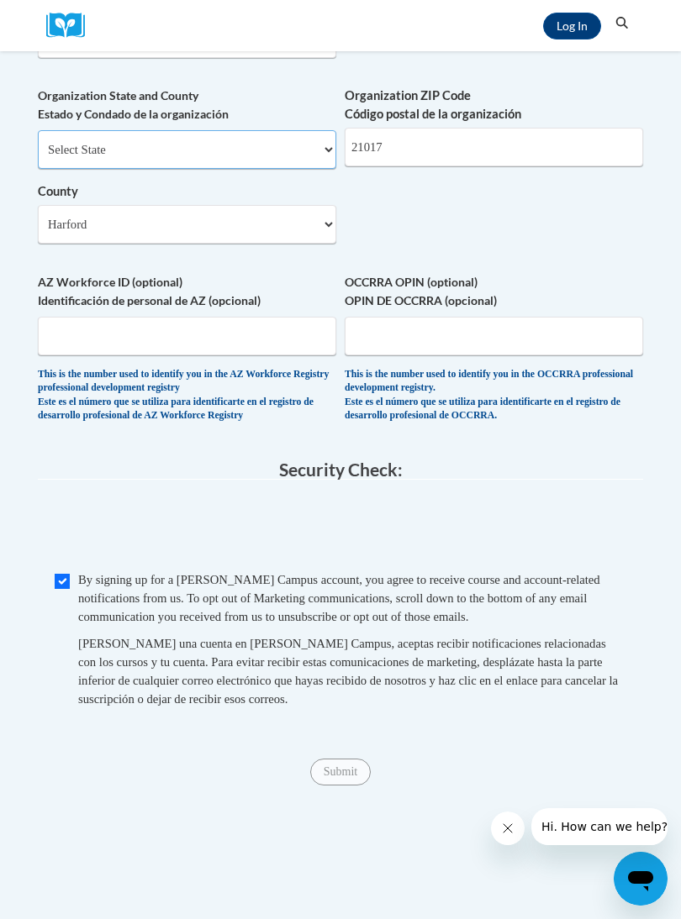
scroll to position [1039, 0]
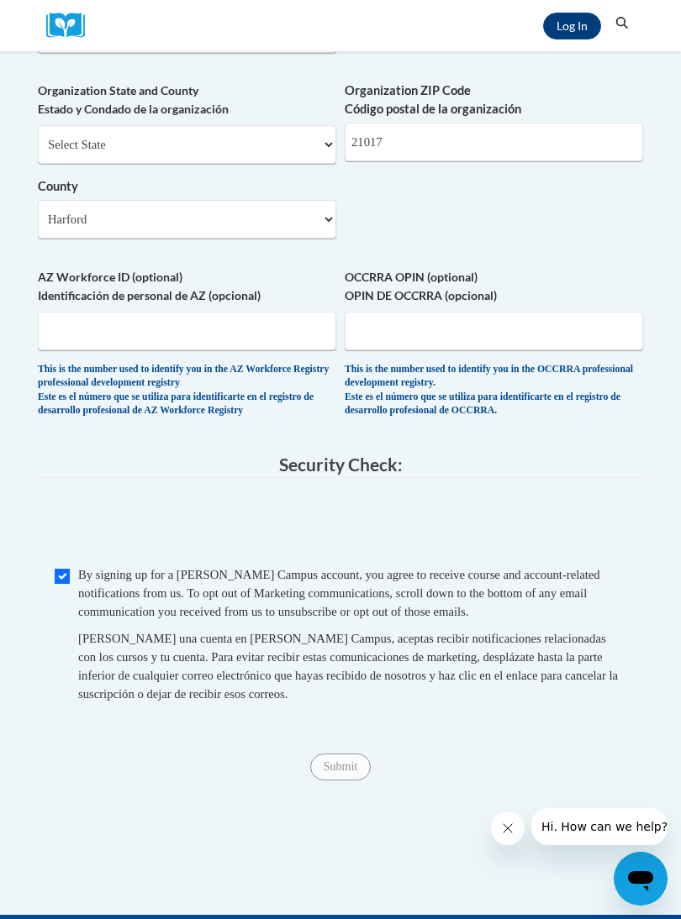
click at [347, 740] on div "Member Registration - All Fields Required Already have an account? Log in Prefe…" at bounding box center [340, 4] width 630 height 1619
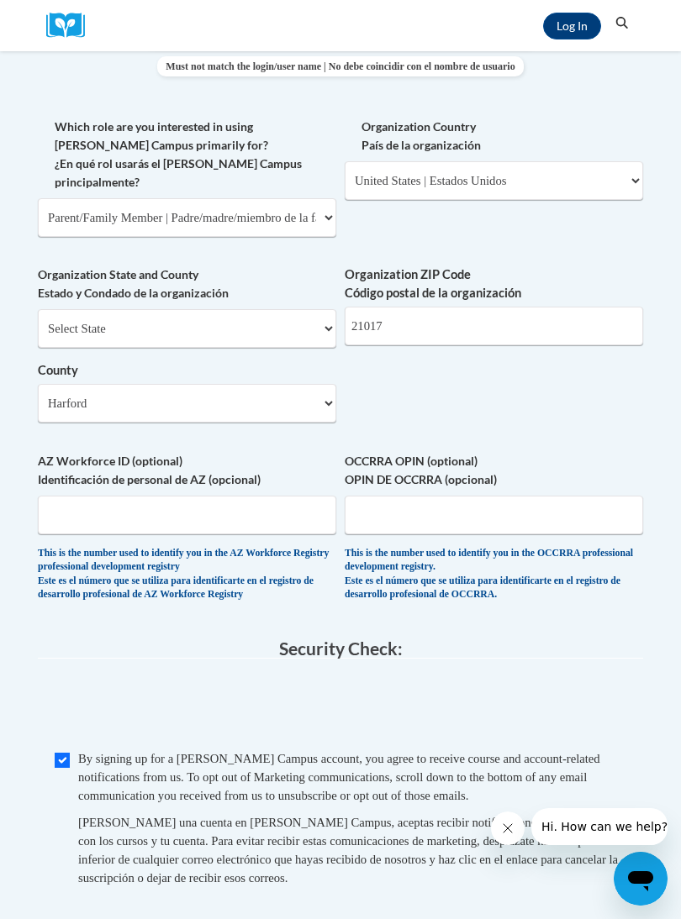
scroll to position [840, 0]
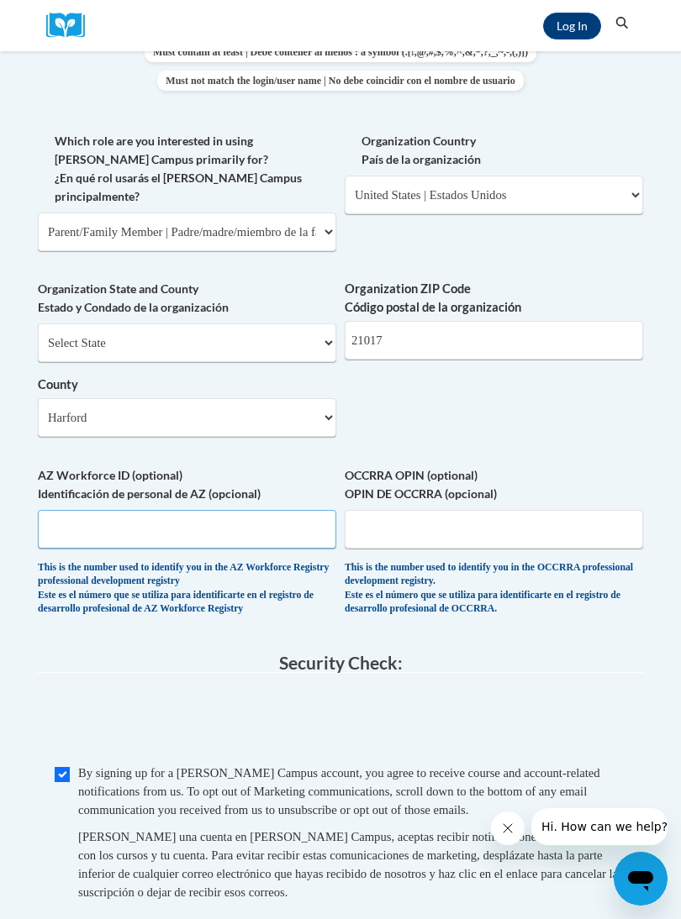
click at [92, 510] on input "AZ Workforce ID (optional) Identificación de personal de AZ (opcional)" at bounding box center [187, 529] width 298 height 39
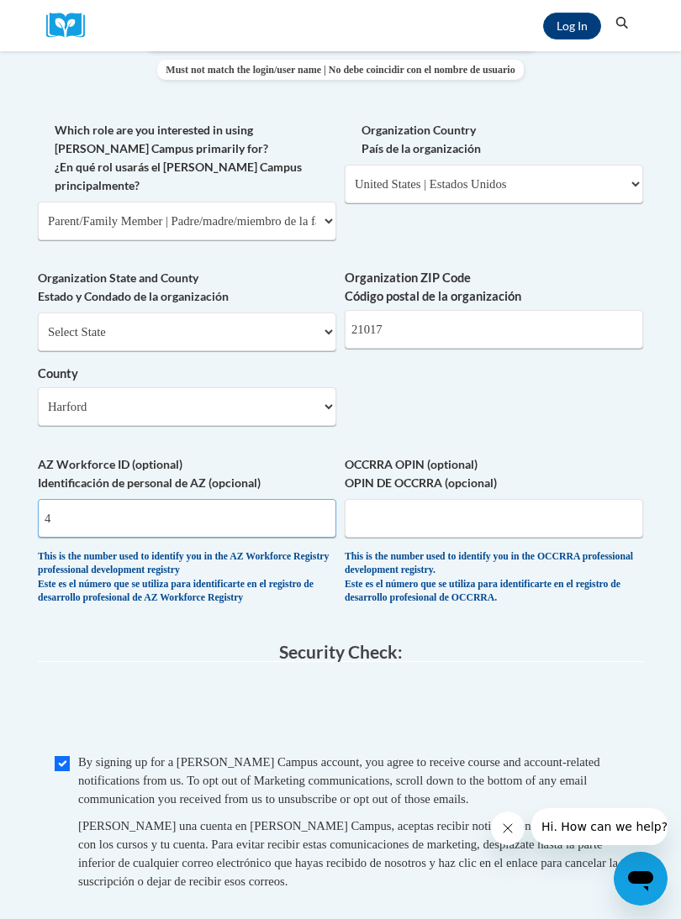
type input "4"
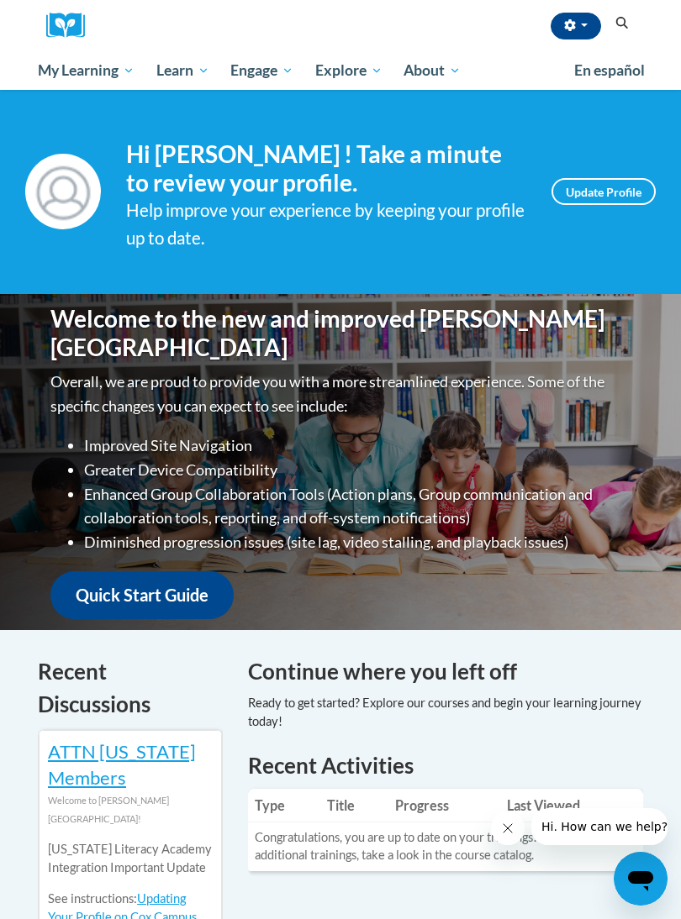
click at [633, 23] on button "Search" at bounding box center [621, 23] width 25 height 20
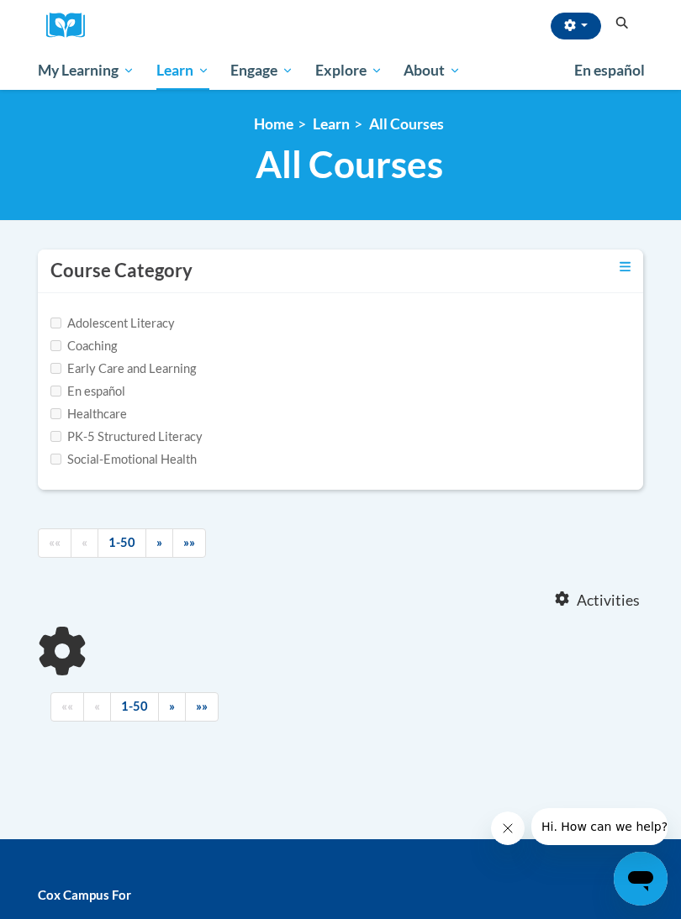
click at [627, 32] on button "Search" at bounding box center [621, 23] width 25 height 20
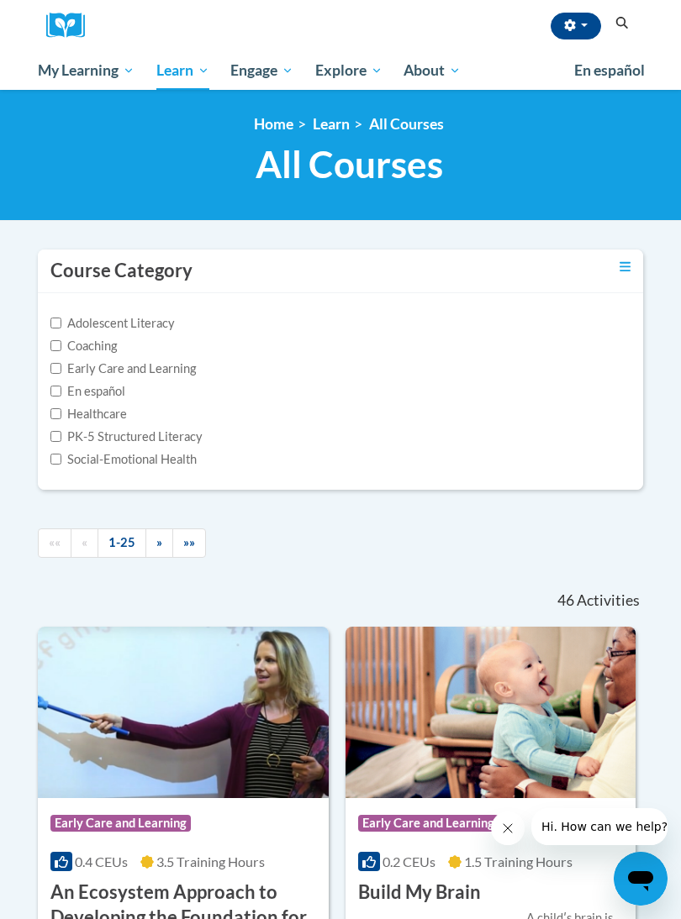
click at [619, 23] on icon "Search" at bounding box center [621, 23] width 15 height 13
click at [629, 268] on icon "Toggle collapse" at bounding box center [624, 267] width 11 height 13
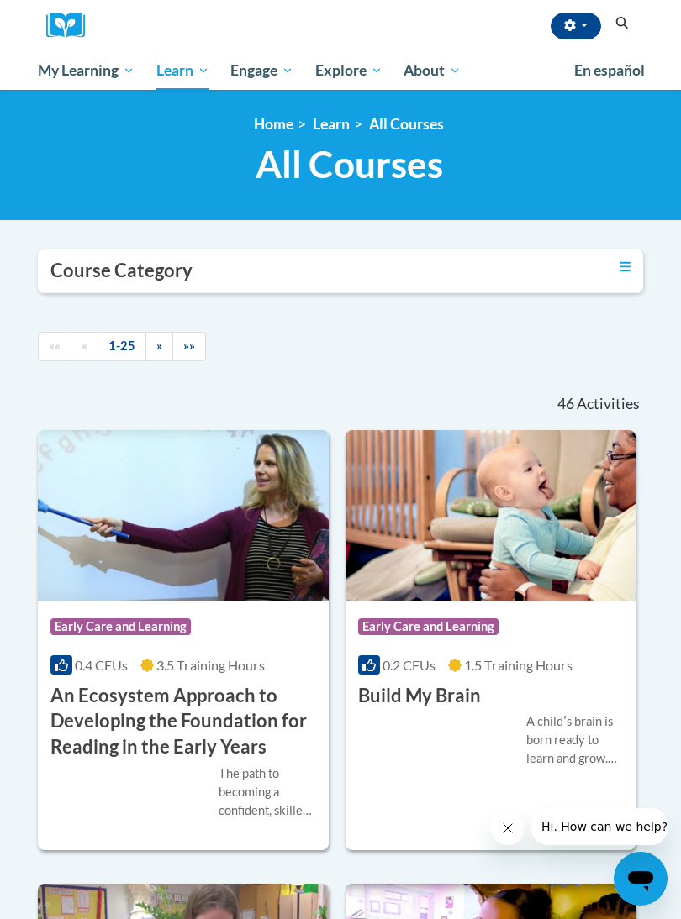
click at [628, 259] on link "Toggle collapse" at bounding box center [624, 267] width 11 height 18
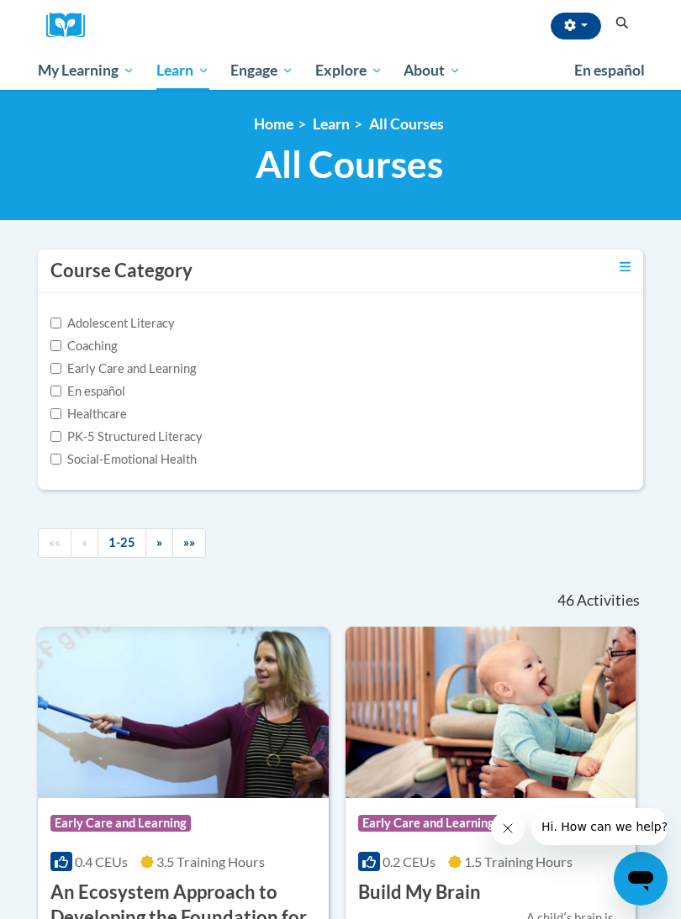
click at [155, 550] on link "»" at bounding box center [159, 543] width 28 height 29
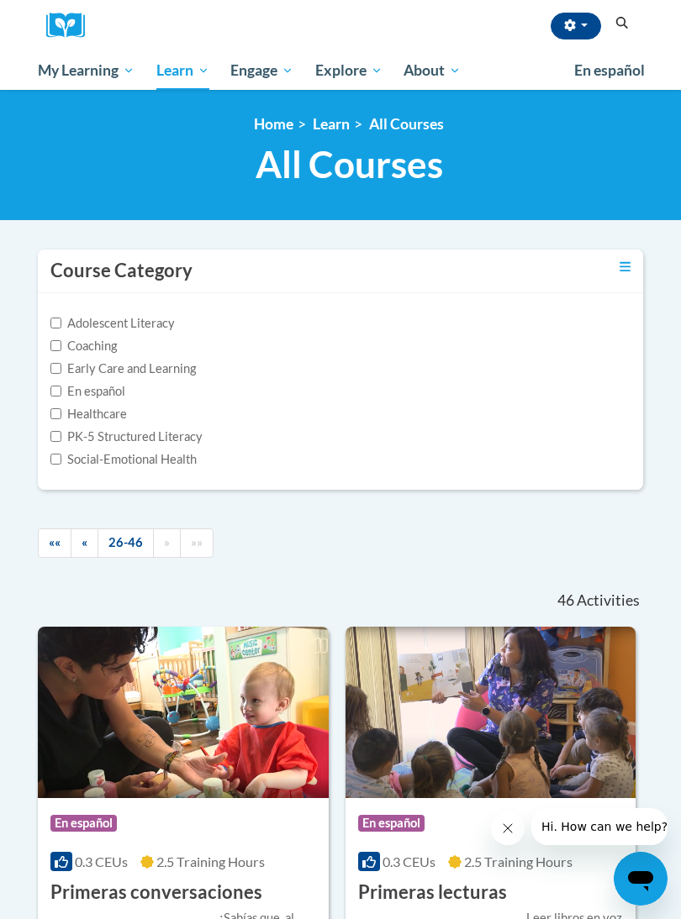
click at [88, 545] on link "«" at bounding box center [85, 543] width 28 height 29
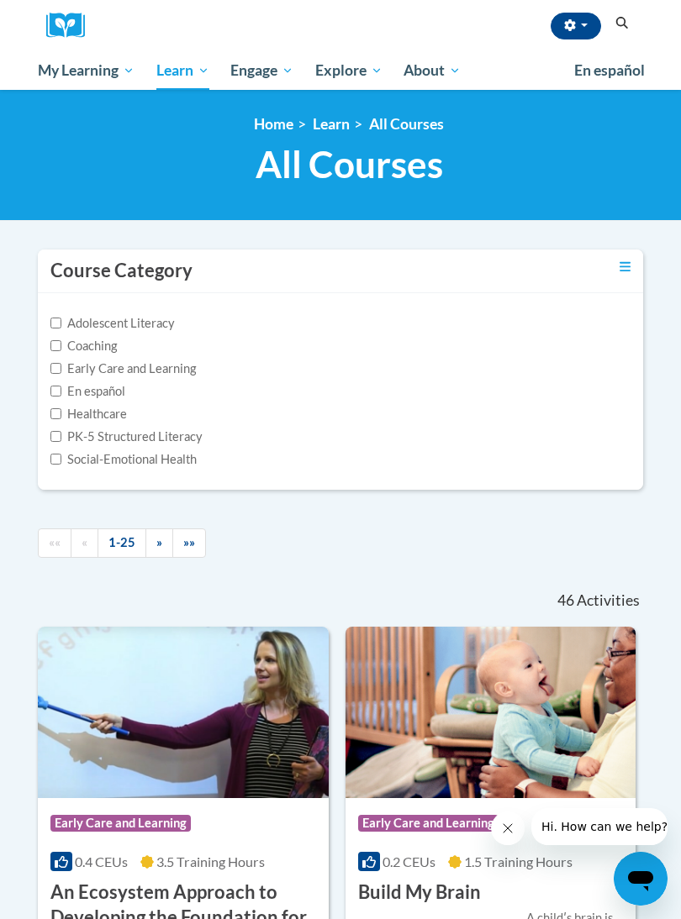
click at [650, 887] on icon "Open messaging window" at bounding box center [640, 879] width 30 height 30
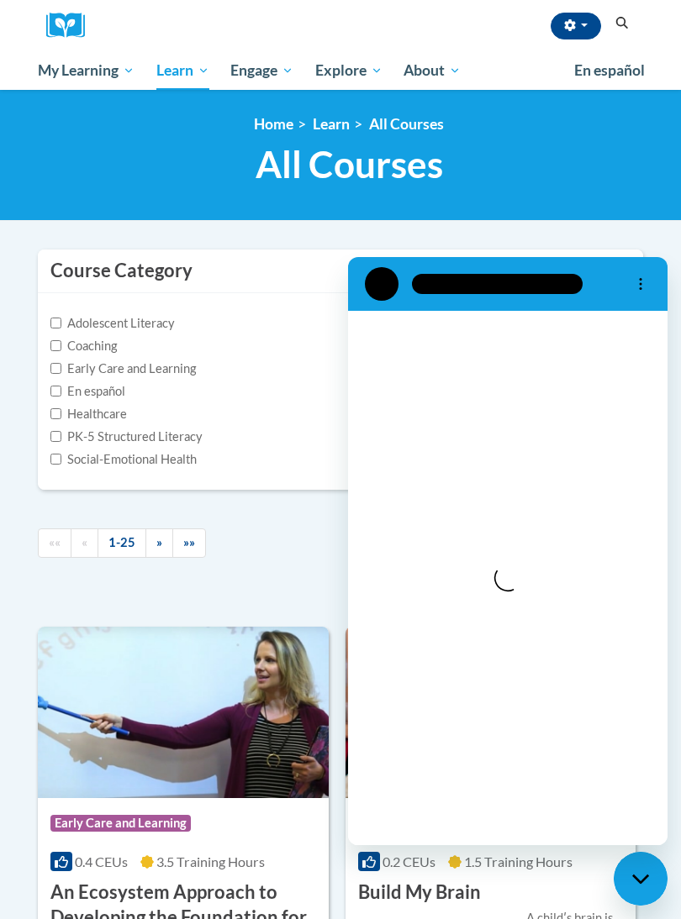
click at [631, 210] on div "<en>Home</en><fr>Accueil</fr><de>Zuhause</de><it>Casa</it><es>Casa</es><pt>Casa…" at bounding box center [340, 155] width 681 height 131
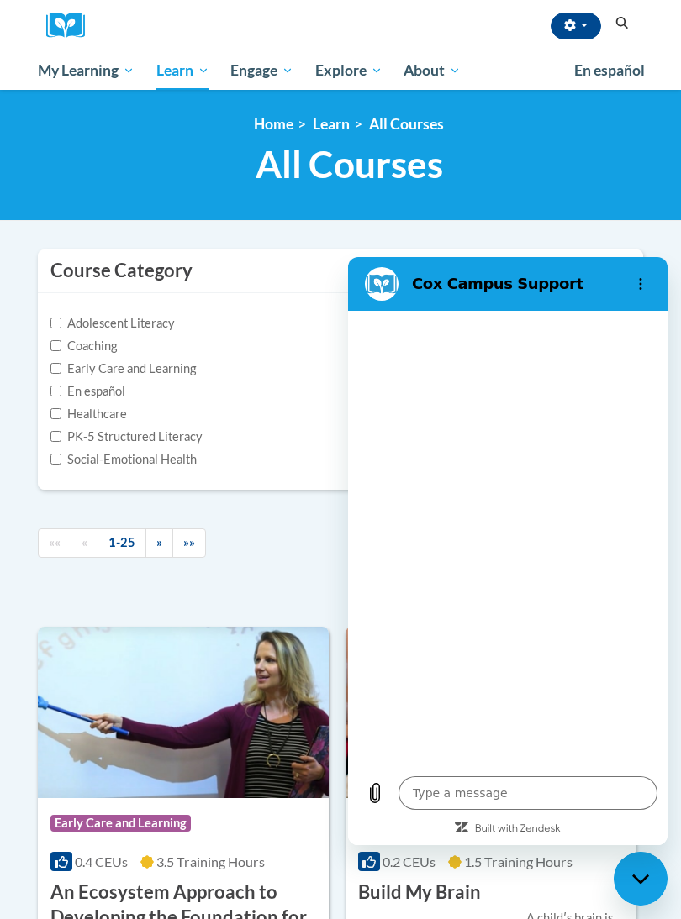
type textarea "x"
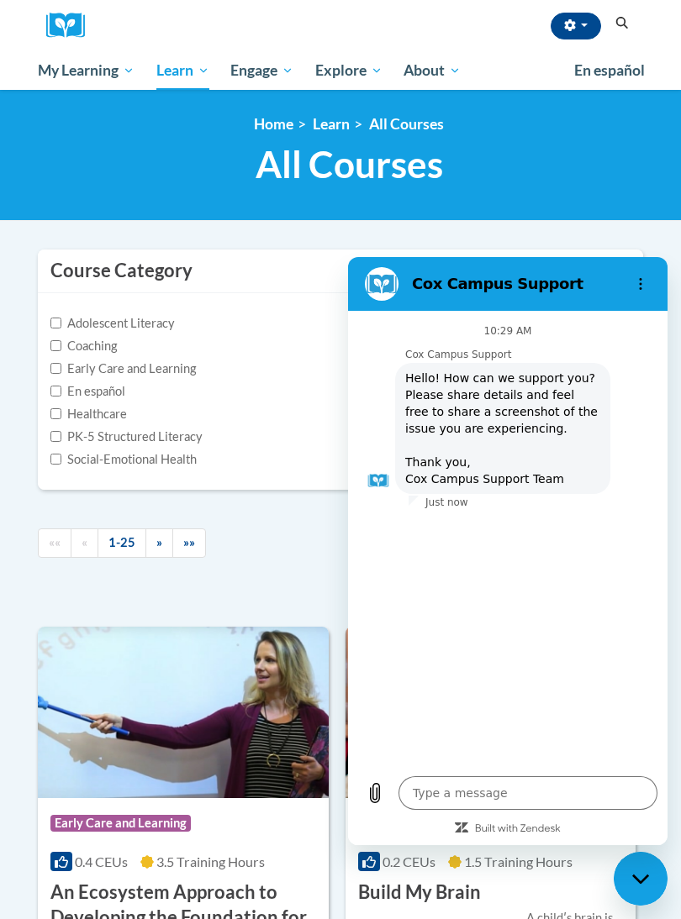
click at [641, 218] on div "<en>Home</en><fr>Accueil</fr><de>Zuhause</de><it>Casa</it><es>Casa</es><pt>Casa…" at bounding box center [340, 155] width 681 height 131
click at [560, 787] on textarea at bounding box center [527, 794] width 259 height 34
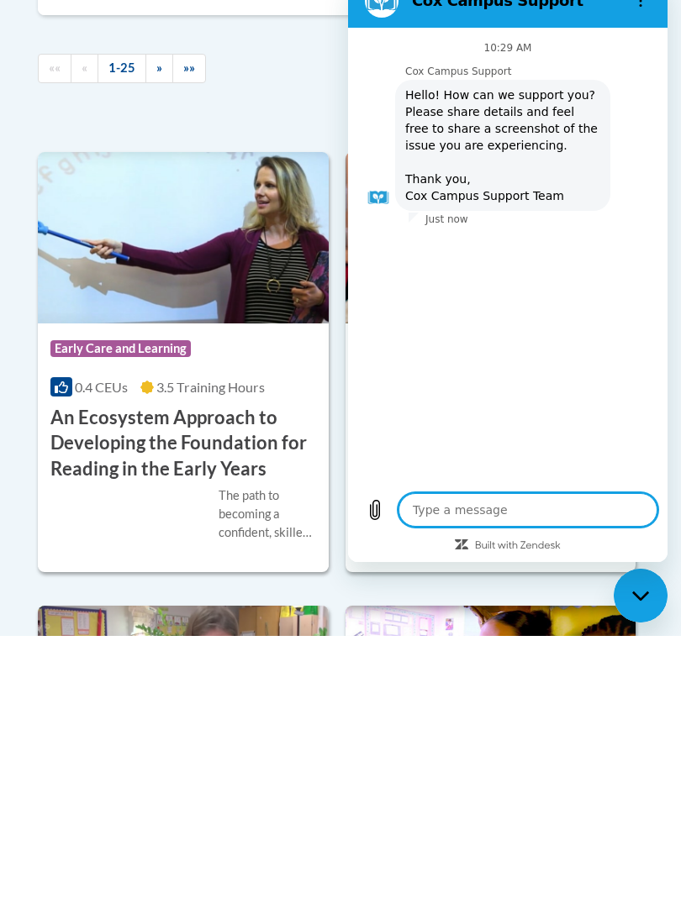
type textarea "W"
type textarea "x"
type textarea "Wh"
type textarea "x"
type textarea "Whe"
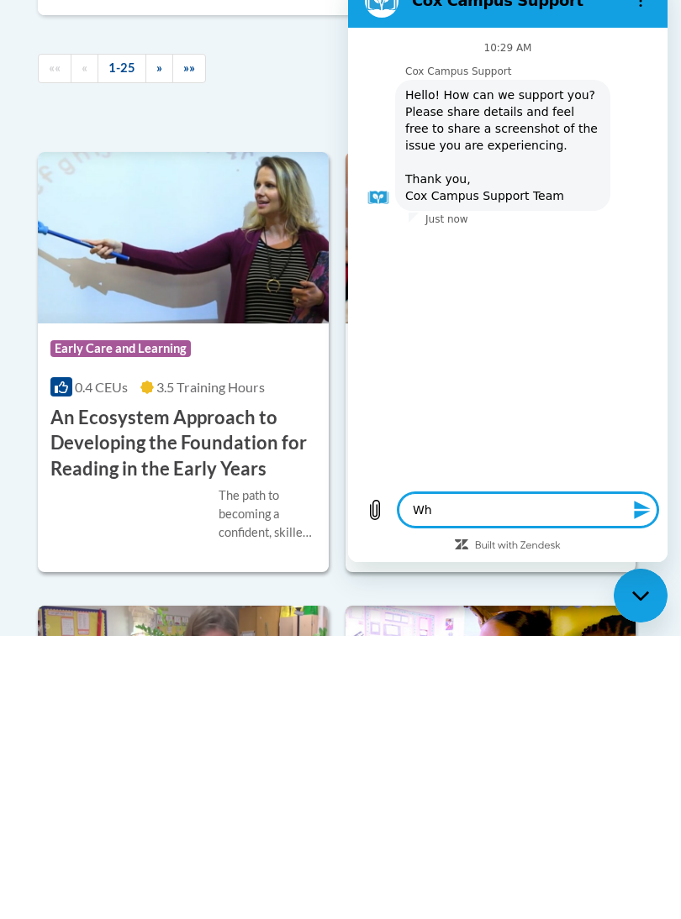
type textarea "x"
type textarea "Wher"
type textarea "x"
type textarea "Where"
type textarea "x"
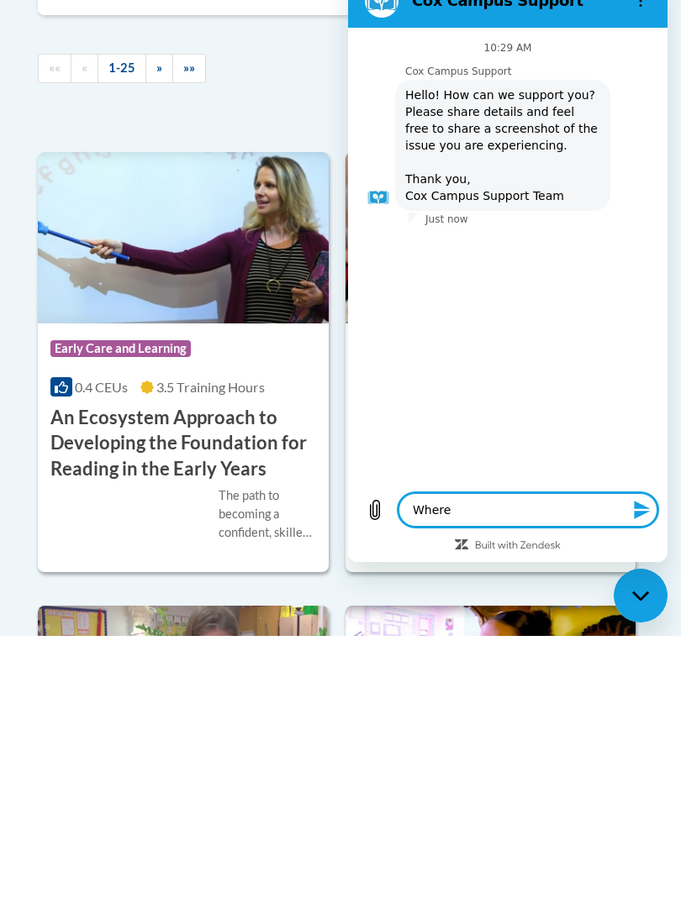
type textarea "Where"
type textarea "x"
type textarea "Where i"
type textarea "x"
type textarea "Where is"
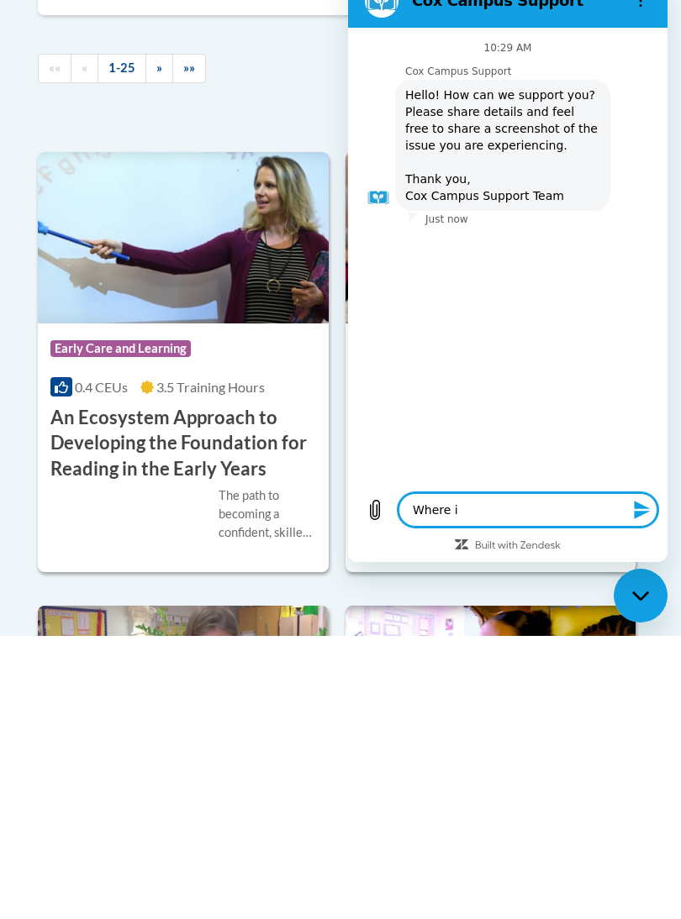
type textarea "x"
type textarea "Where is"
type textarea "x"
type textarea "Where is t"
type textarea "x"
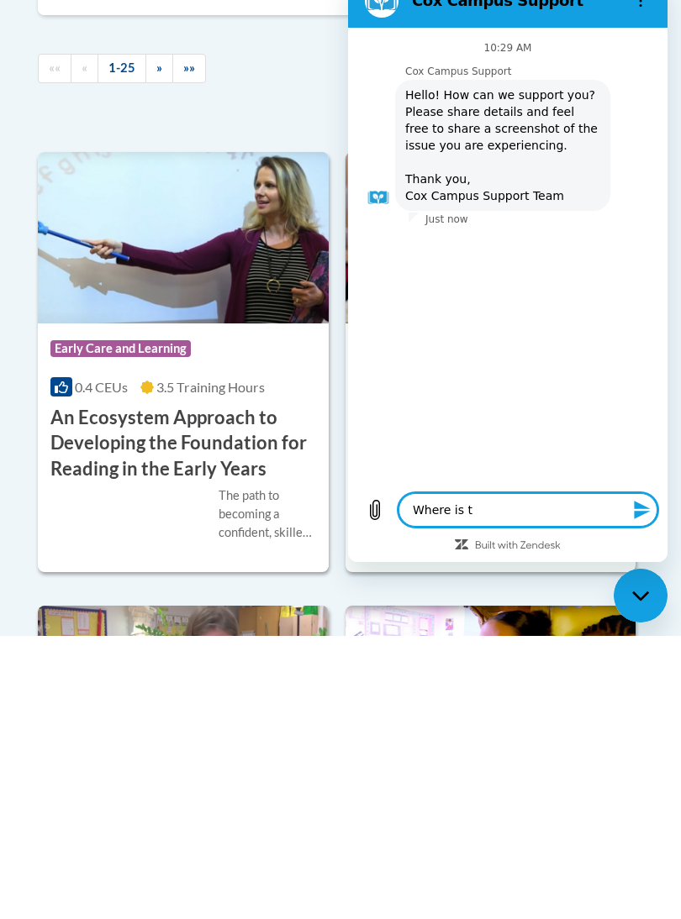
type textarea "Where is tr"
type textarea "x"
type textarea "Where is tra"
type textarea "x"
type textarea "Where is tran"
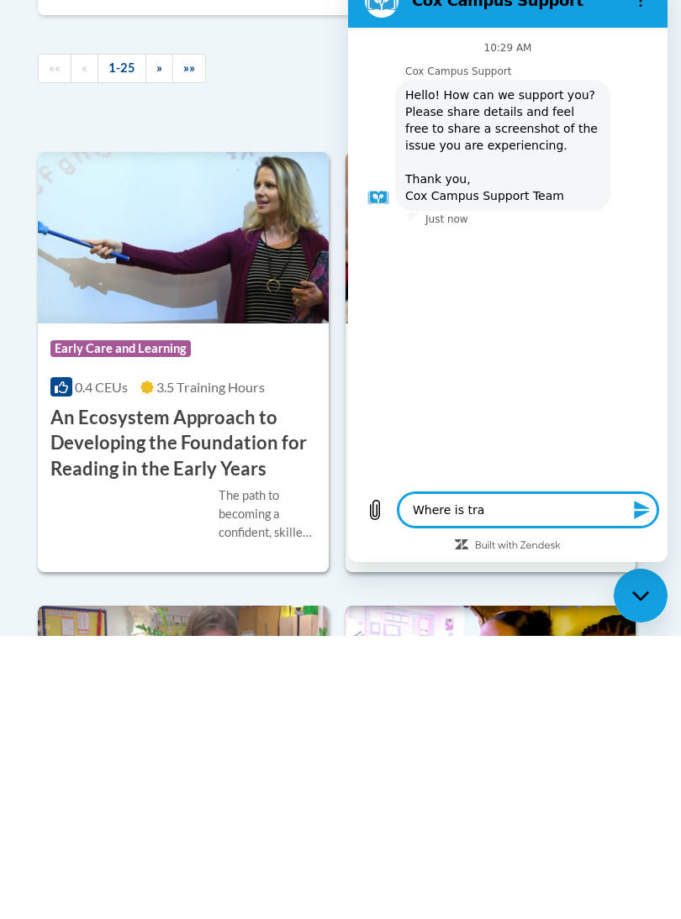
type textarea "x"
type textarea "Where is trans"
type textarea "x"
type textarea "Where is transf"
type textarea "x"
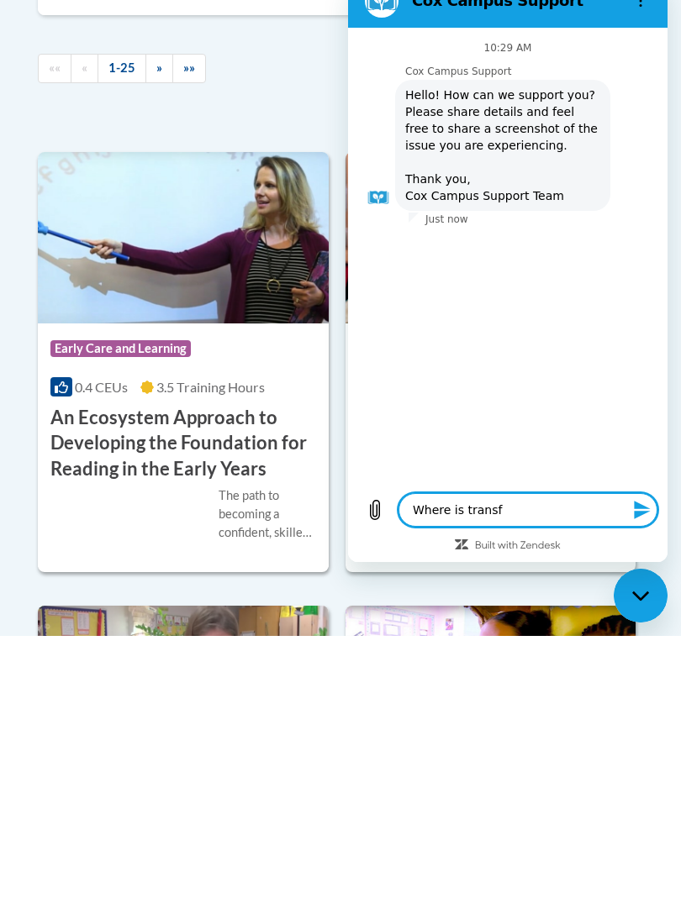
type textarea "Where is transfo"
type textarea "x"
type textarea "Where is transfor"
type textarea "x"
type textarea "Where is transform"
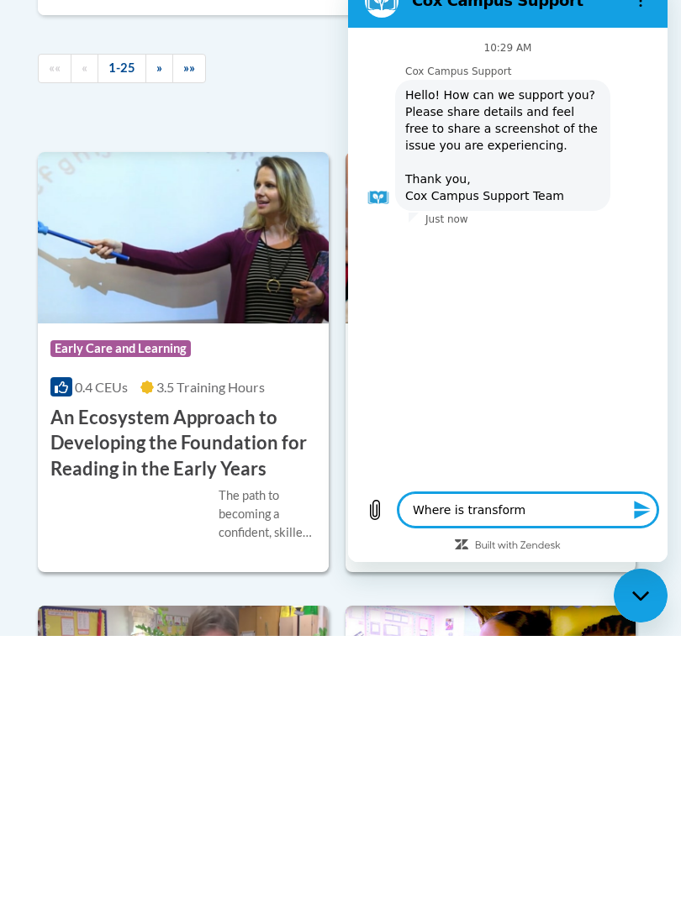
type textarea "x"
type textarea "Where is transformi"
type textarea "x"
type textarea "Where is transformin"
type textarea "x"
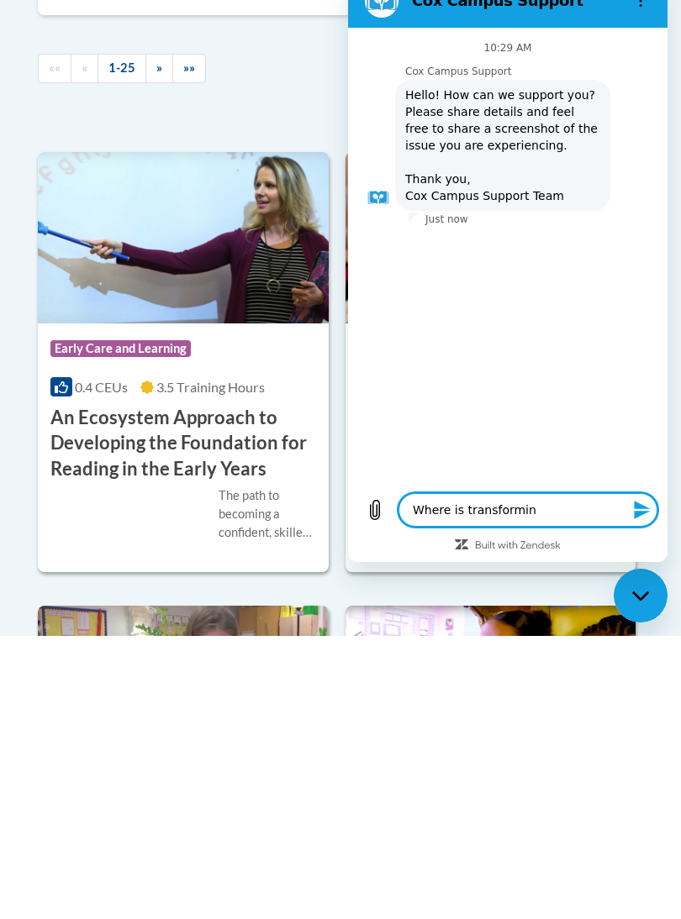
type textarea "Where is transforming"
type textarea "x"
type textarea "Where is transforming"
type textarea "x"
type textarea "Where is transforming s"
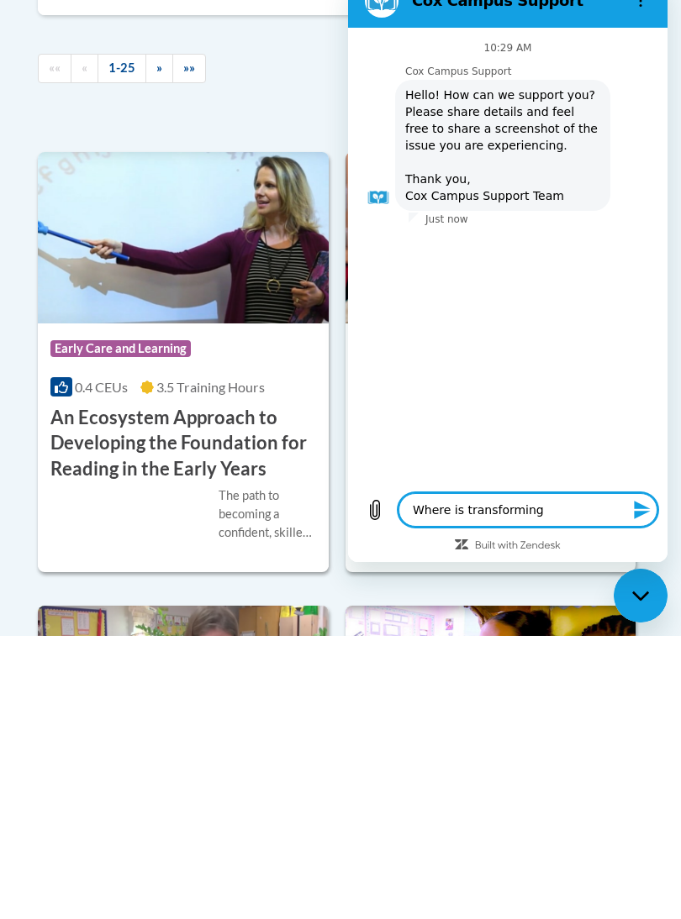
type textarea "x"
type textarea "Where is transforming st"
type textarea "x"
type textarea "Where is transforming sto"
type textarea "x"
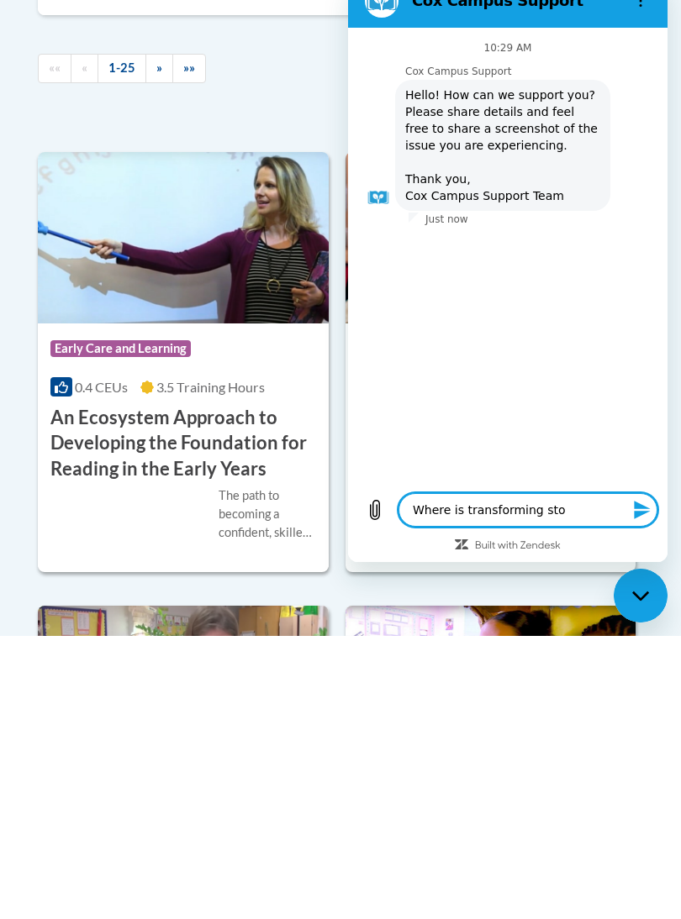
type textarea "Where is transforming stor"
type textarea "x"
type textarea "Where is transforming story"
type textarea "x"
type textarea "Where is transforming story"
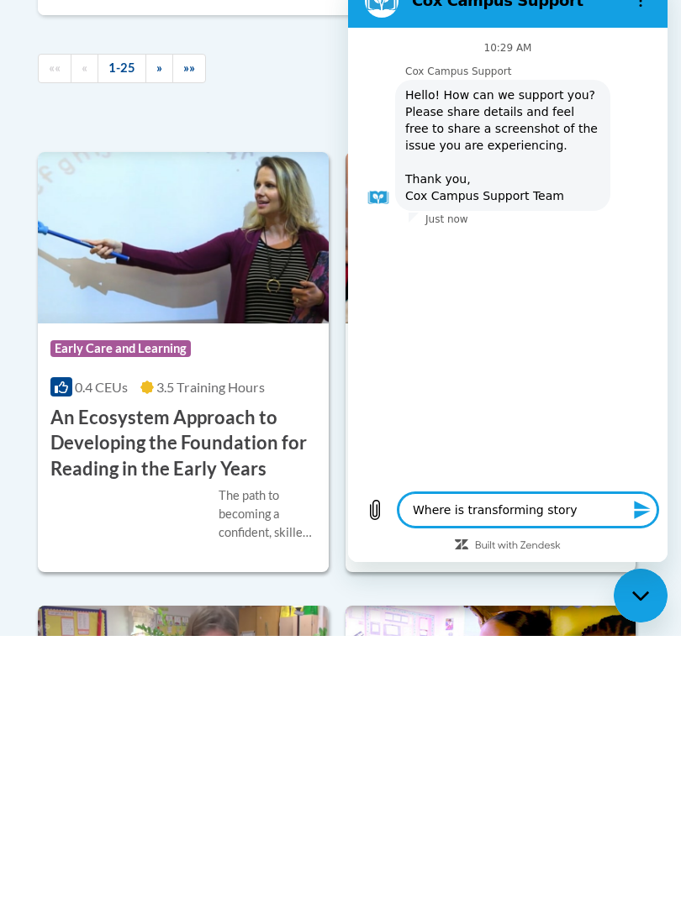
type textarea "x"
type textarea "Where is transforming story t"
type textarea "x"
type textarea "Where is transforming story ti"
type textarea "x"
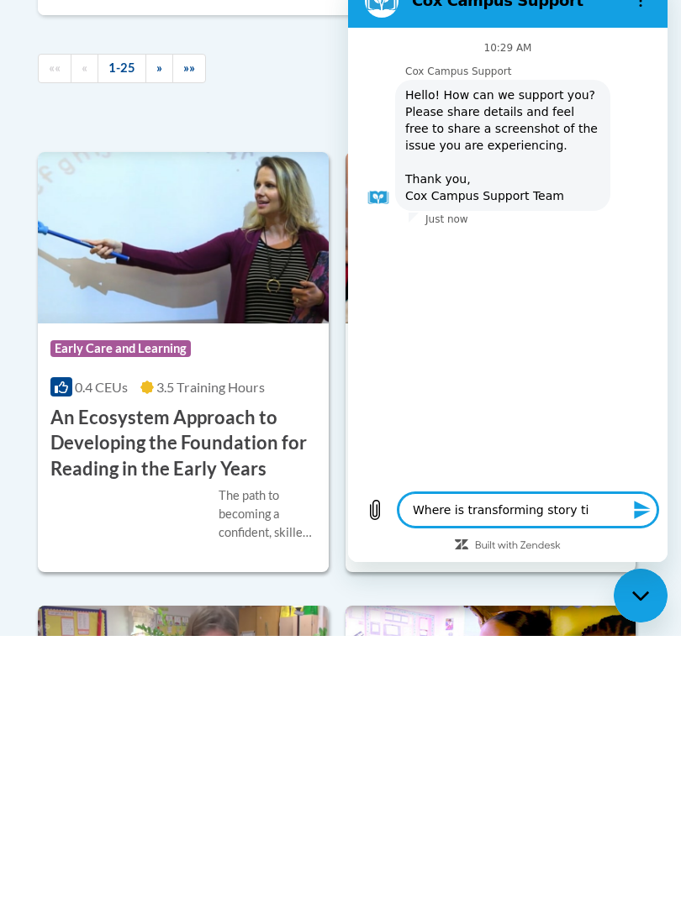
type textarea "Where is transforming story tim"
type textarea "x"
type textarea "Where is transforming story timr"
type textarea "x"
type textarea "Where is transforming story timr"
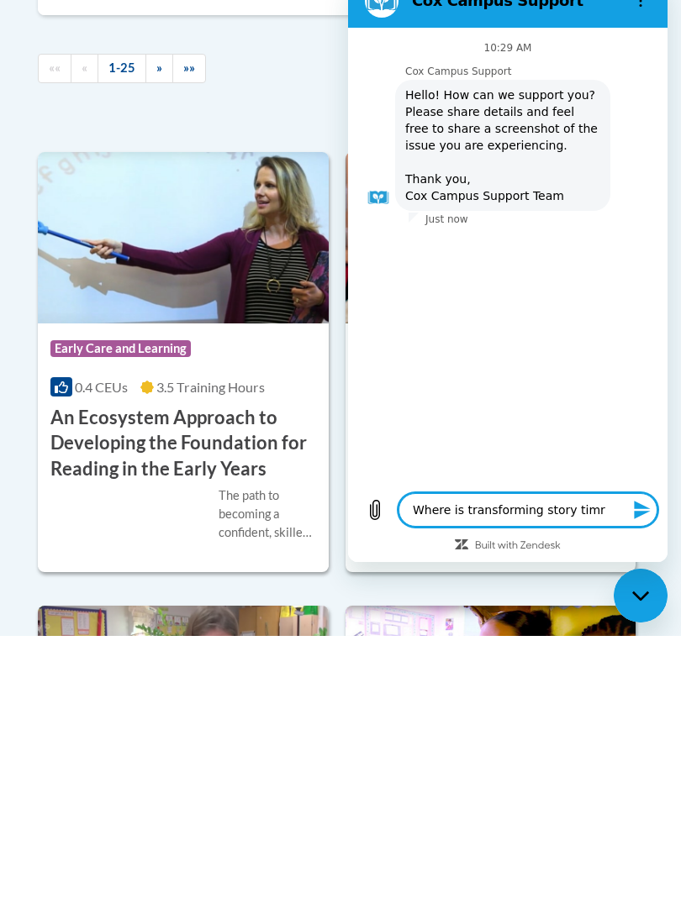
click at [641, 508] on icon "Send message" at bounding box center [642, 510] width 16 height 18
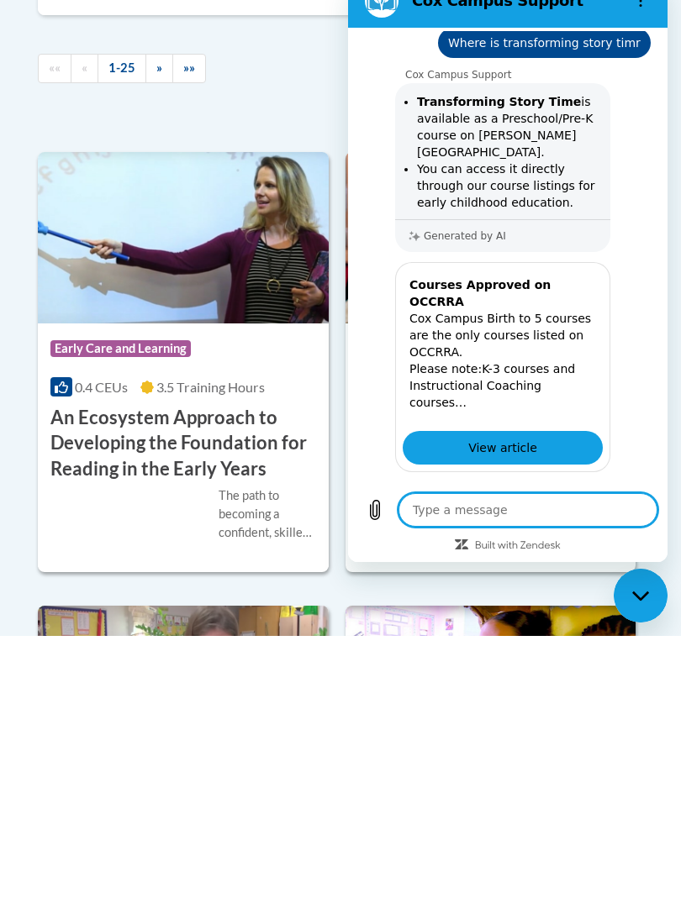
scroll to position [193, 0]
click at [541, 161] on li "You can access it directly through our course listings for early childhood educ…" at bounding box center [508, 186] width 183 height 50
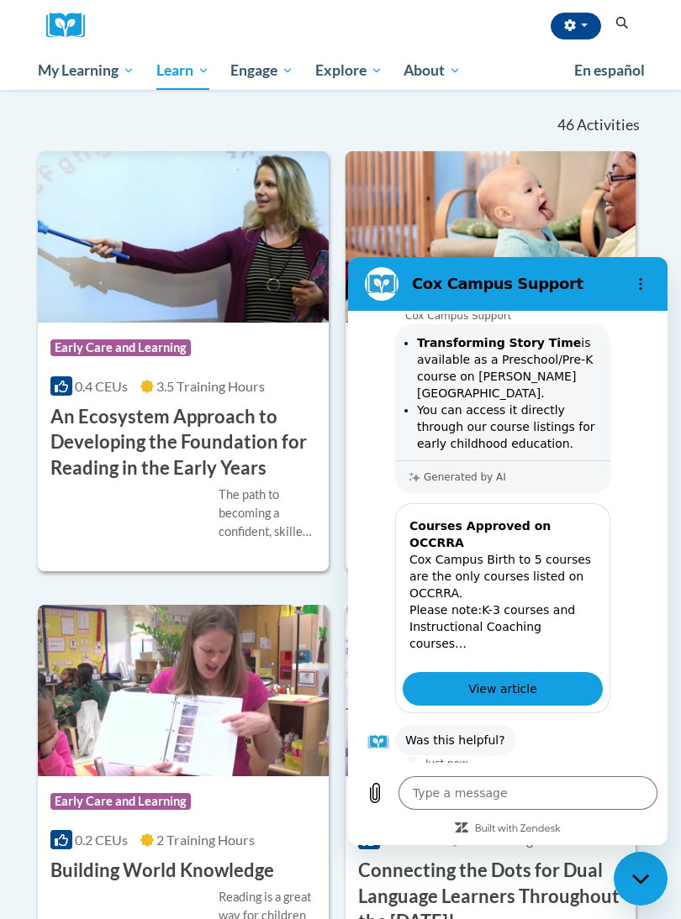
scroll to position [235, 0]
click at [522, 402] on li "You can access it directly through our course listings for early childhood educ…" at bounding box center [508, 427] width 183 height 50
click at [513, 416] on li "You can access it directly through our course listings for early childhood educ…" at bounding box center [508, 427] width 183 height 50
click at [563, 672] on link "View article" at bounding box center [503, 689] width 200 height 34
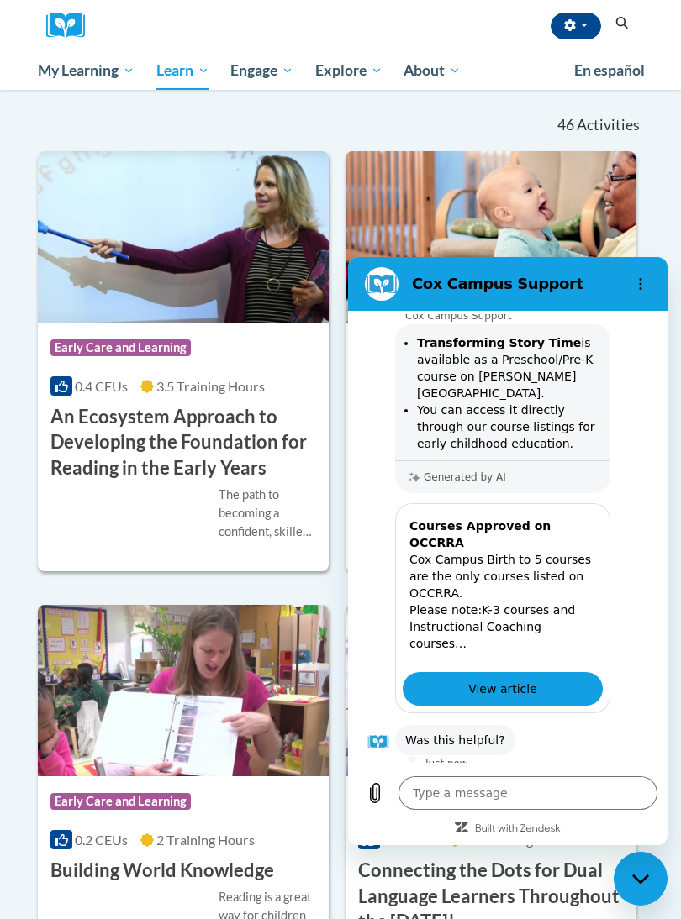
click at [634, 222] on img at bounding box center [490, 236] width 291 height 171
click at [640, 863] on div "Close messaging window" at bounding box center [640, 879] width 50 height 50
type textarea "x"
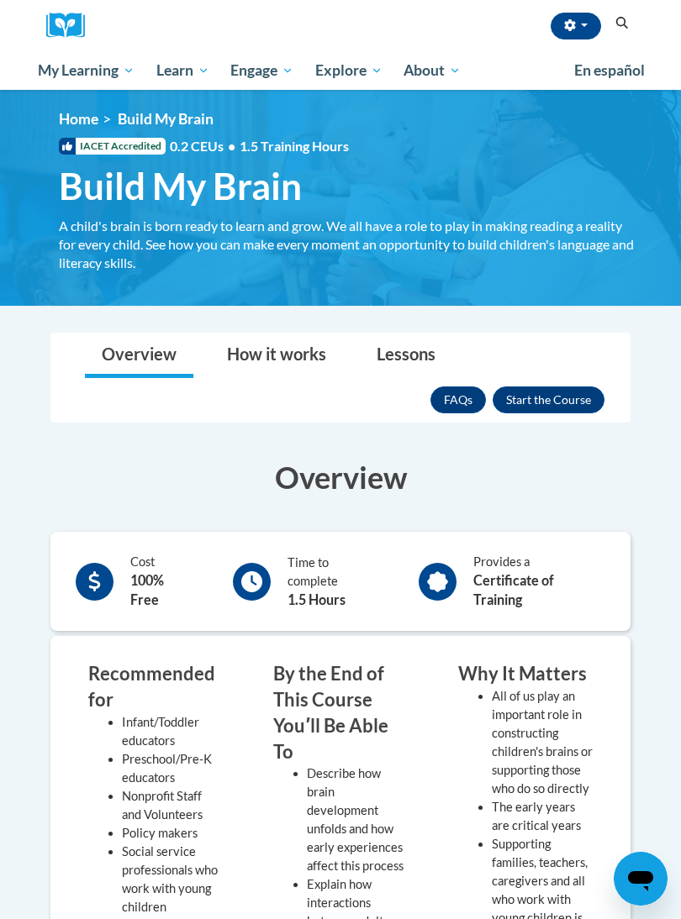
scroll to position [13, 0]
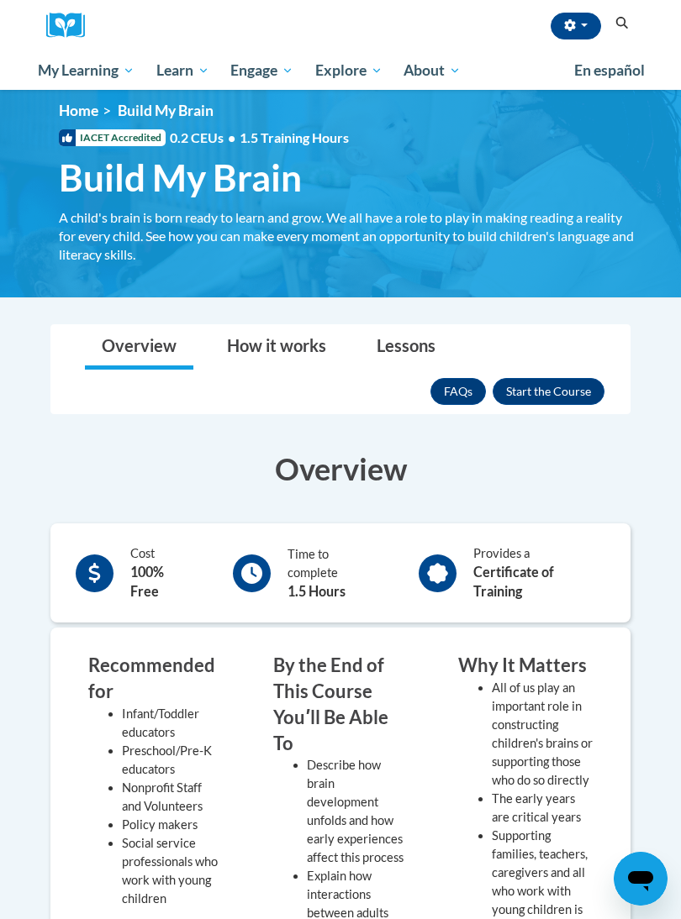
click at [625, 27] on icon "Search" at bounding box center [622, 23] width 13 height 13
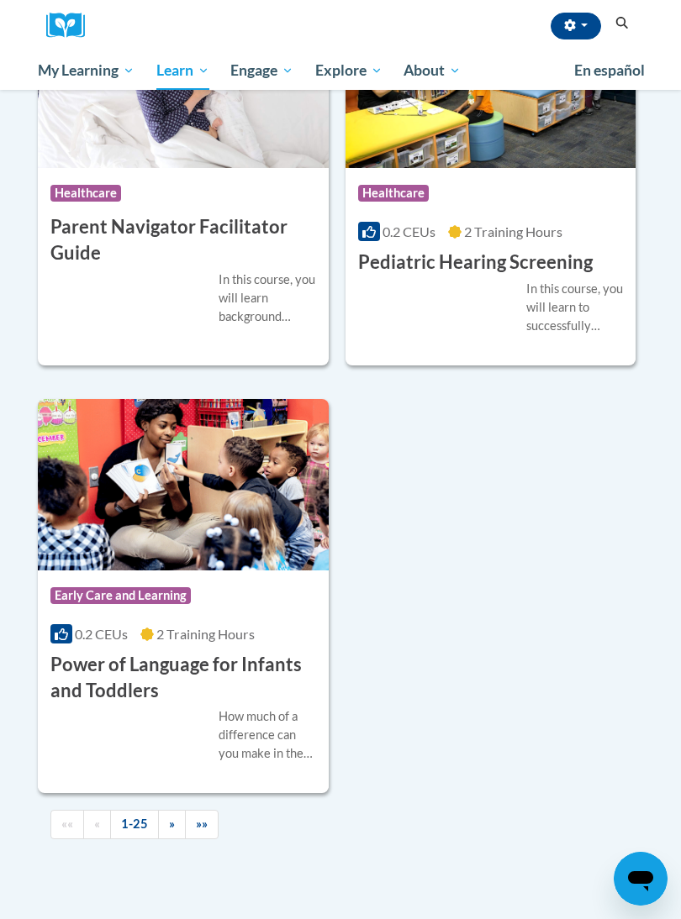
scroll to position [5439, 0]
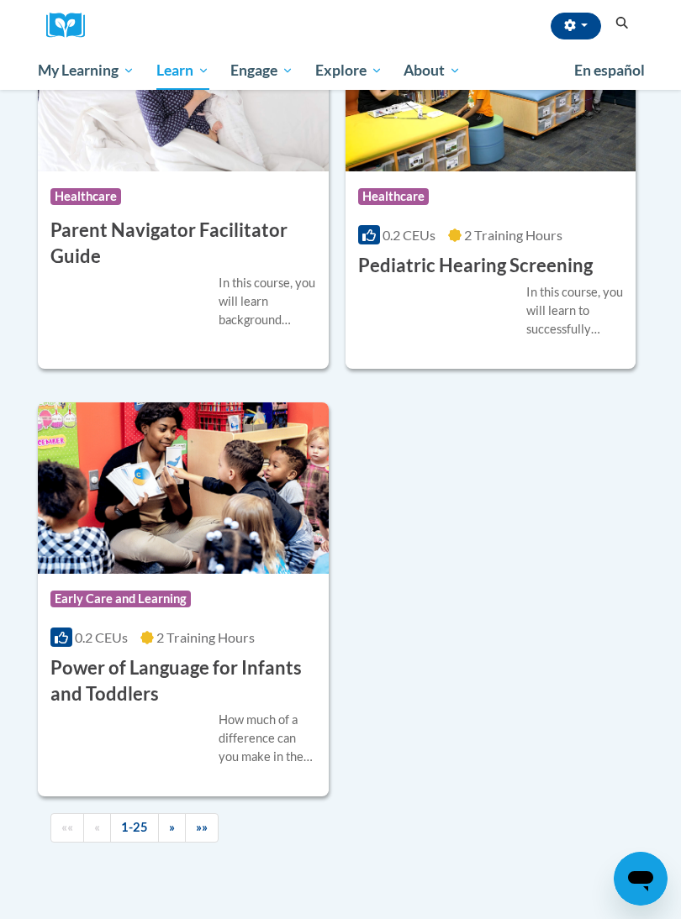
click at [171, 820] on span "»" at bounding box center [172, 827] width 6 height 14
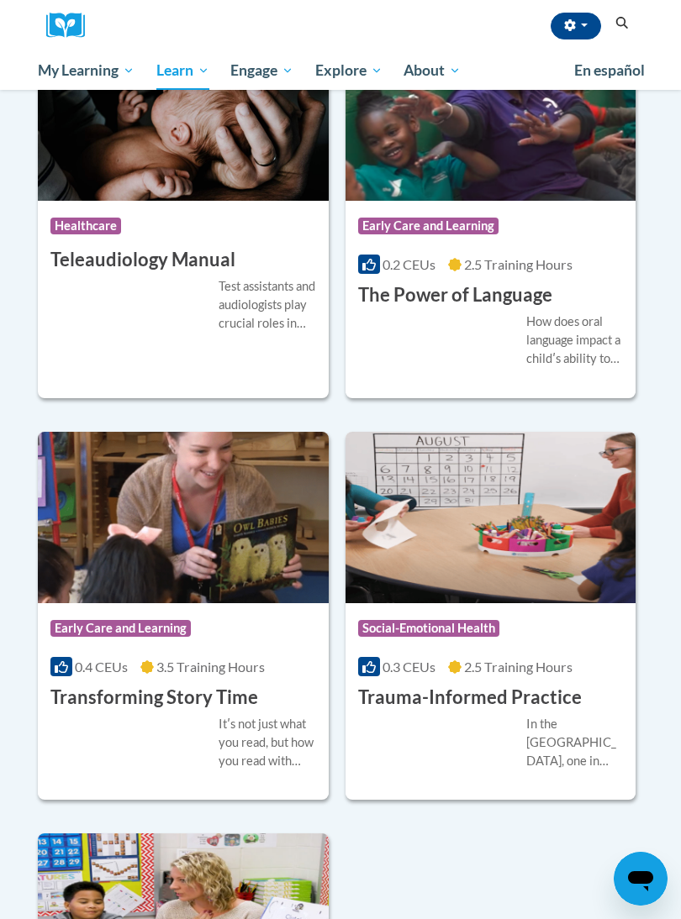
scroll to position [3941, 0]
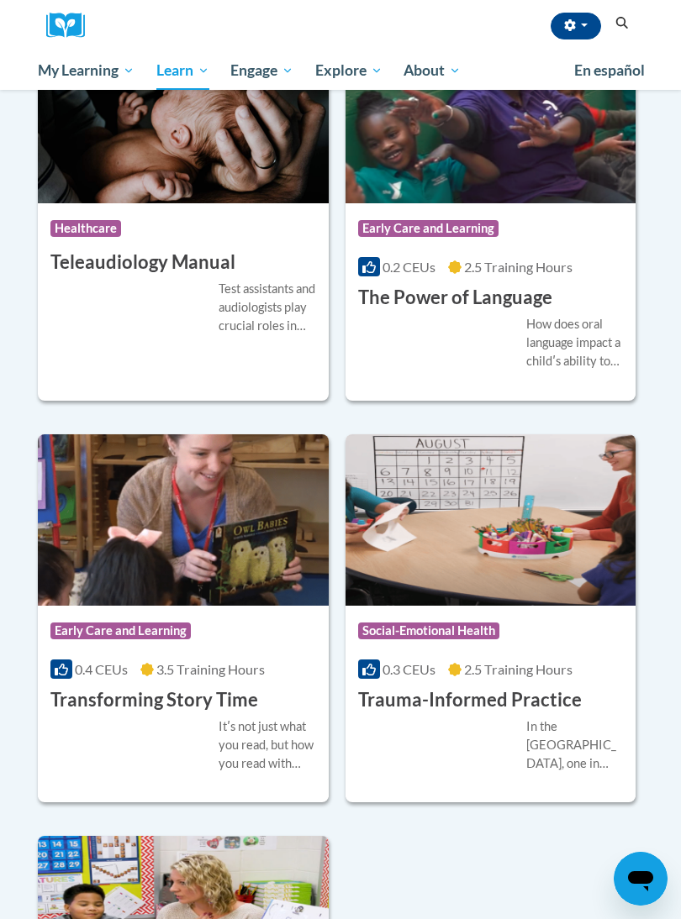
click at [76, 444] on img at bounding box center [183, 519] width 291 height 171
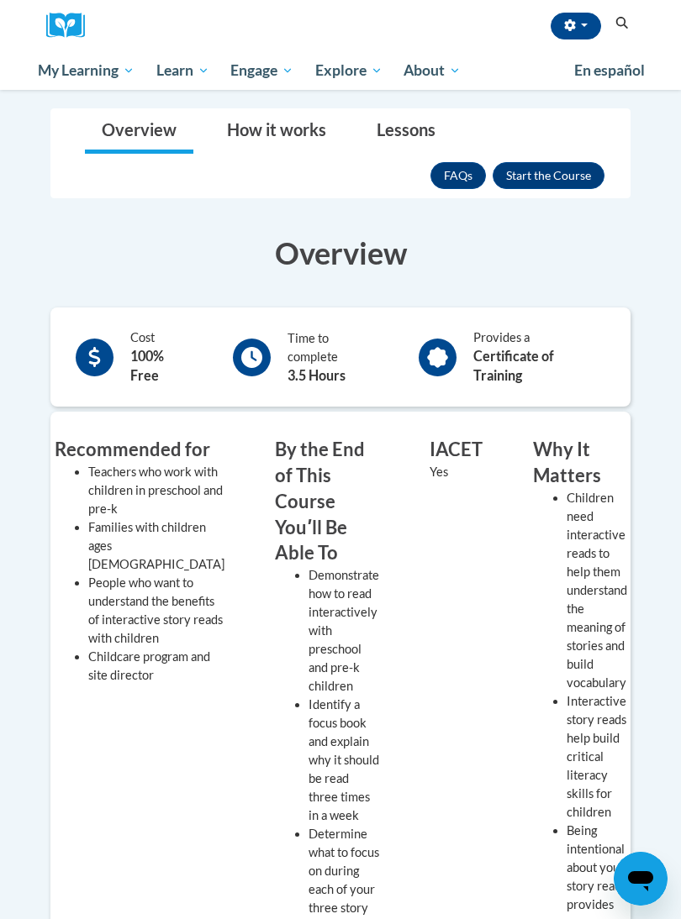
scroll to position [208, 0]
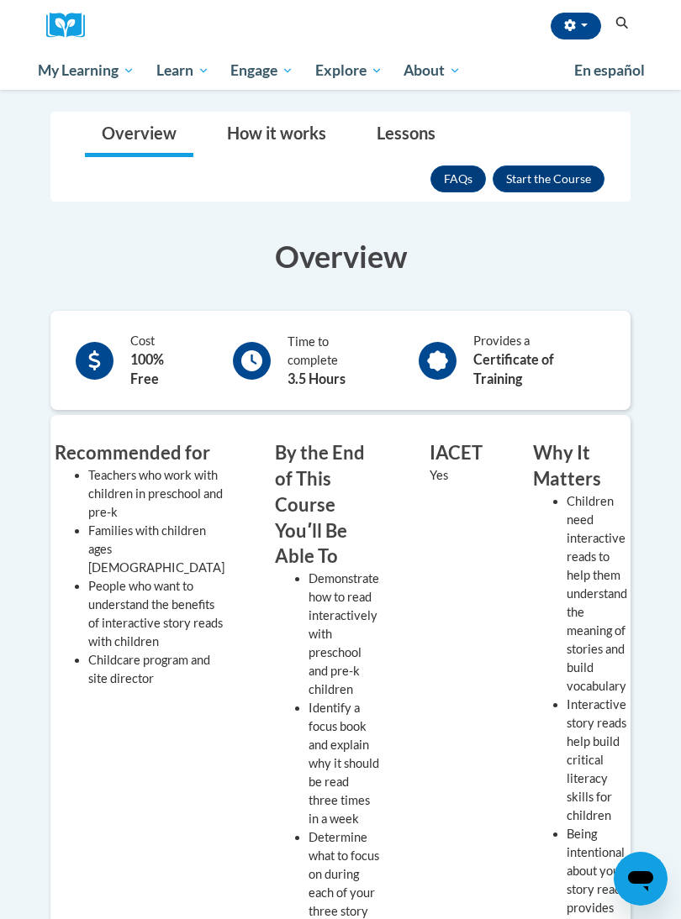
click at [532, 182] on button "Enroll" at bounding box center [548, 179] width 112 height 27
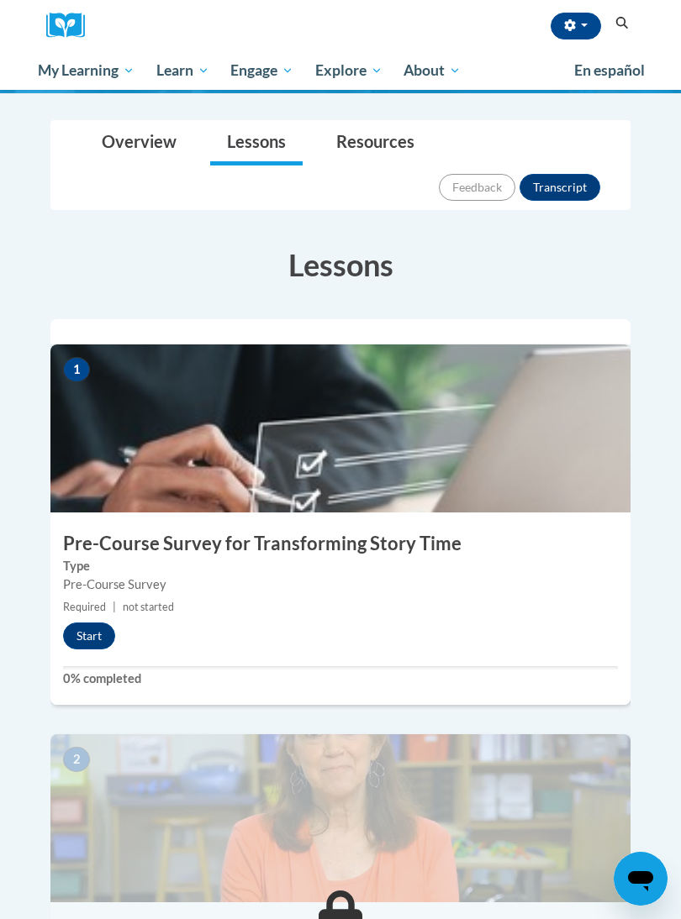
scroll to position [196, 0]
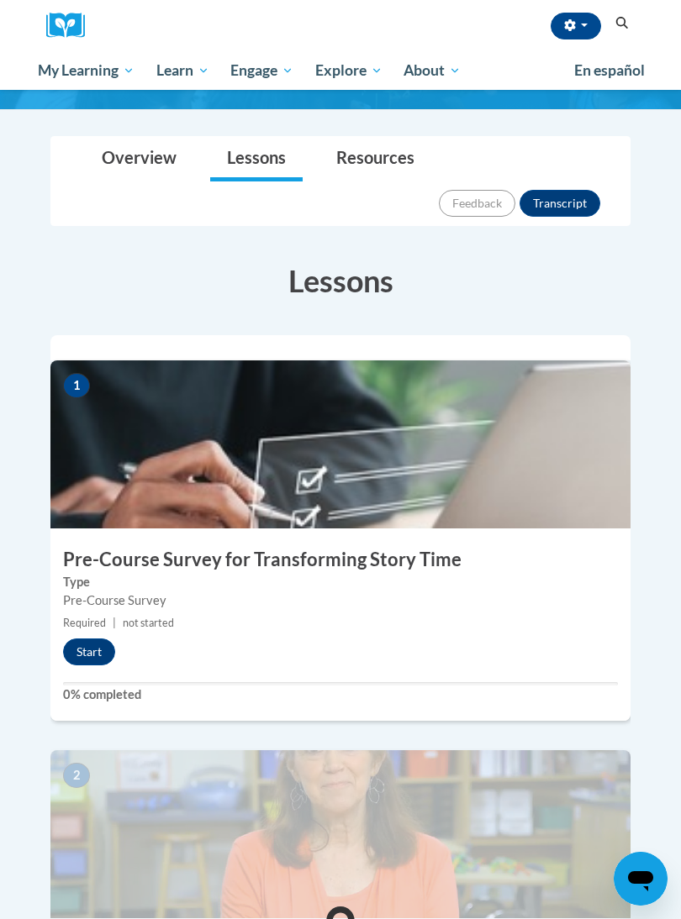
click at [92, 639] on button "Start" at bounding box center [89, 652] width 52 height 27
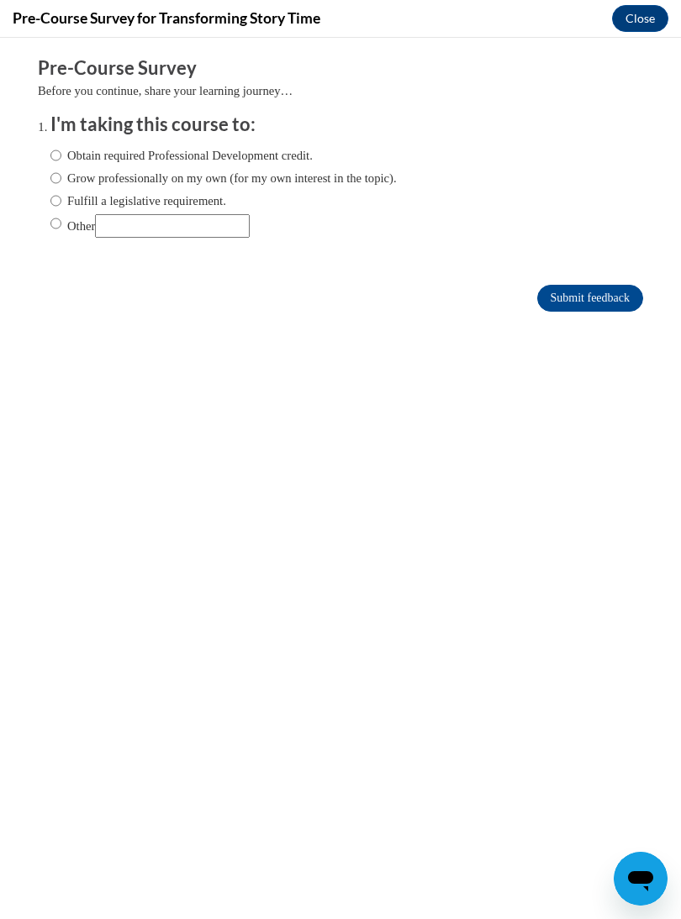
scroll to position [0, 0]
click at [56, 146] on input "Obtain required Professional Development credit." at bounding box center [55, 155] width 11 height 18
radio input "true"
click at [619, 305] on input "Submit feedback" at bounding box center [590, 298] width 106 height 27
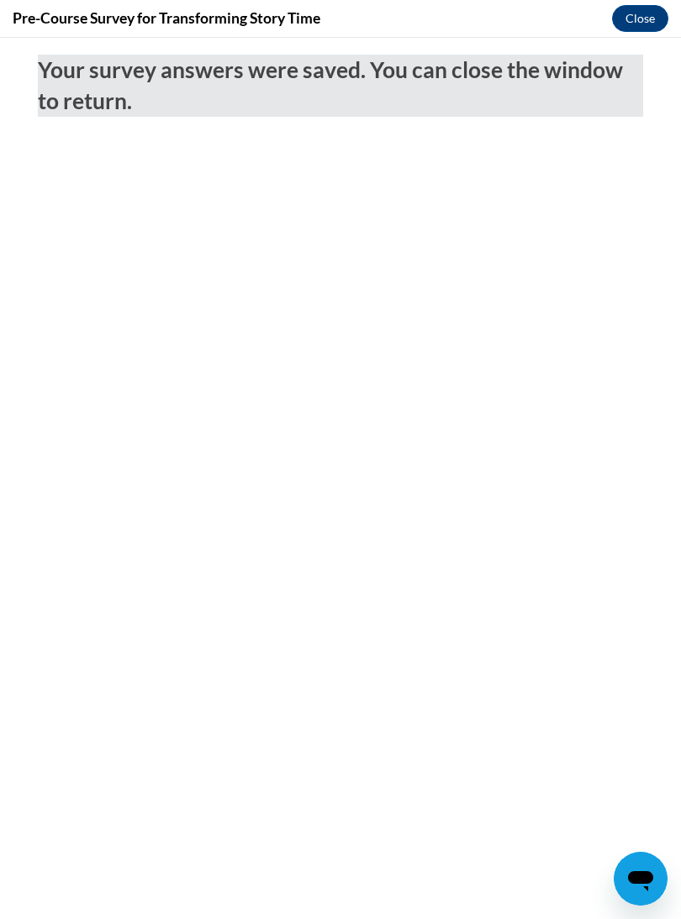
click at [642, 9] on button "Close" at bounding box center [640, 18] width 56 height 27
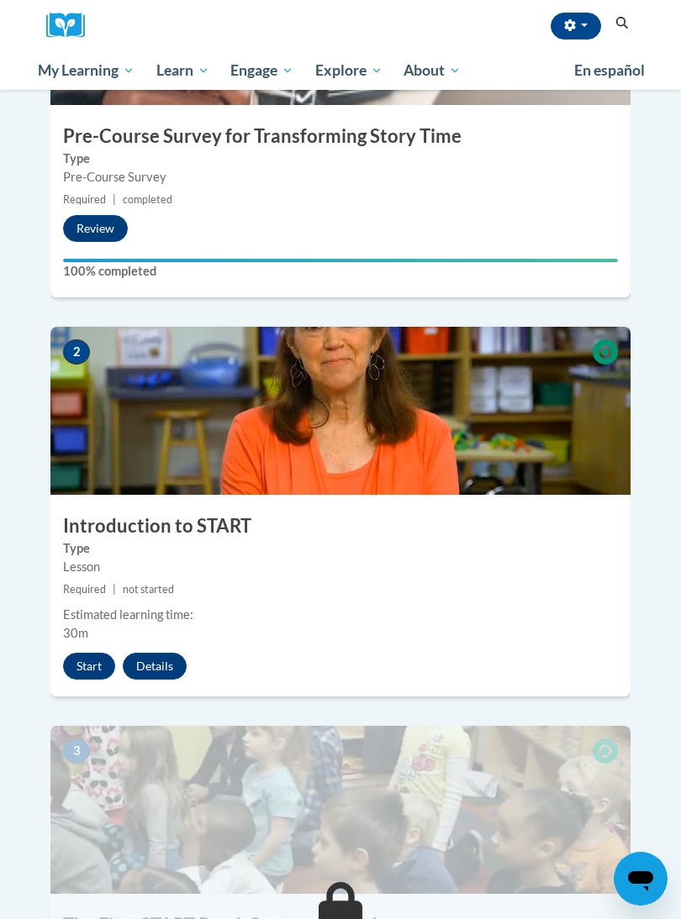
scroll to position [624, 0]
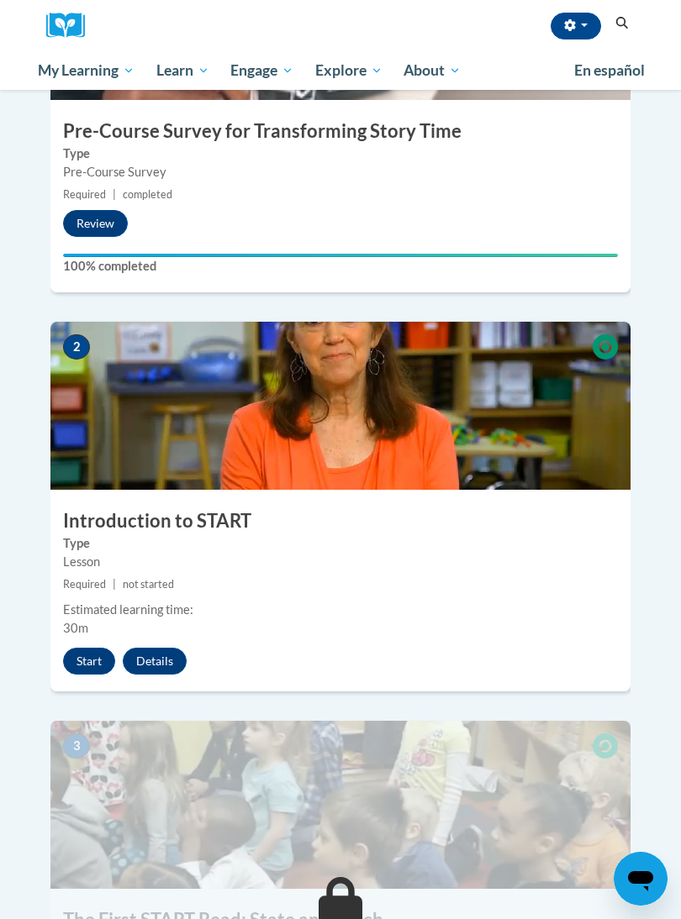
click at [81, 648] on button "Start" at bounding box center [89, 661] width 52 height 27
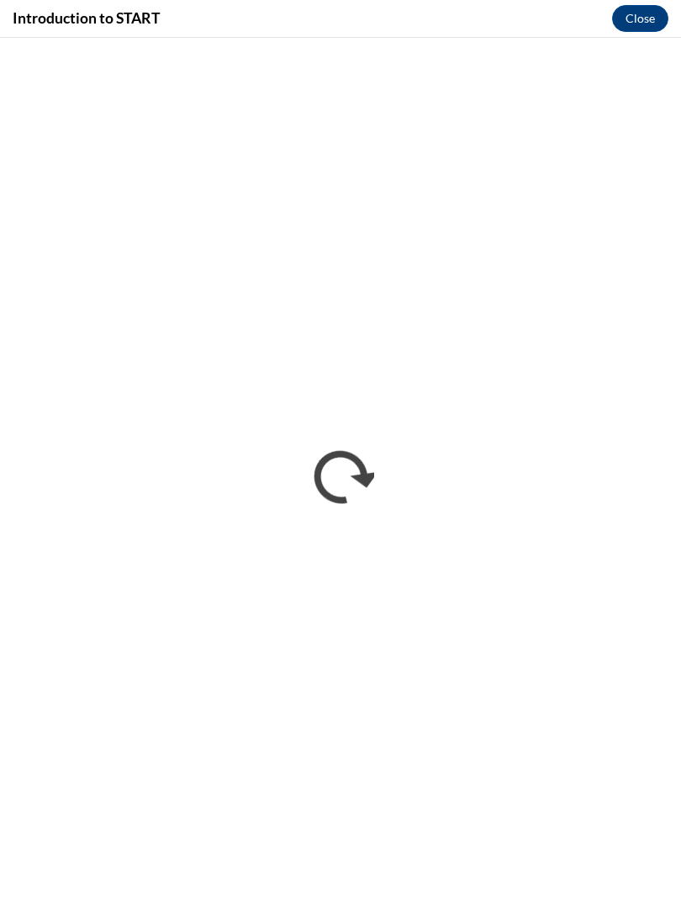
scroll to position [754, 0]
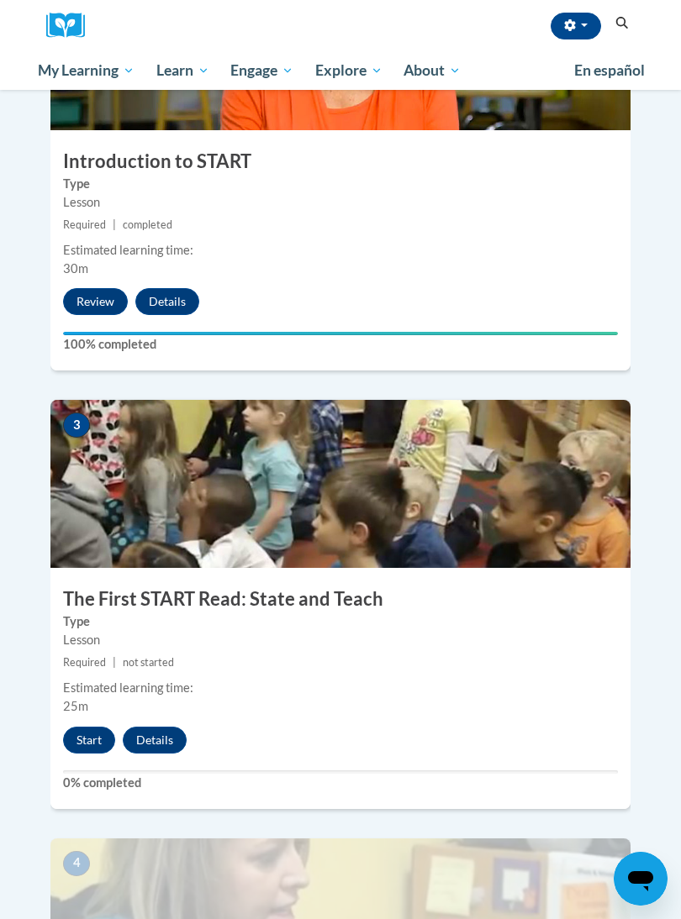
scroll to position [982, 0]
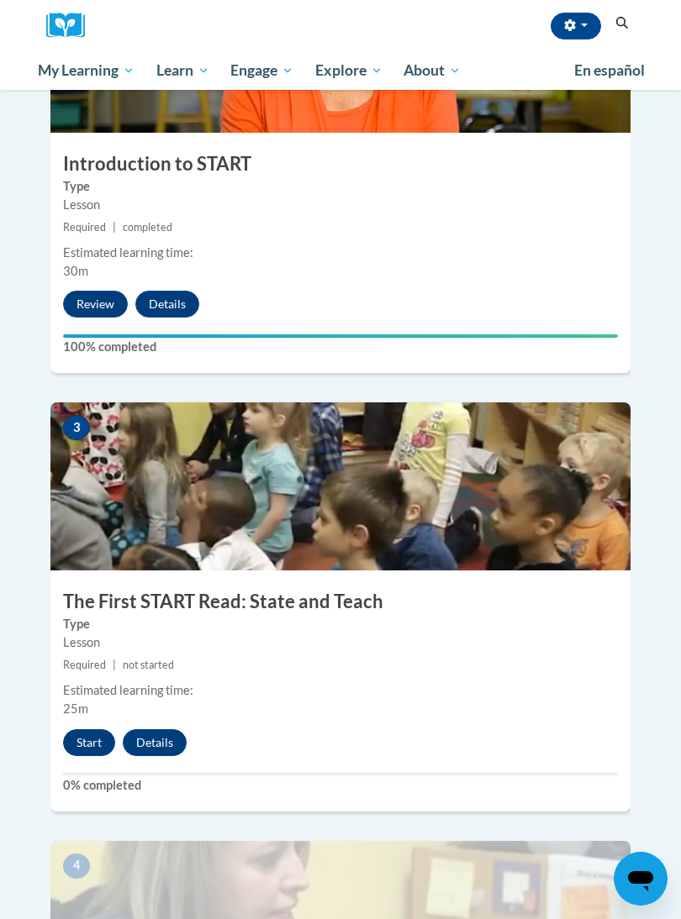
click at [92, 729] on button "Start" at bounding box center [89, 742] width 52 height 27
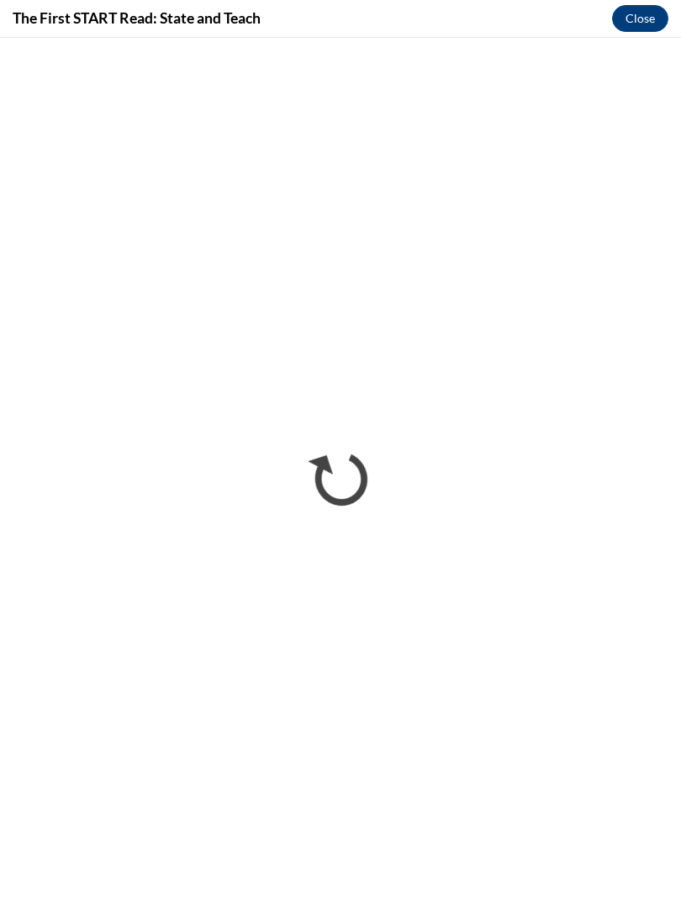
scroll to position [0, 0]
